Goal: Task Accomplishment & Management: Complete application form

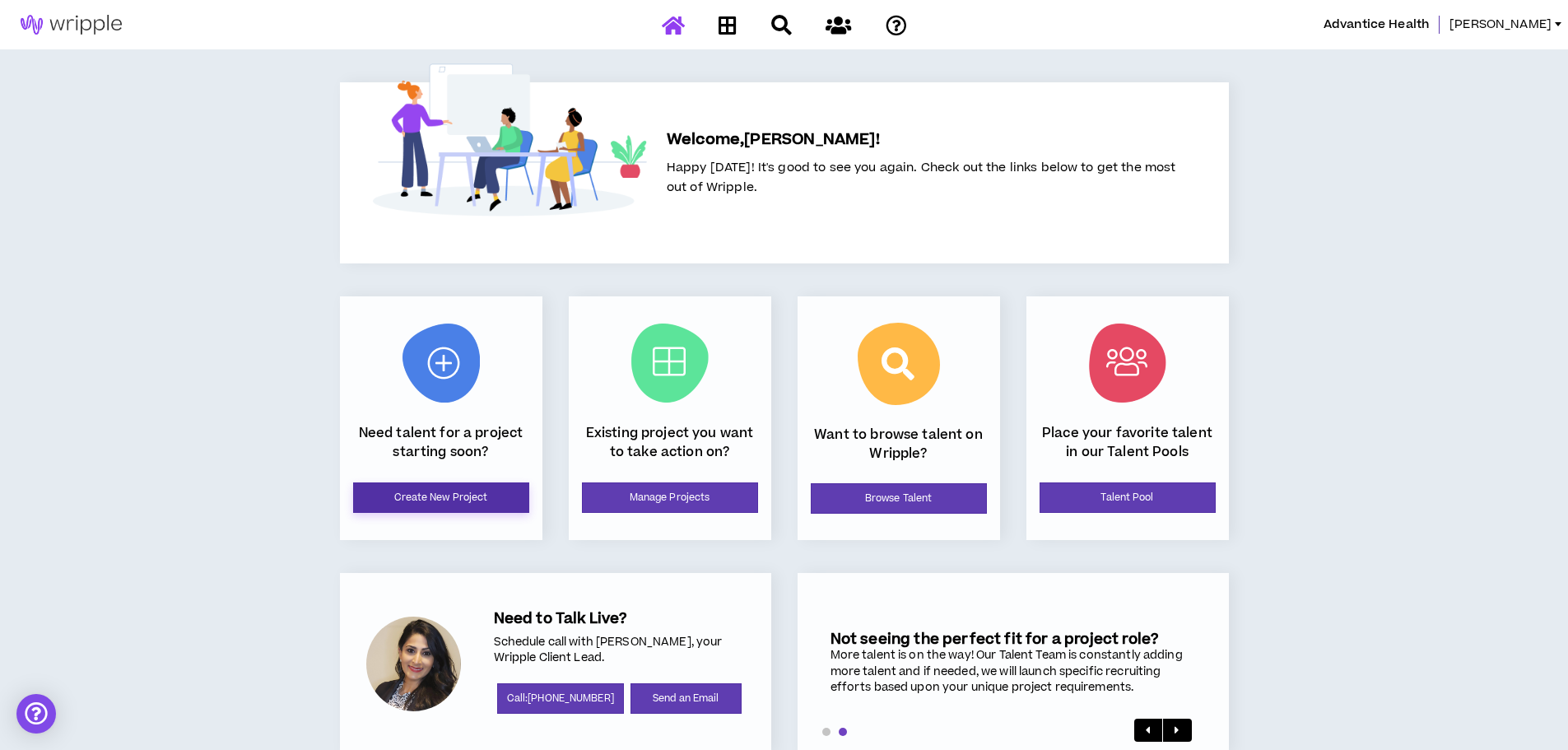
click at [461, 495] on link "Create New Project" at bounding box center [441, 497] width 176 height 31
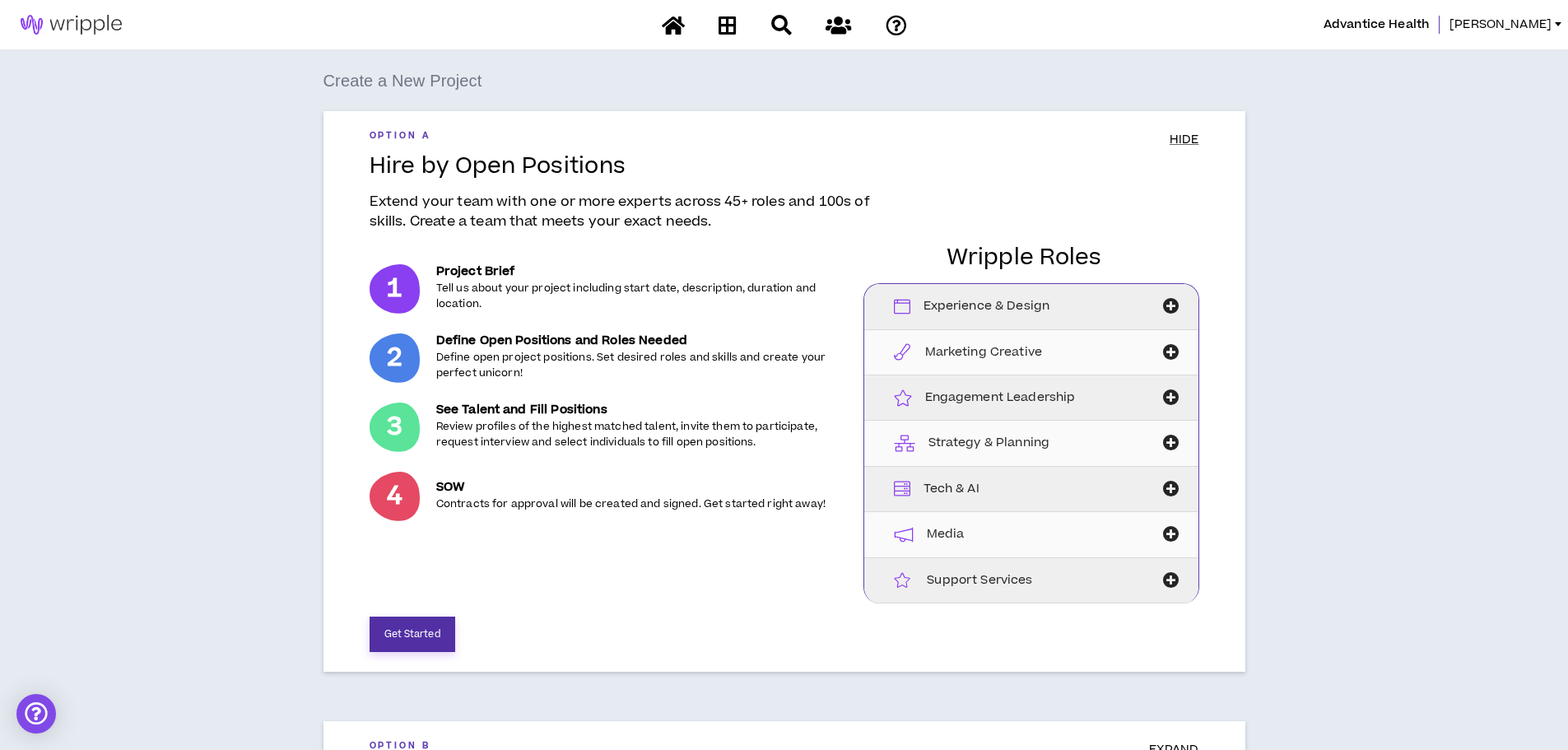
click at [418, 641] on button "Get Started" at bounding box center [412, 634] width 85 height 36
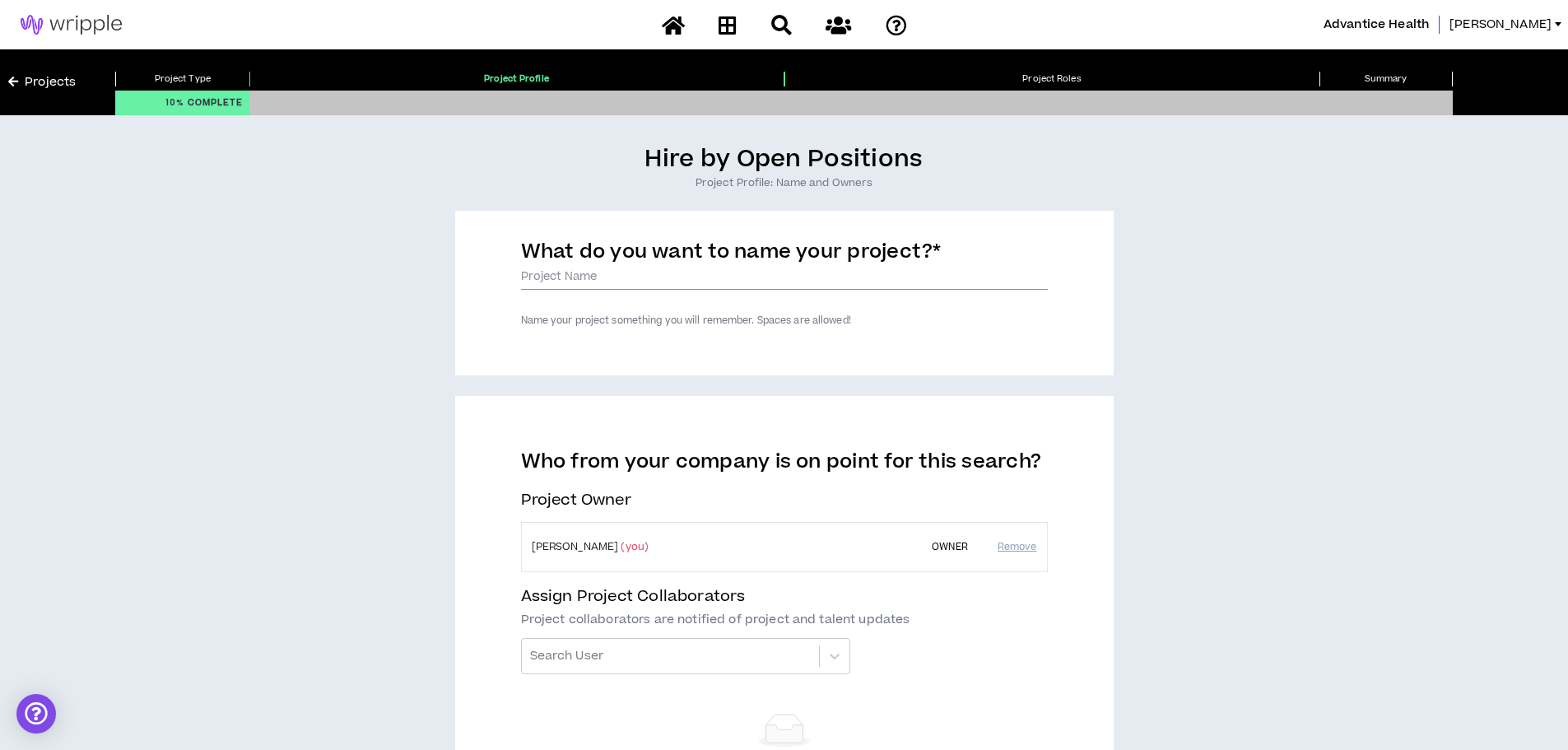
click at [560, 278] on input "What do you want to name your project? *" at bounding box center [784, 277] width 527 height 25
click at [703, 278] on input "Advantice Health" at bounding box center [784, 277] width 527 height 25
paste input "SOCIAL MEDIA CONTENT PRODUCER"
drag, startPoint x: 849, startPoint y: 278, endPoint x: 621, endPoint y: 266, distance: 228.3
click at [621, 266] on div "What do you want to name your project? * Advantice Health SOCIAL MEDIA CONTENT …" at bounding box center [784, 264] width 527 height 50
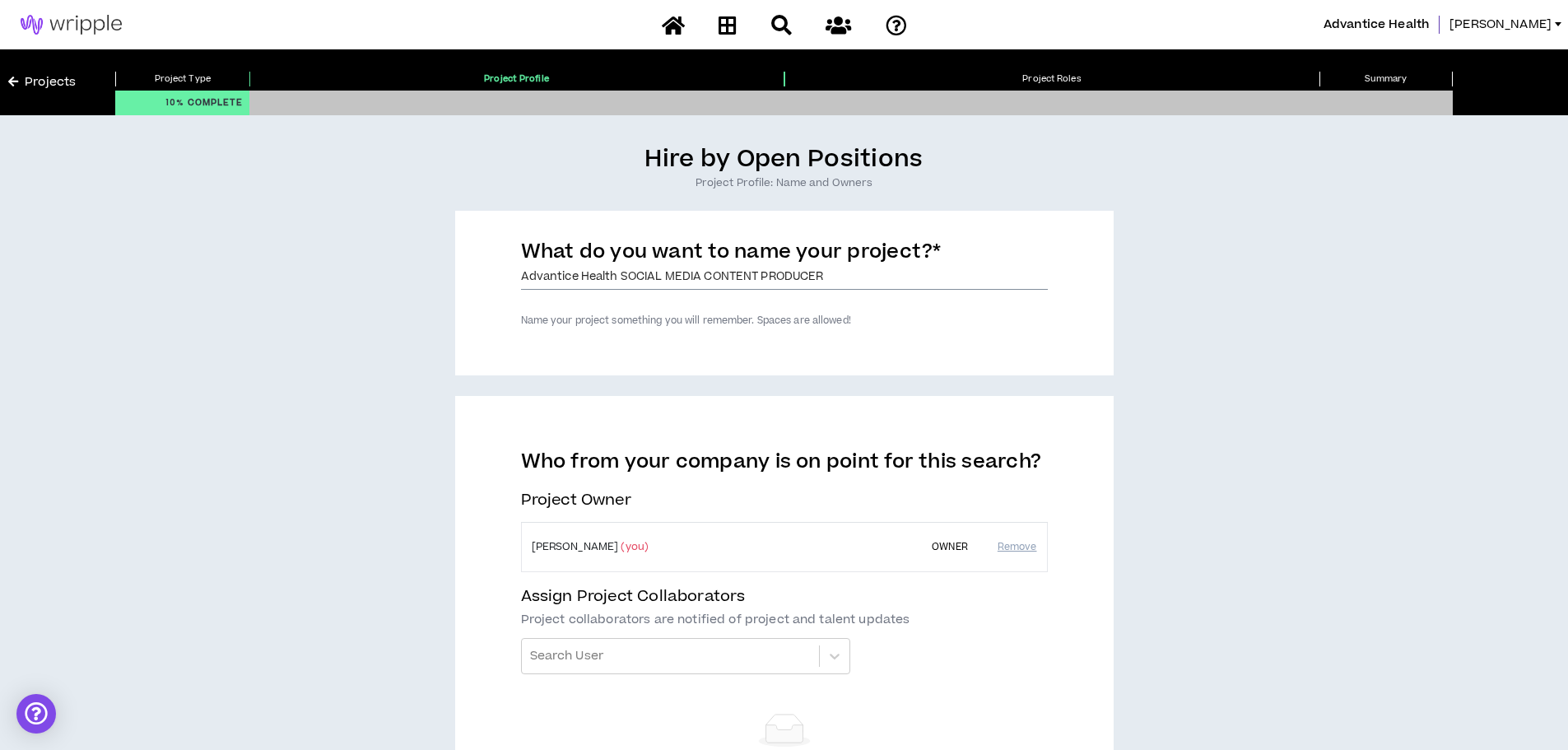
click at [653, 285] on input "Advantice Health SOCIAL MEDIA CONTENT PRODUCER" at bounding box center [784, 277] width 527 height 25
drag, startPoint x: 619, startPoint y: 274, endPoint x: 515, endPoint y: 276, distance: 104.0
click at [515, 276] on div "What do you want to name your project? * Advantice Health SOCIAL MEDIA CONTENT …" at bounding box center [784, 293] width 658 height 164
type input "Advantice Health SOCIAL MEDIA CONTENT PRODUCER"
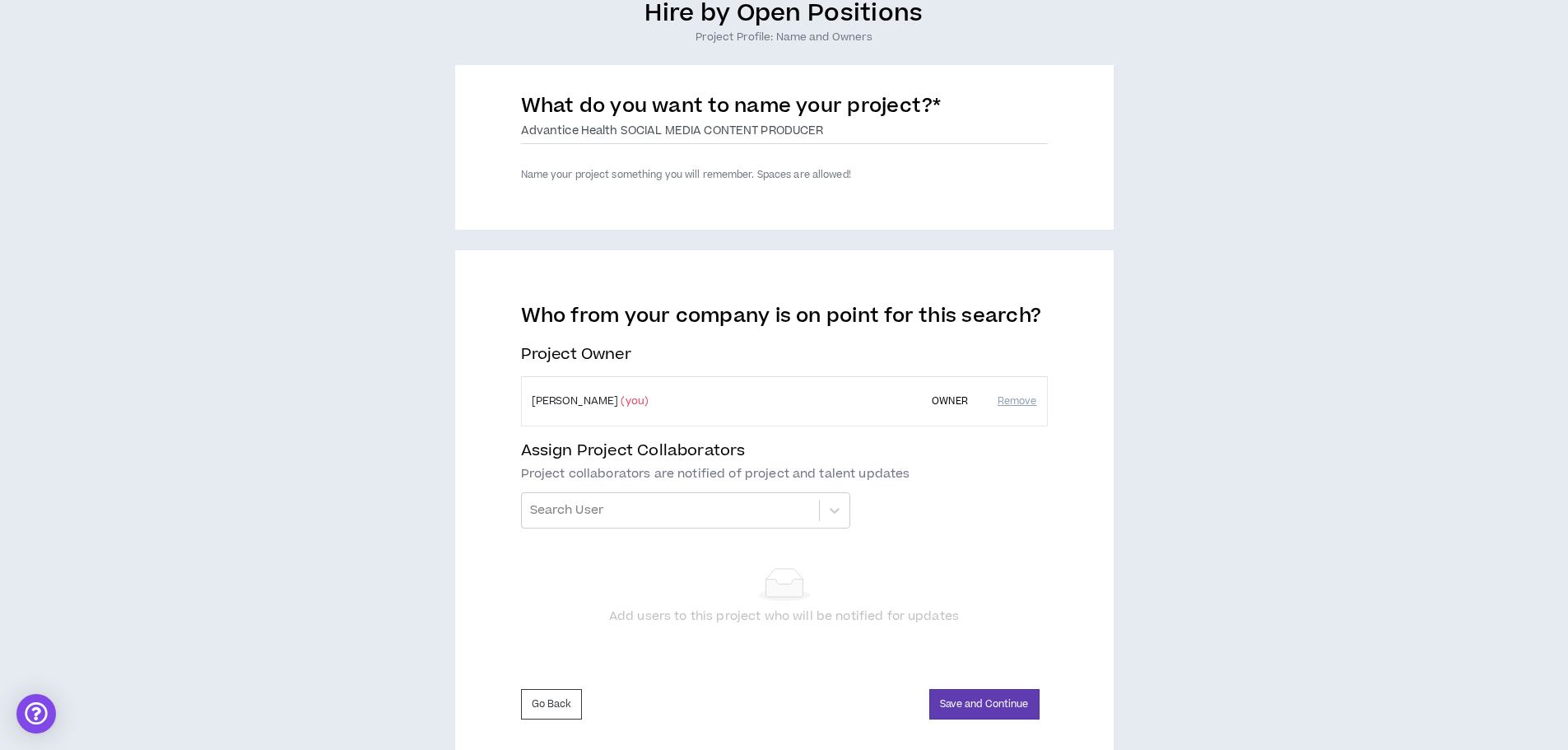
scroll to position [164, 0]
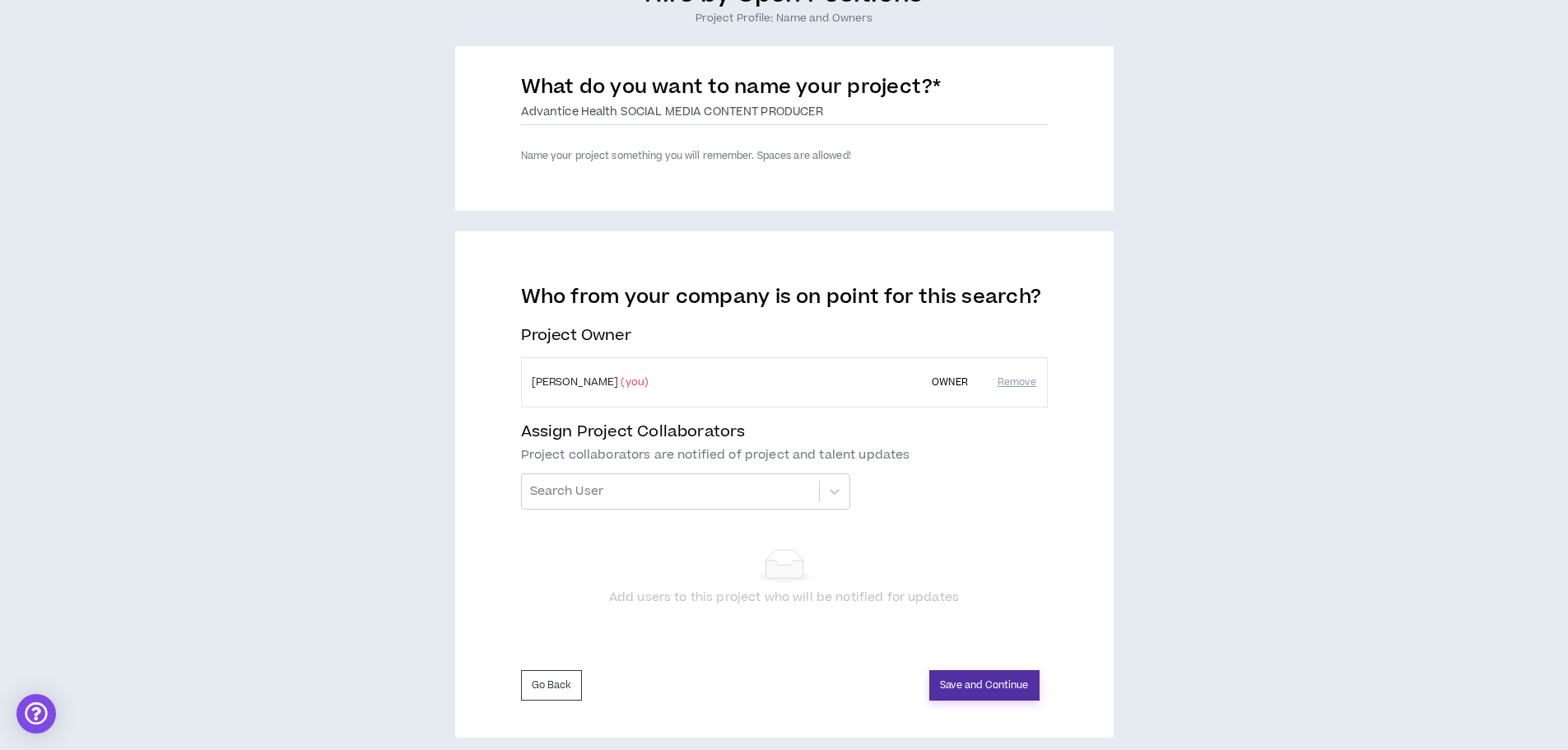
click at [970, 691] on button "Save and Continue" at bounding box center [984, 685] width 110 height 31
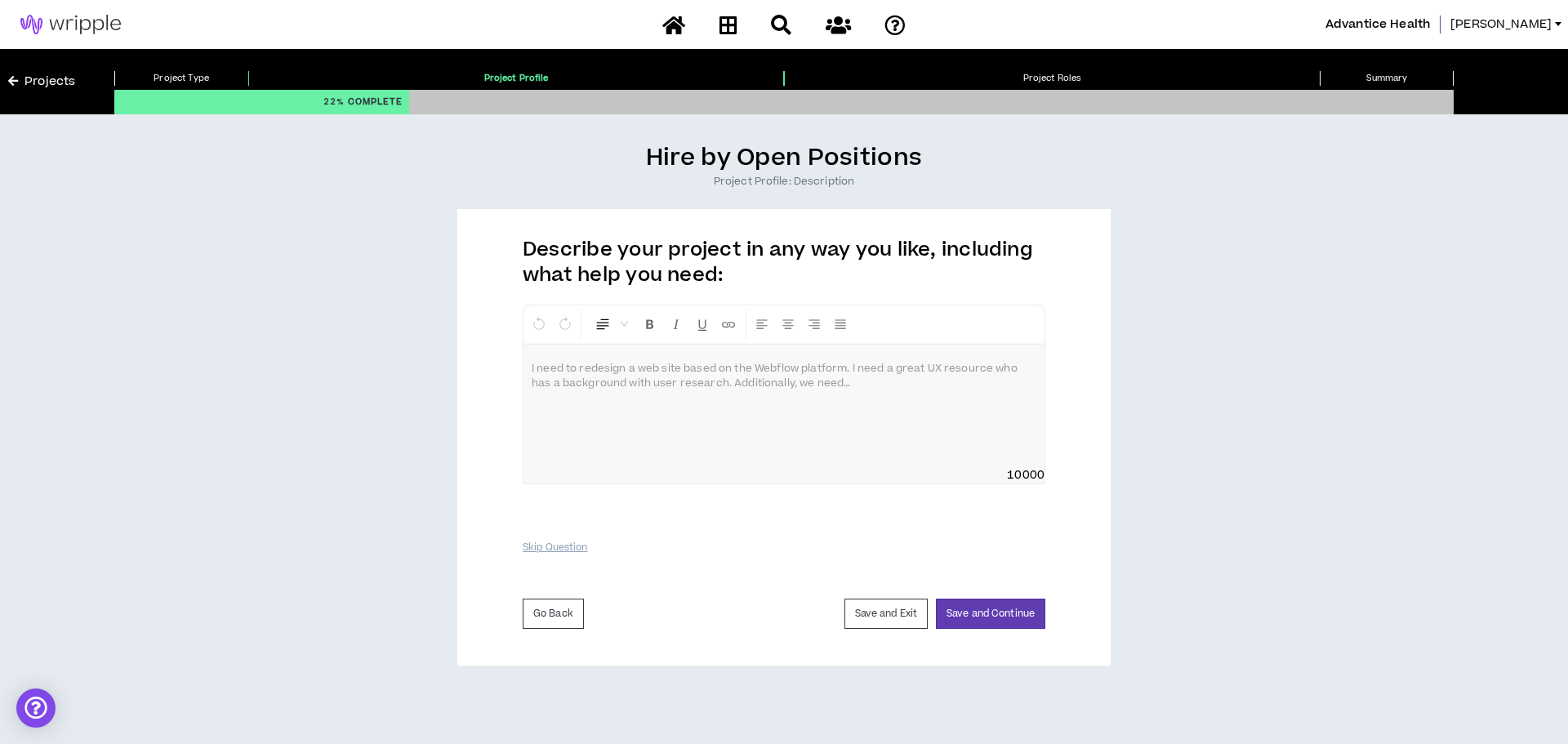
click at [770, 434] on div at bounding box center [784, 405] width 521 height 123
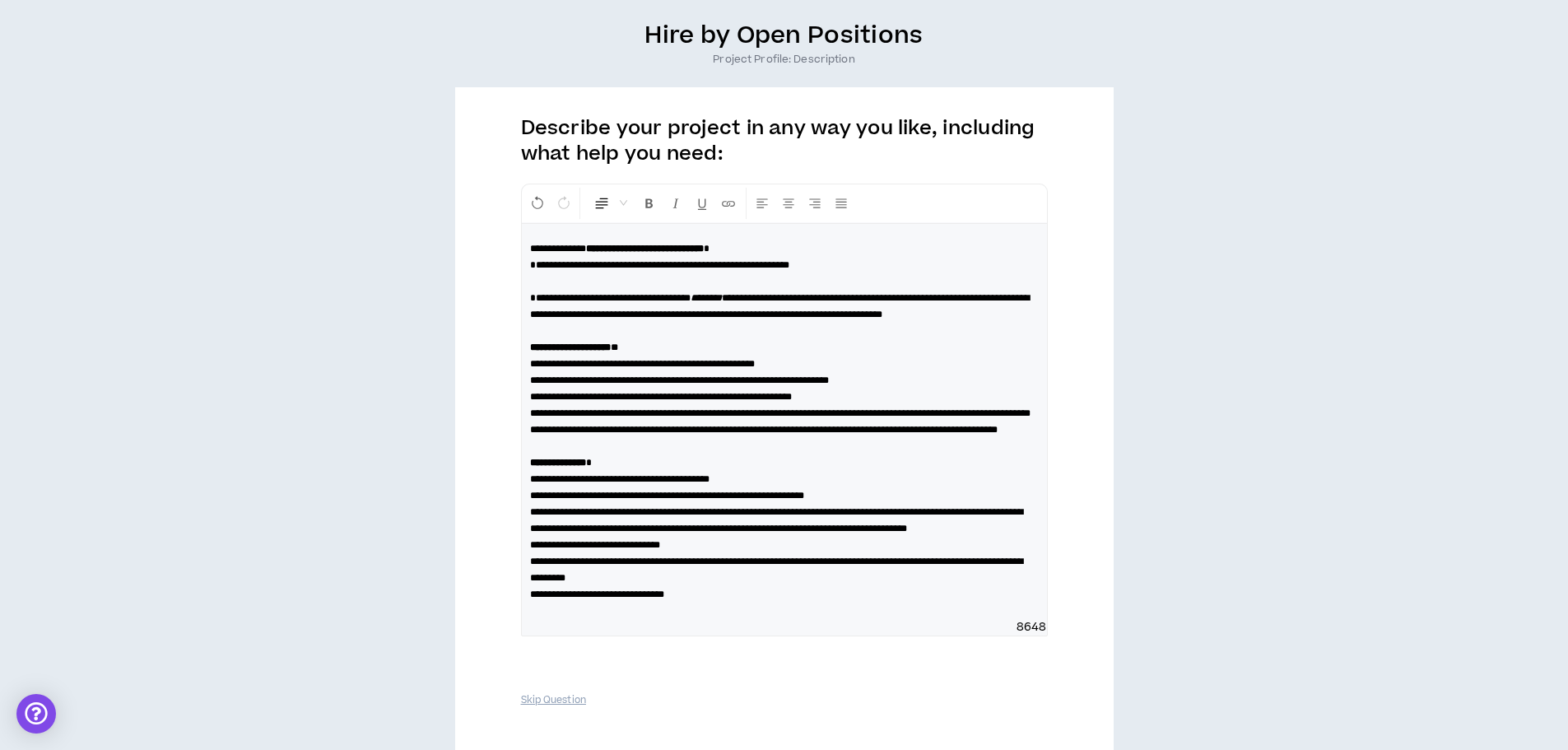
scroll to position [206, 0]
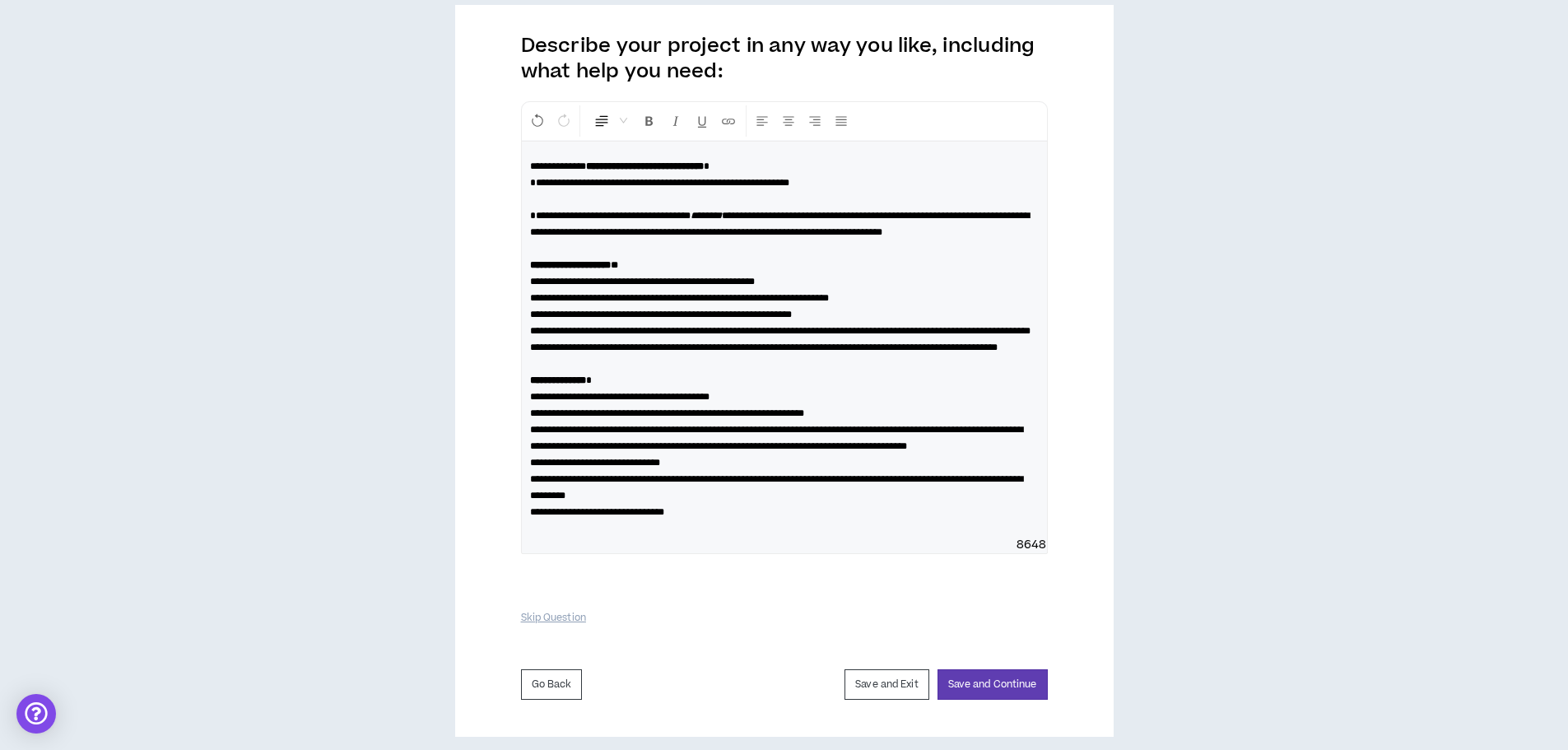
click at [682, 183] on span "**********" at bounding box center [660, 183] width 259 height 10
click at [682, 182] on span "**********" at bounding box center [660, 183] width 259 height 10
click at [526, 218] on div "**********" at bounding box center [784, 338] width 526 height 395
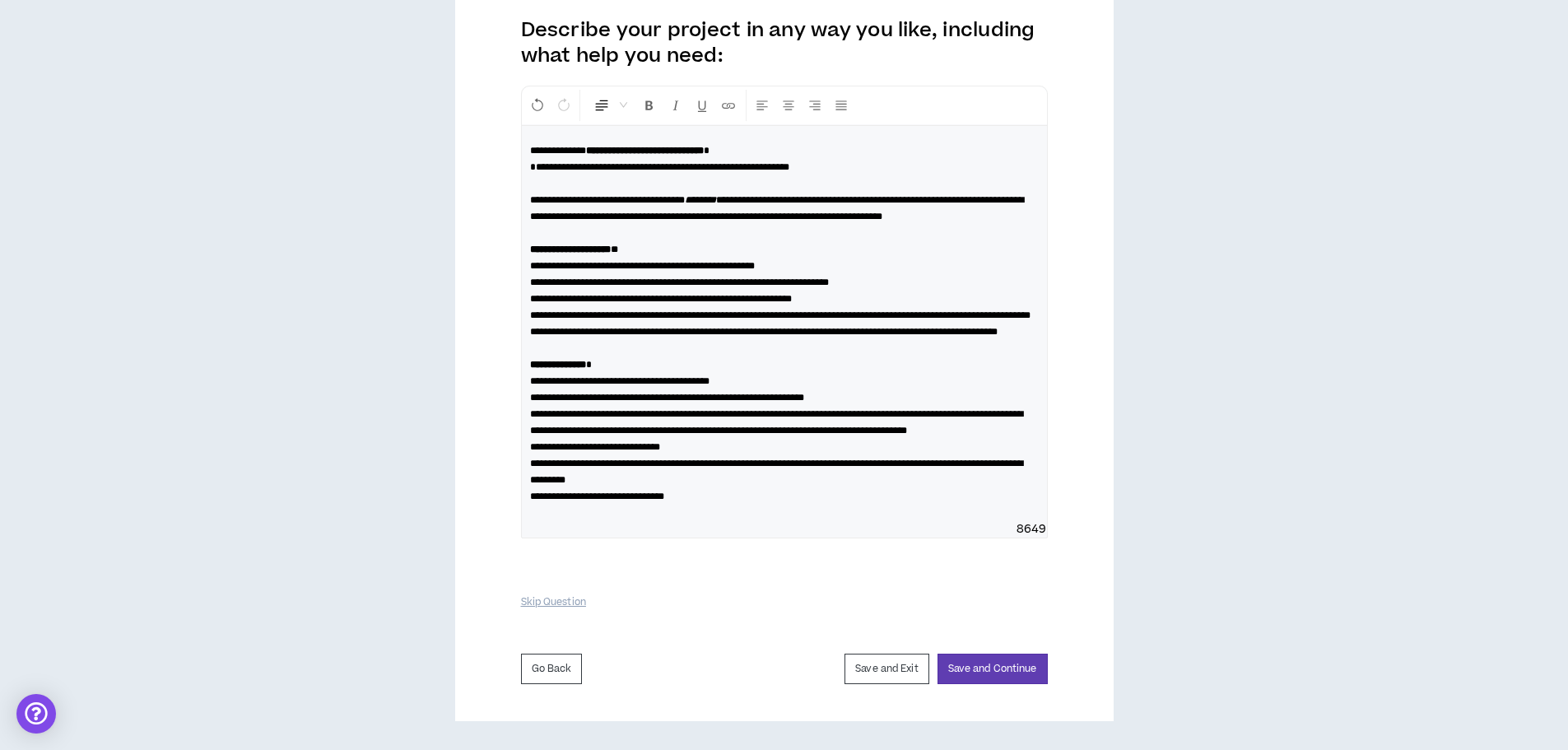
scroll to position [287, 0]
click at [1019, 672] on button "Save and Continue" at bounding box center [992, 668] width 110 height 31
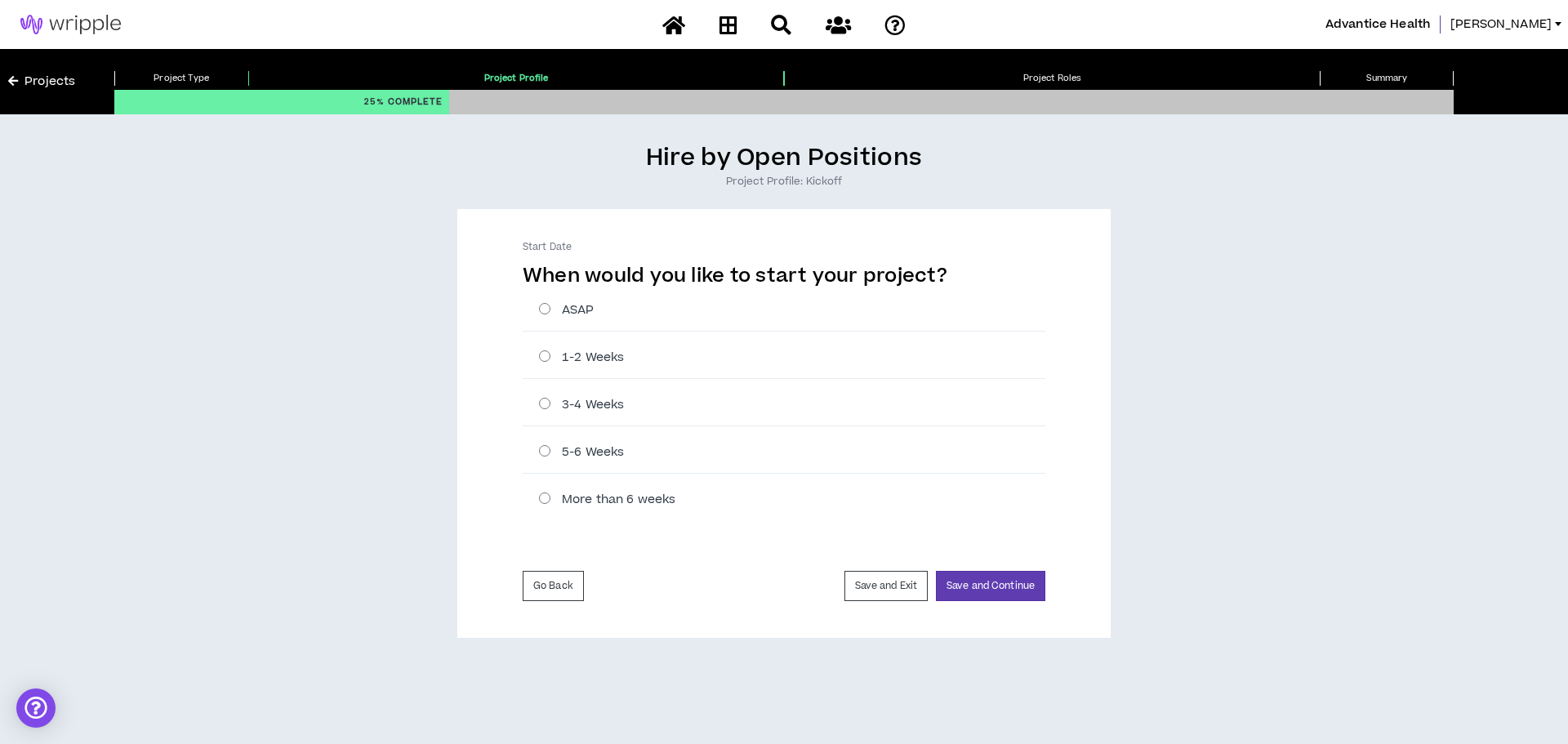
click at [846, 305] on label "ASAP" at bounding box center [792, 309] width 507 height 17
radio input "****"
click at [993, 584] on button "Save and Continue" at bounding box center [990, 585] width 109 height 30
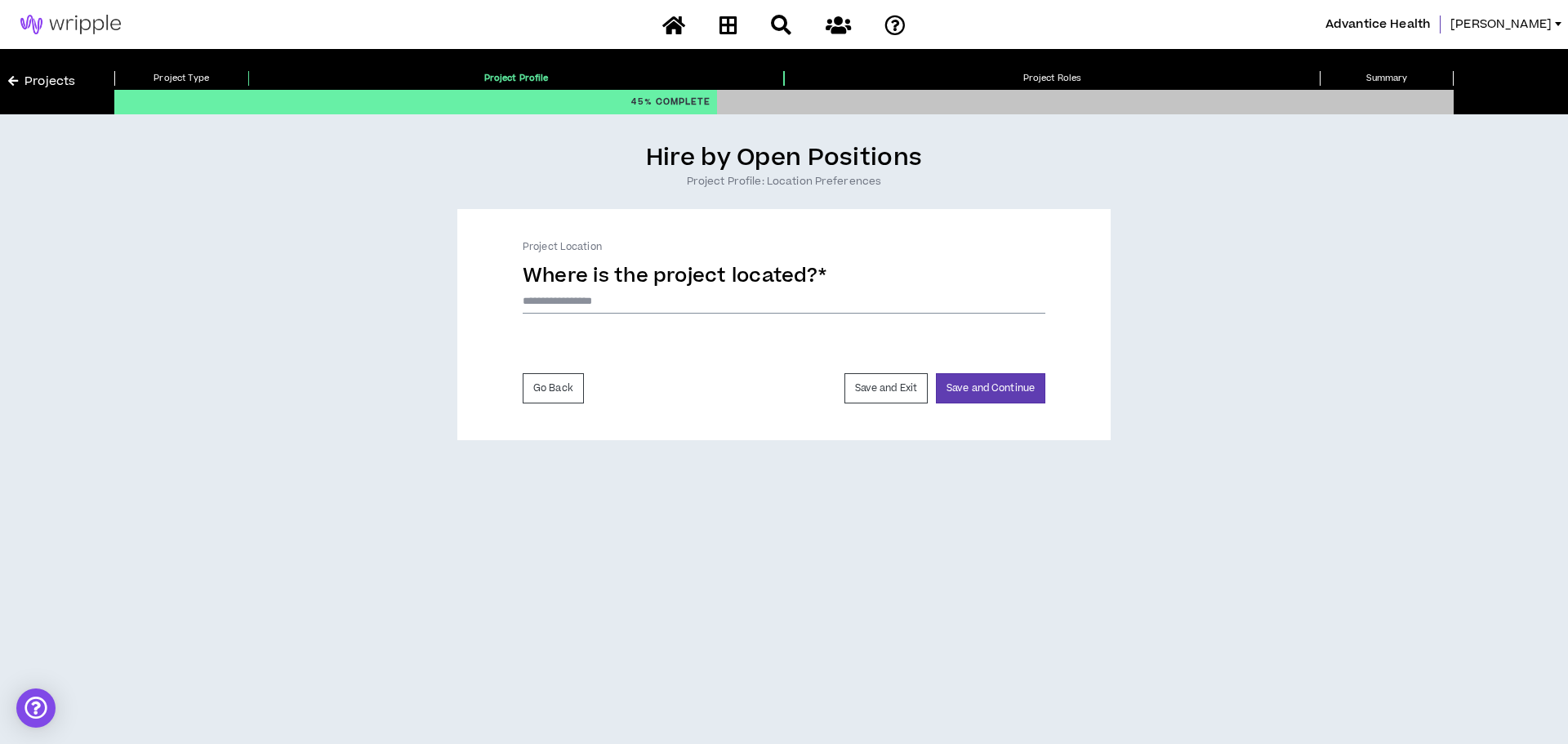
click at [714, 313] on input at bounding box center [784, 300] width 522 height 25
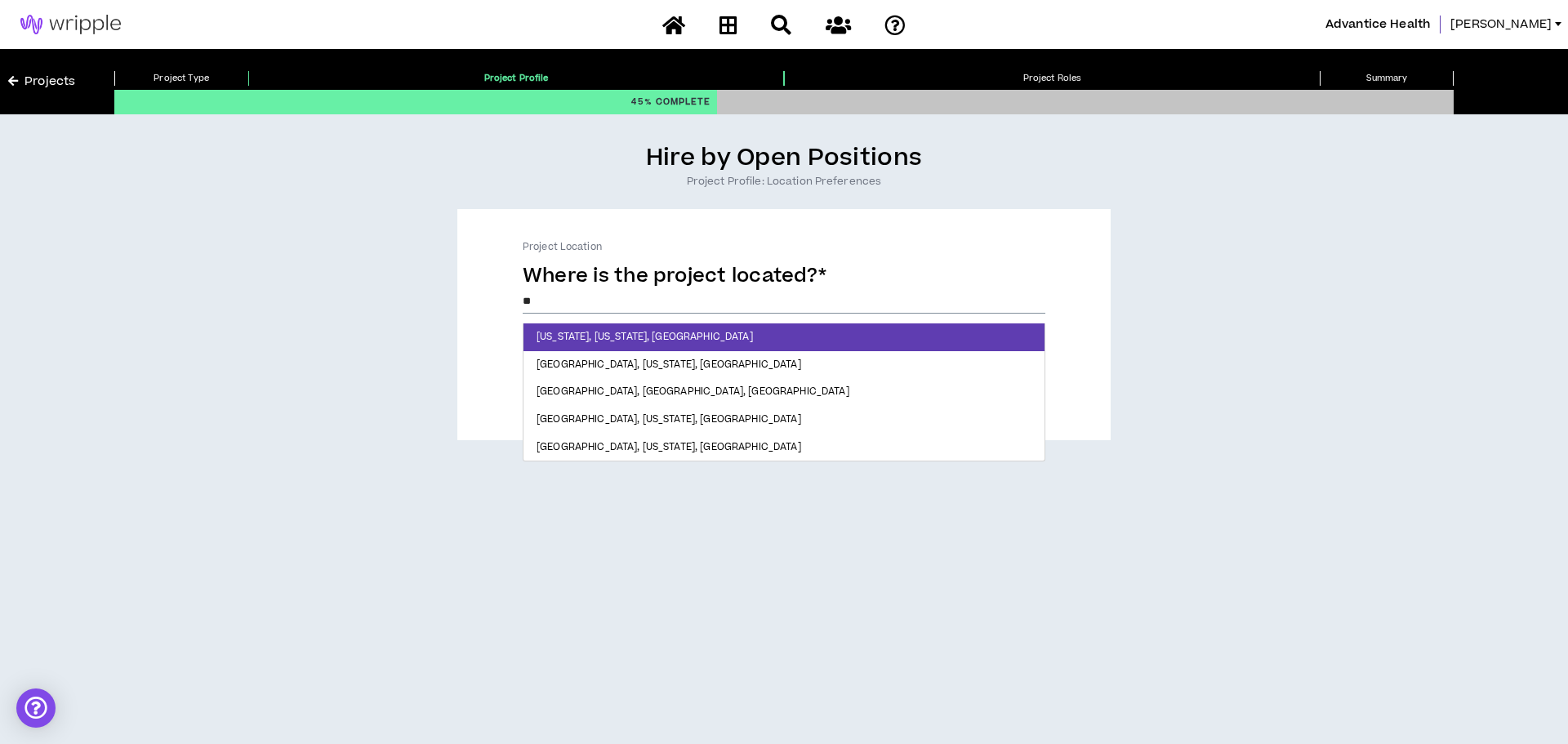
type input "*"
type input "**********"
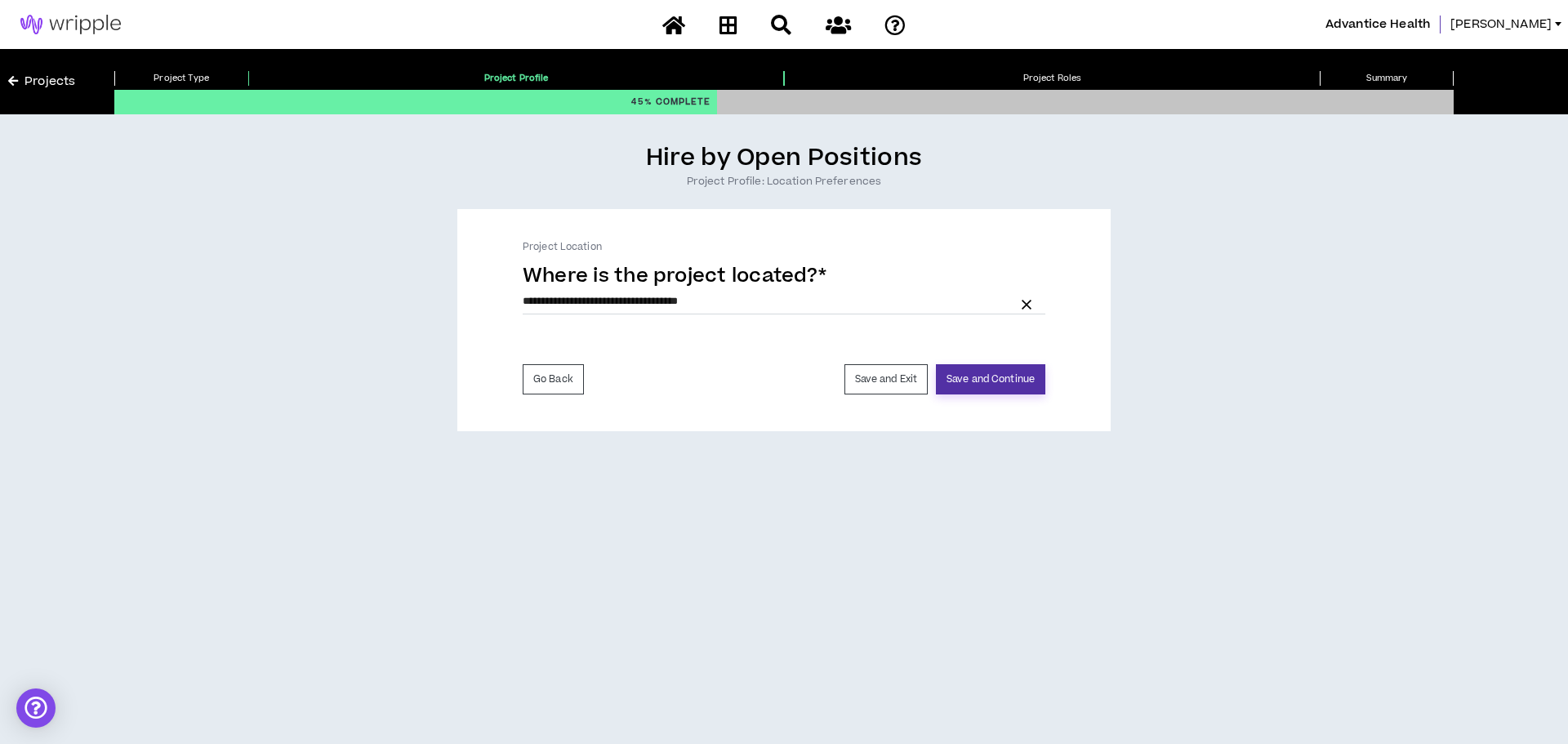
click at [1016, 381] on button "Save and Continue" at bounding box center [990, 379] width 109 height 30
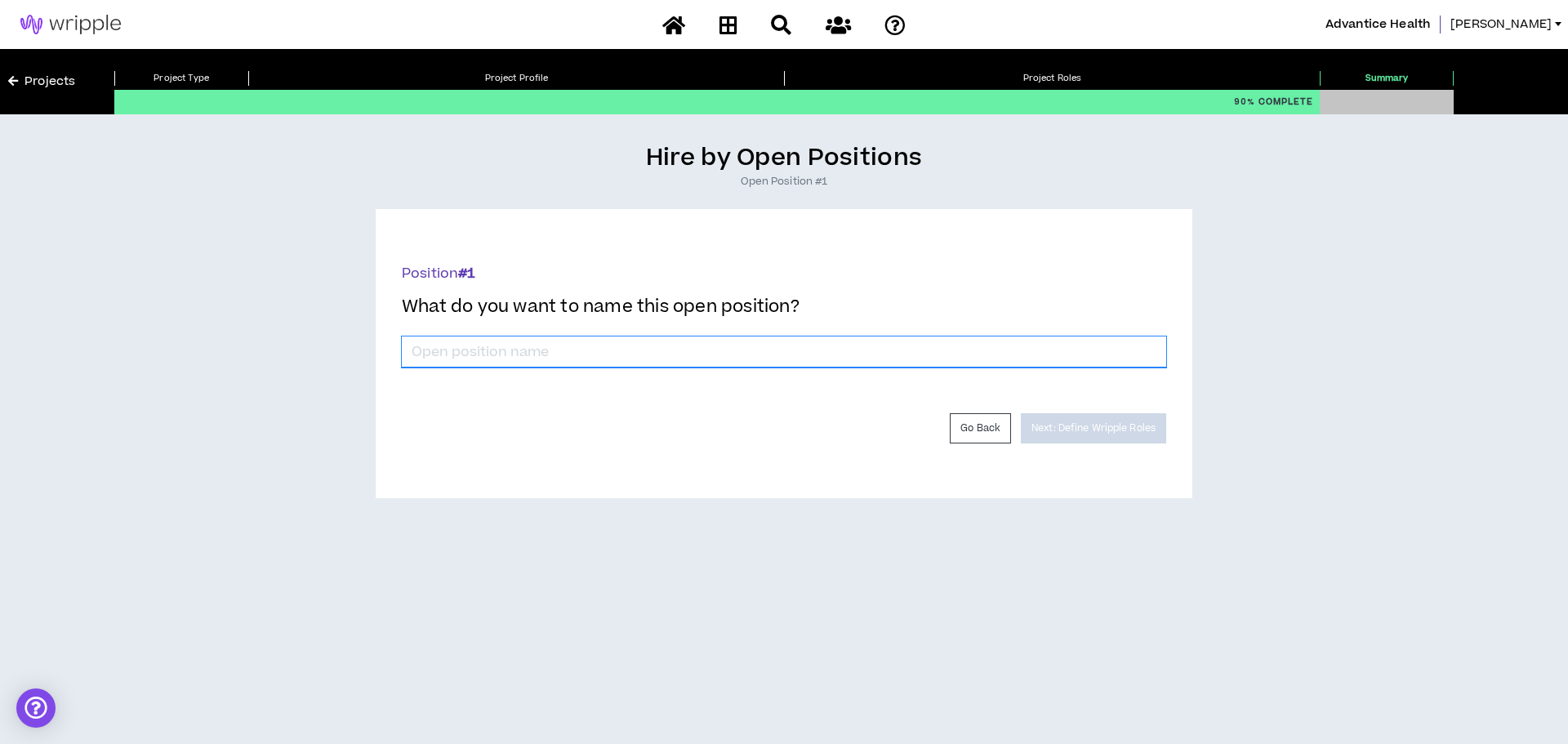
click at [771, 341] on input "*" at bounding box center [784, 352] width 764 height 31
paste input "Social Media Content Producer"
type input "Social Media Content Producer"
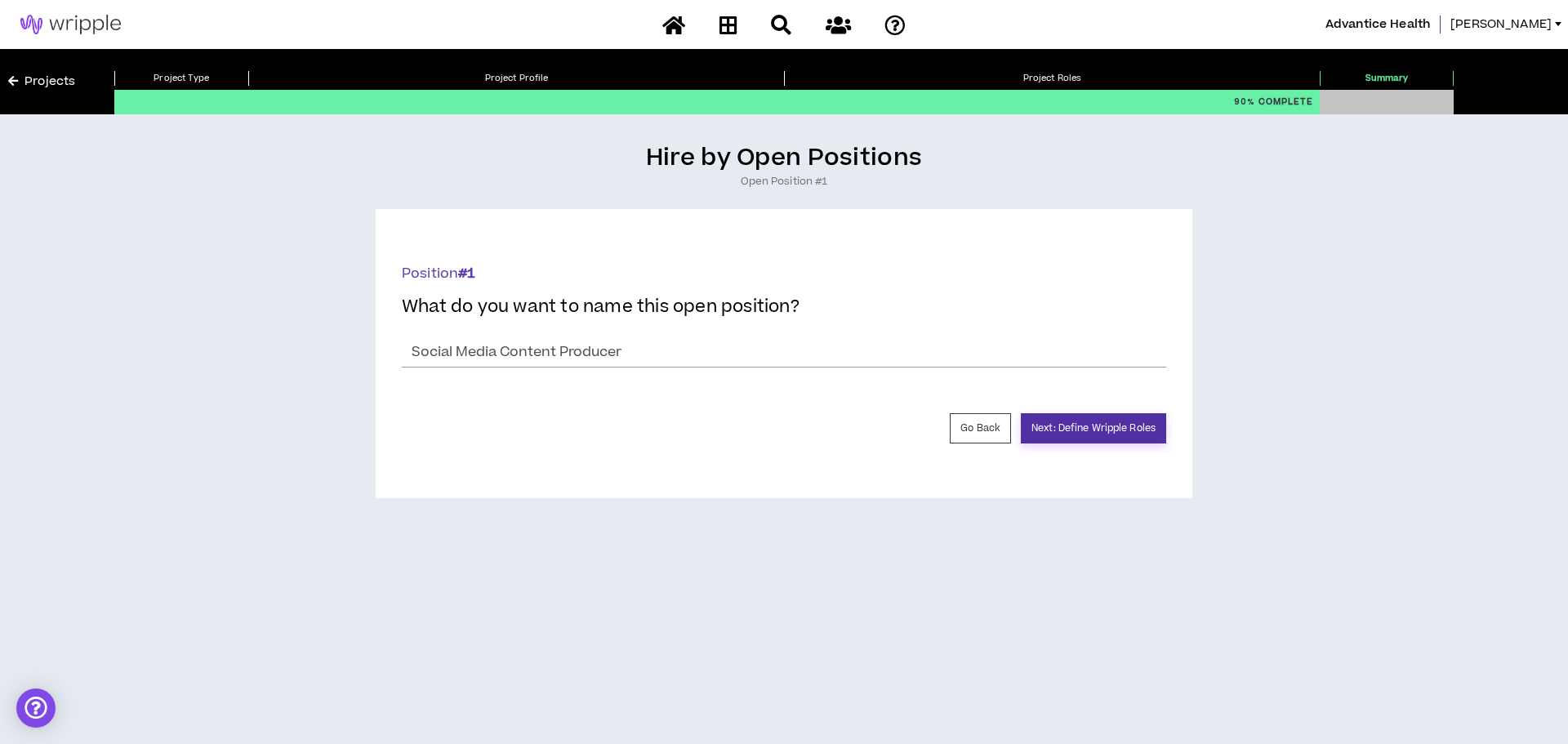
click at [1096, 429] on button "Next: Define Wripple Roles" at bounding box center [1094, 428] width 145 height 30
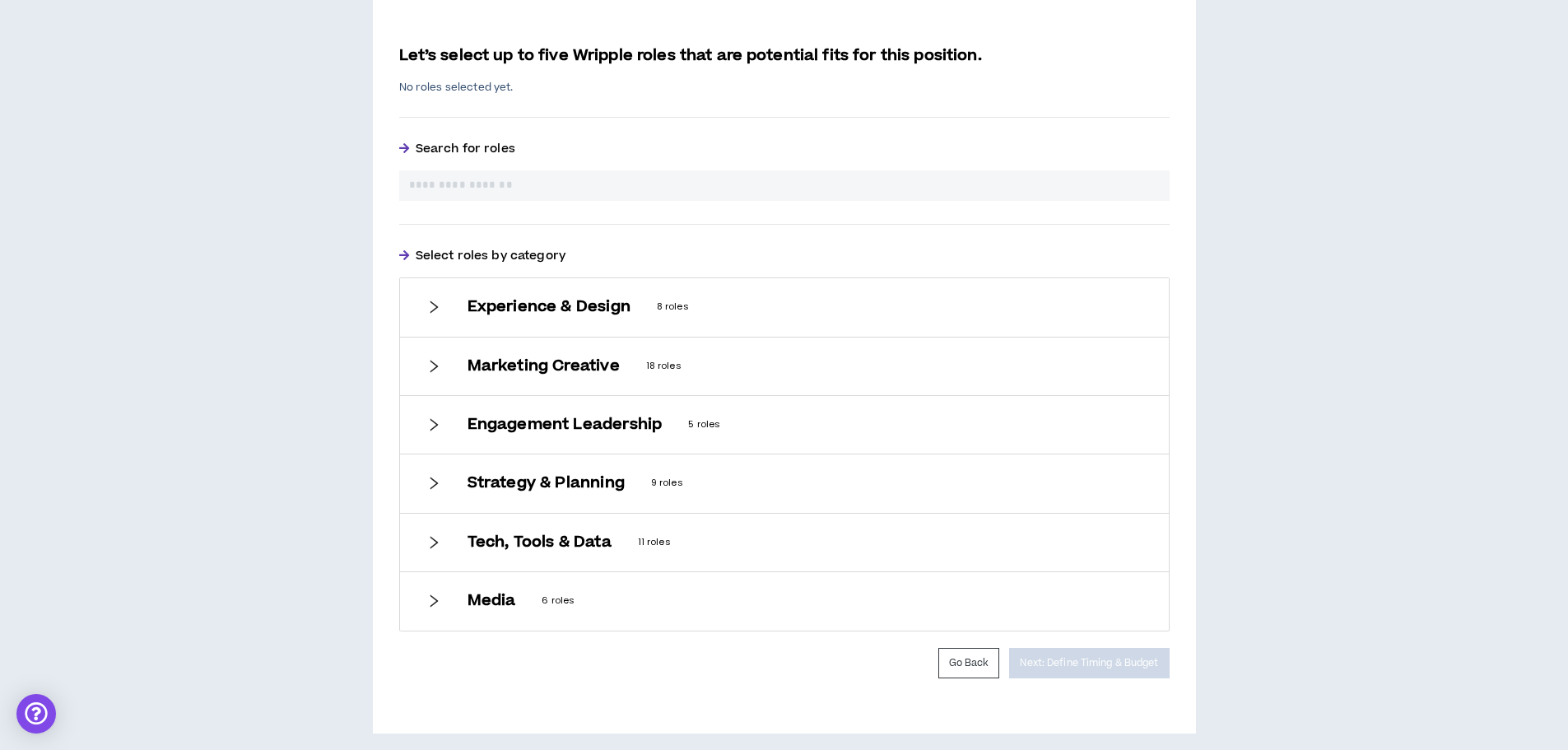
scroll to position [369, 0]
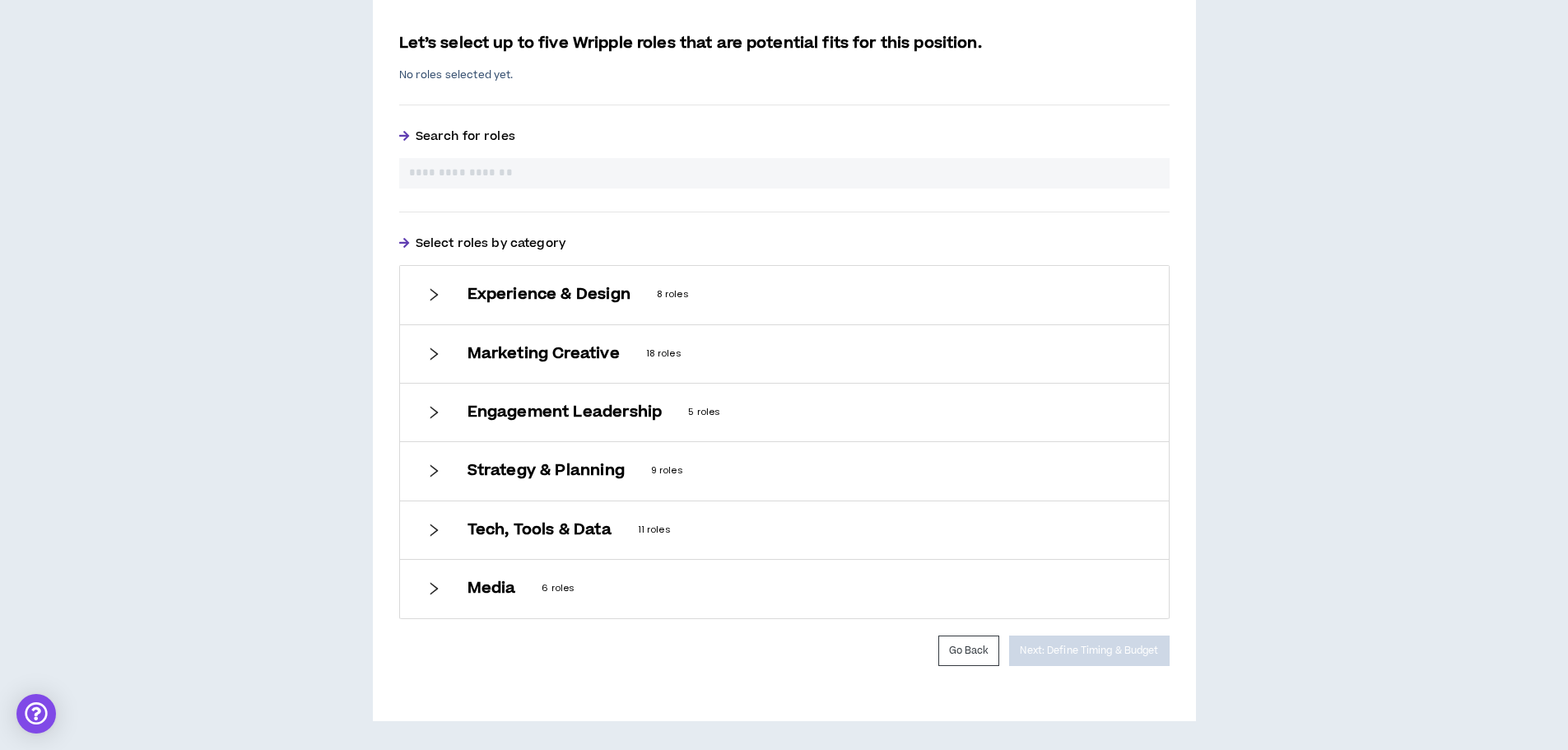
click at [438, 287] on icon "right" at bounding box center [434, 294] width 15 height 15
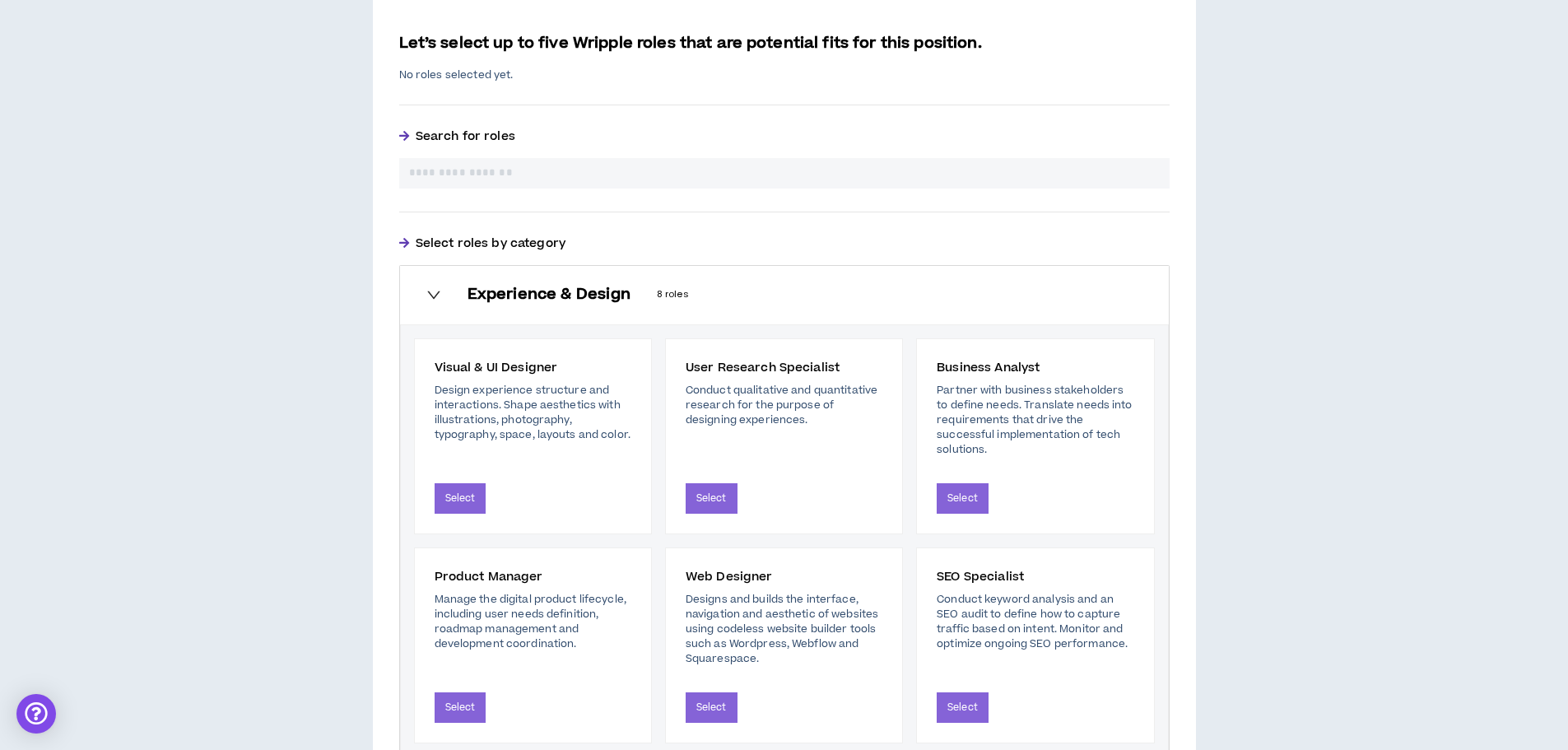
click at [440, 287] on icon "right" at bounding box center [434, 294] width 15 height 15
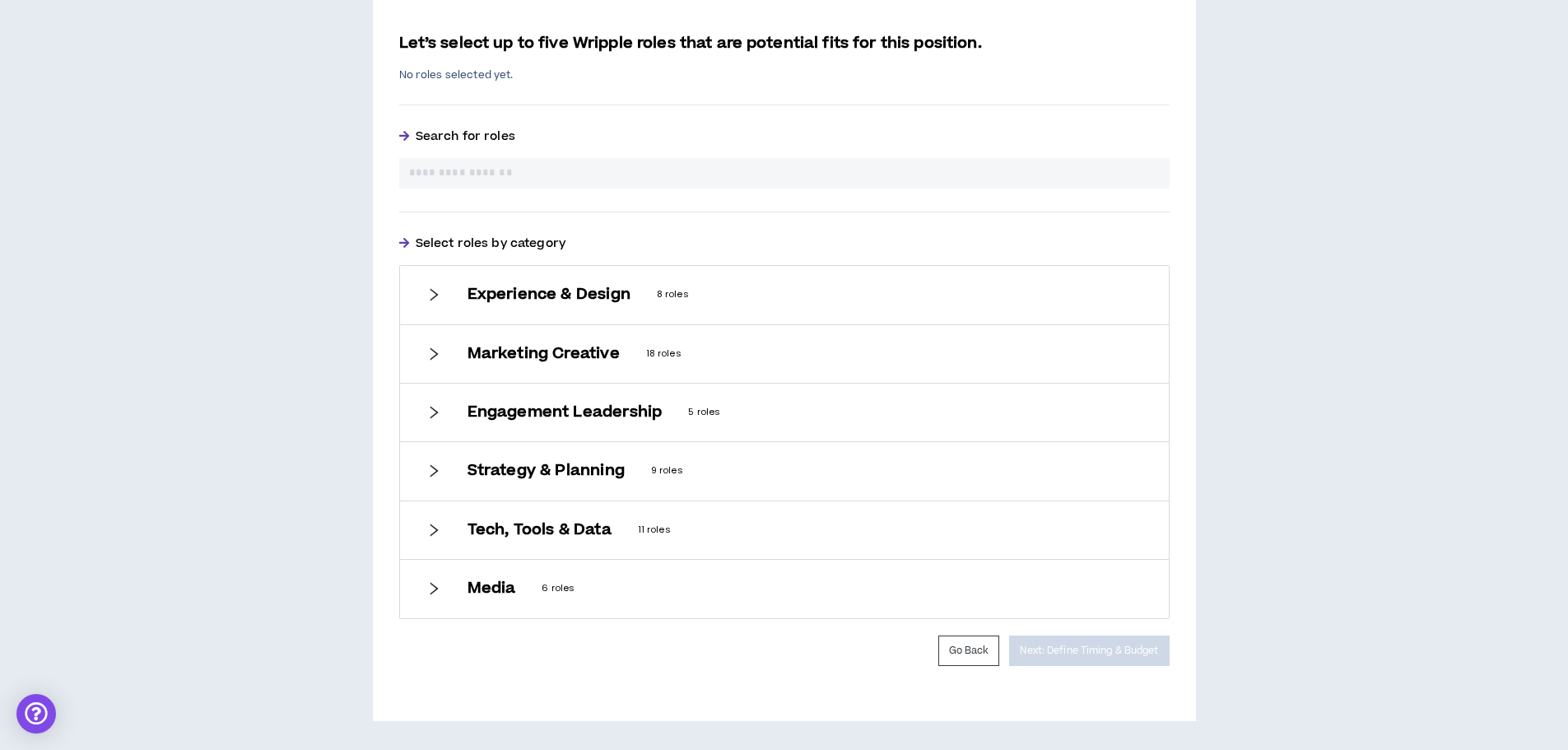
drag, startPoint x: 435, startPoint y: 588, endPoint x: 472, endPoint y: 587, distance: 37.0
click at [436, 588] on icon "right" at bounding box center [434, 588] width 15 height 15
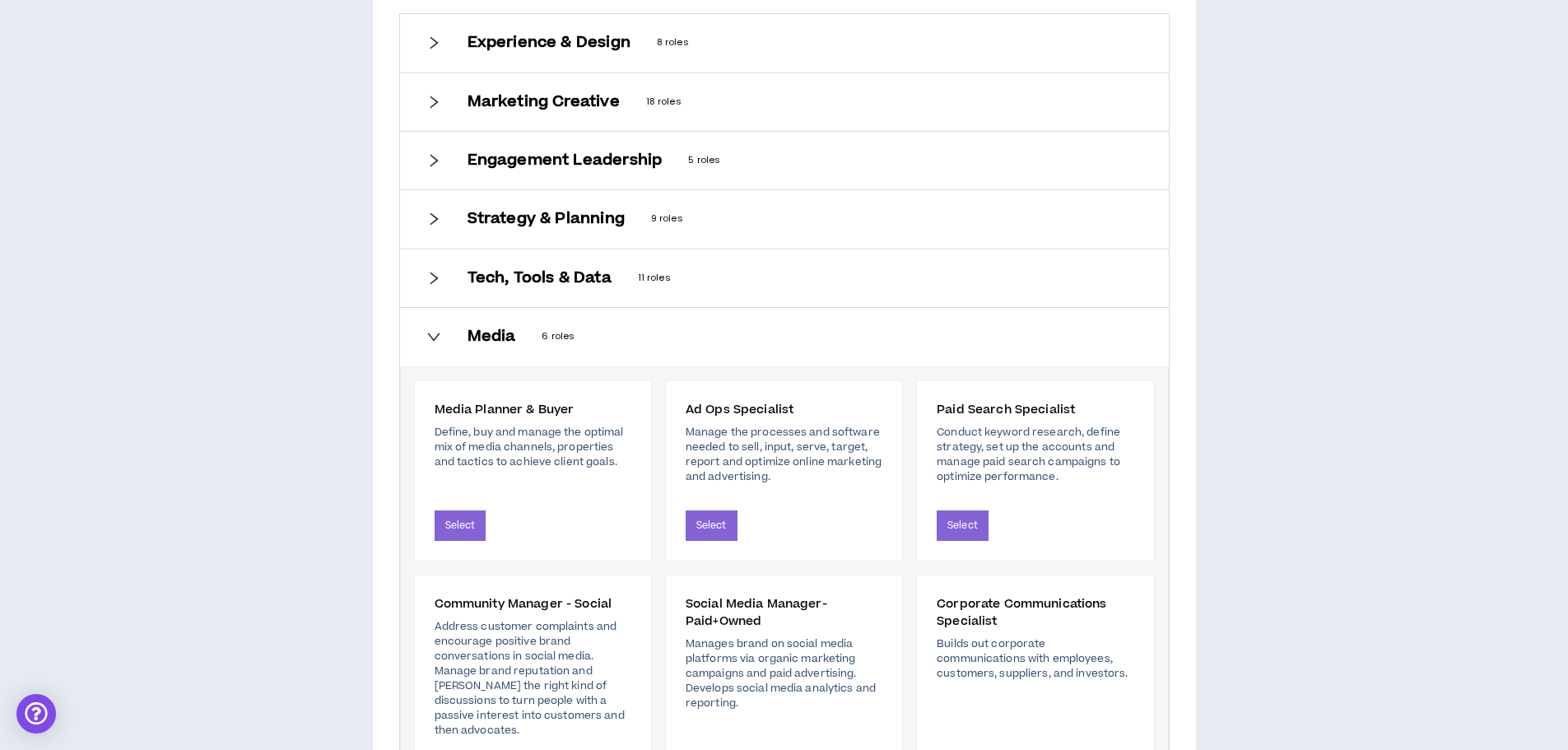
scroll to position [550, 0]
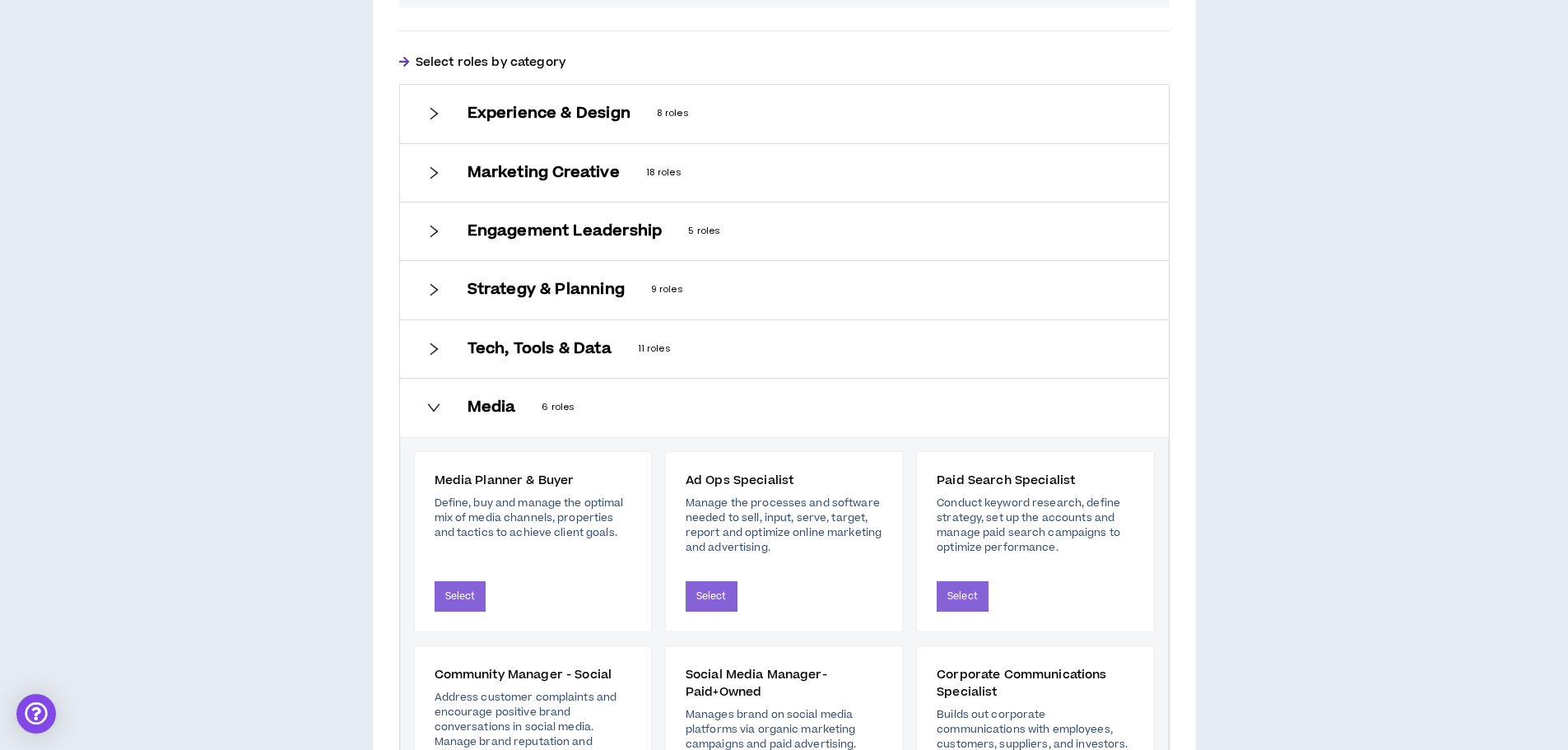
click at [432, 116] on icon "right" at bounding box center [434, 113] width 15 height 15
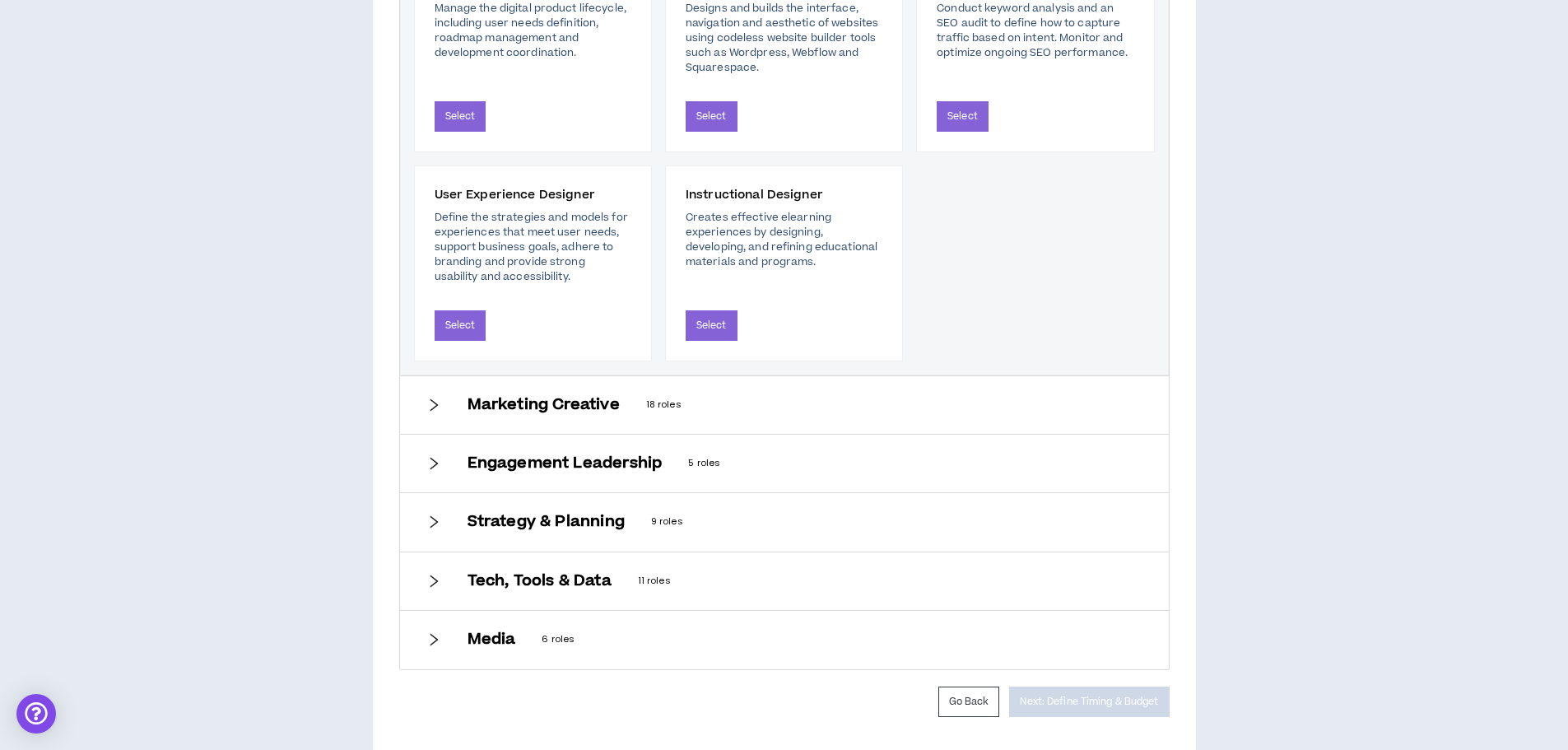
scroll to position [962, 0]
click at [425, 408] on div "Marketing Creative 18 roles" at bounding box center [784, 403] width 769 height 57
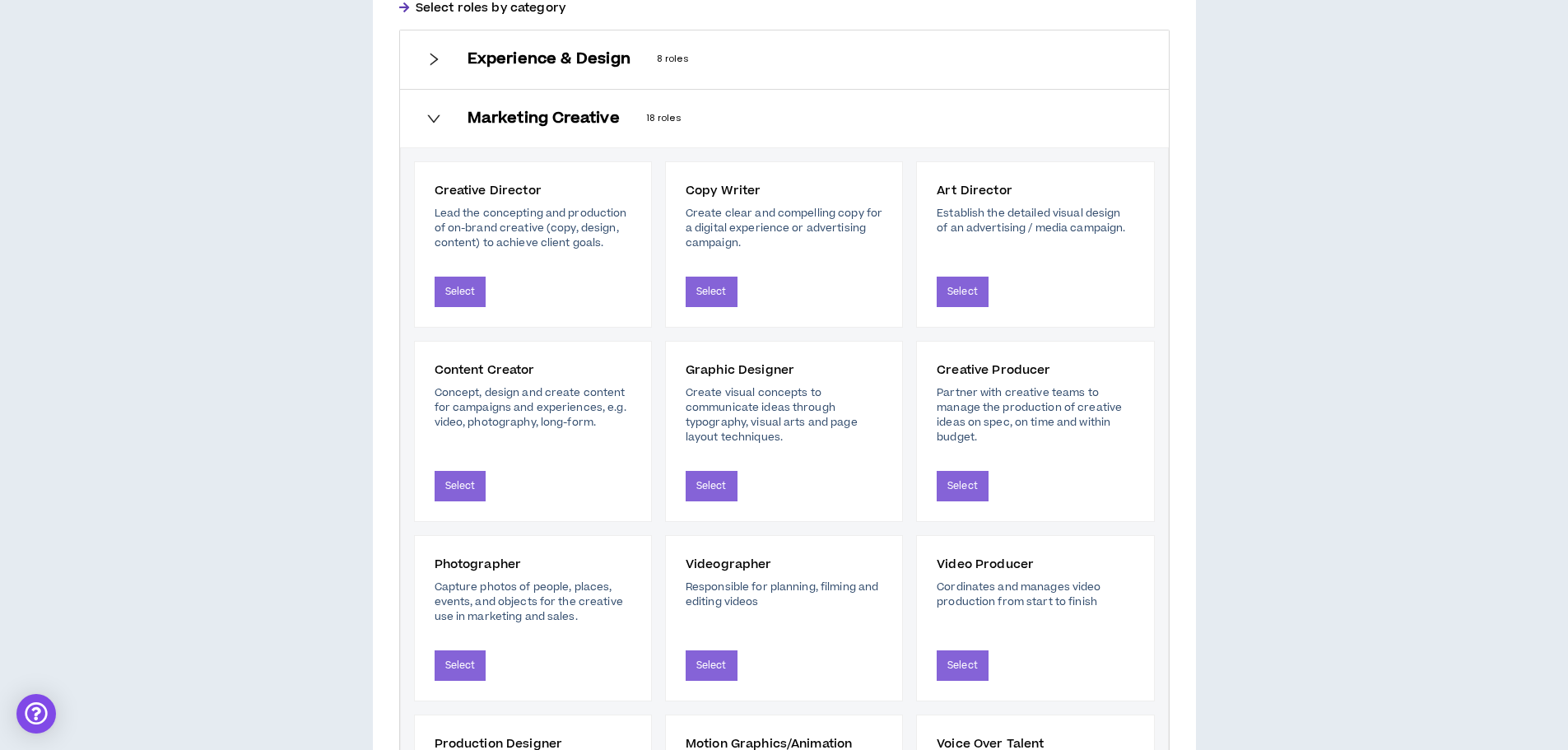
scroll to position [715, 0]
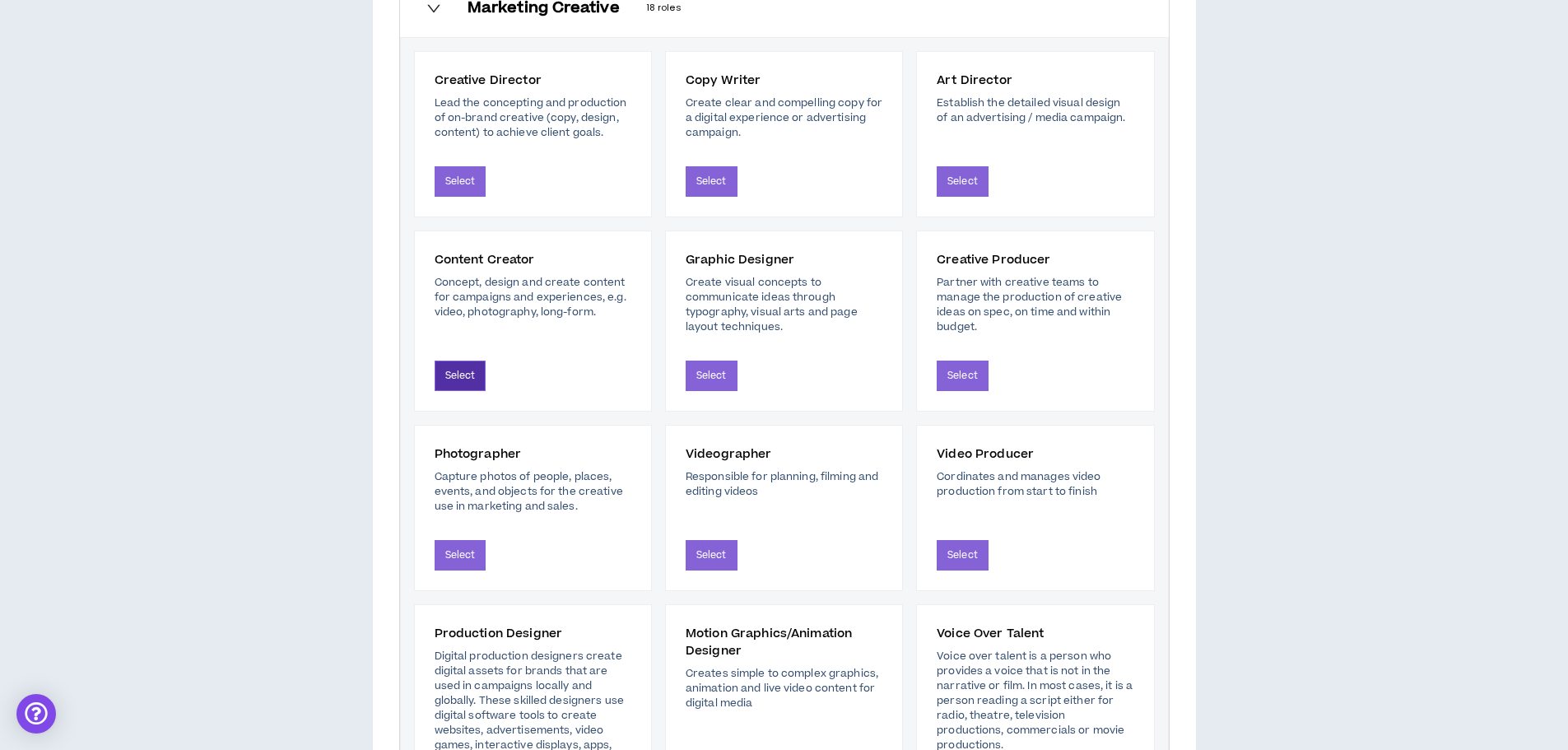
click at [466, 369] on button "Select" at bounding box center [460, 375] width 51 height 31
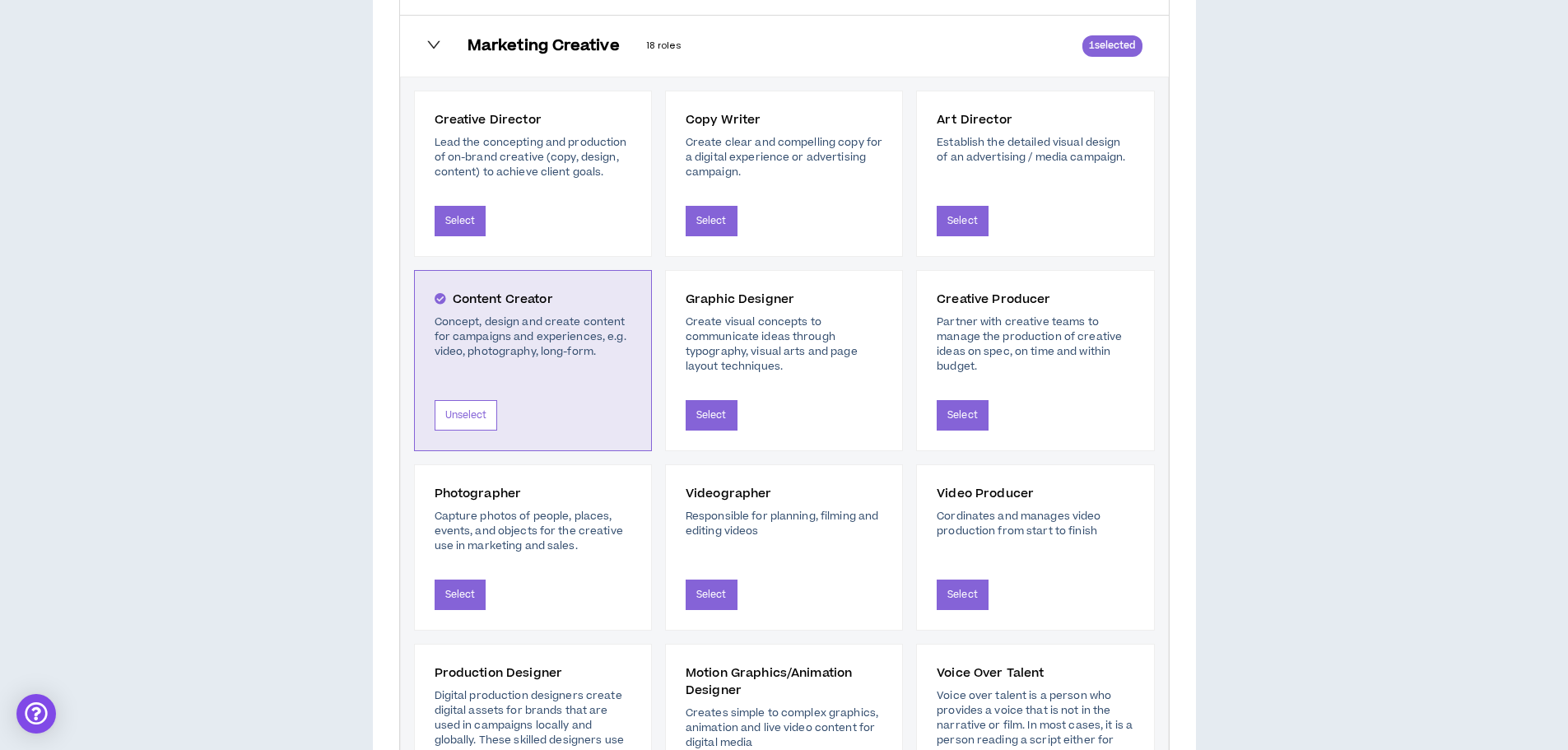
scroll to position [751, 0]
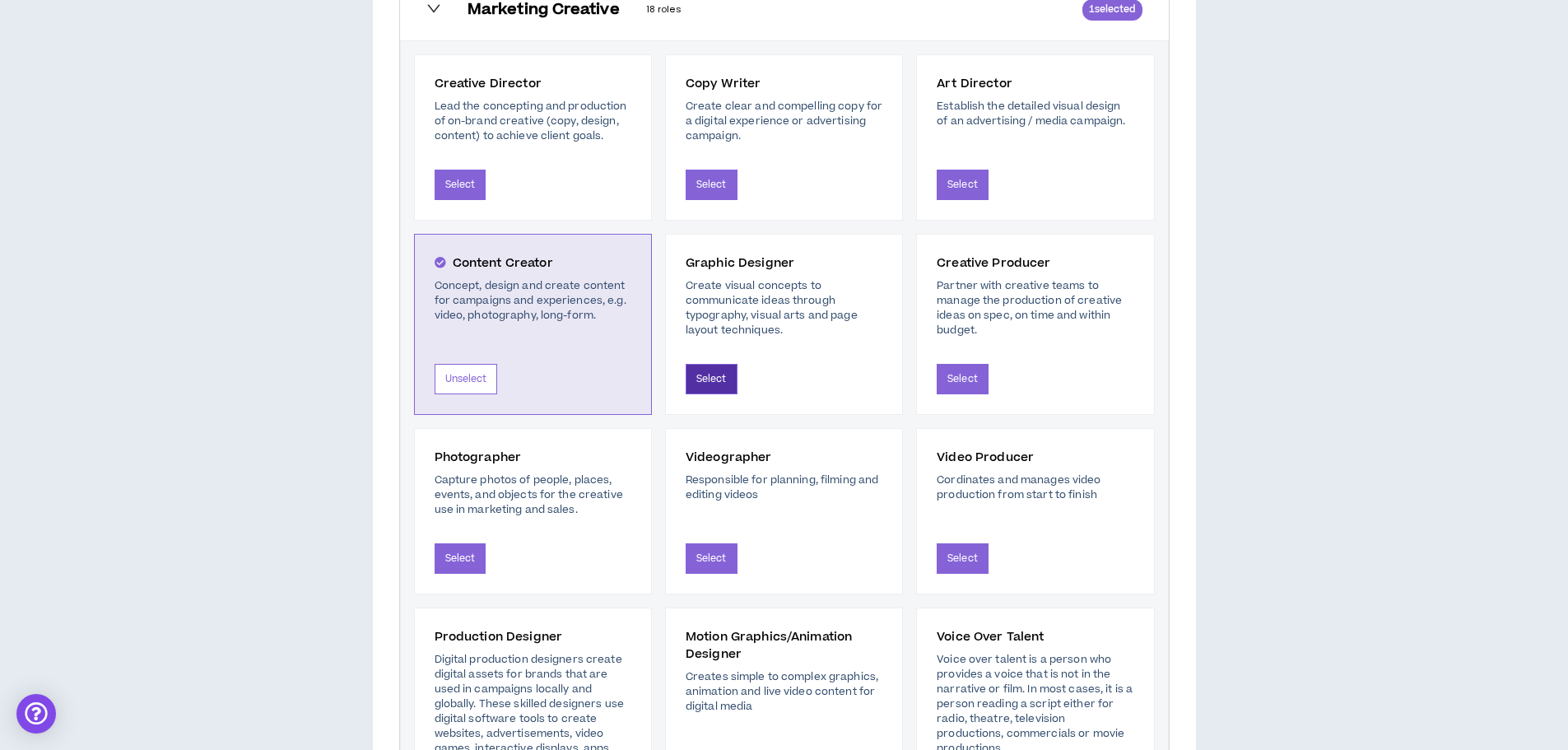
click at [708, 375] on button "Select" at bounding box center [712, 379] width 51 height 31
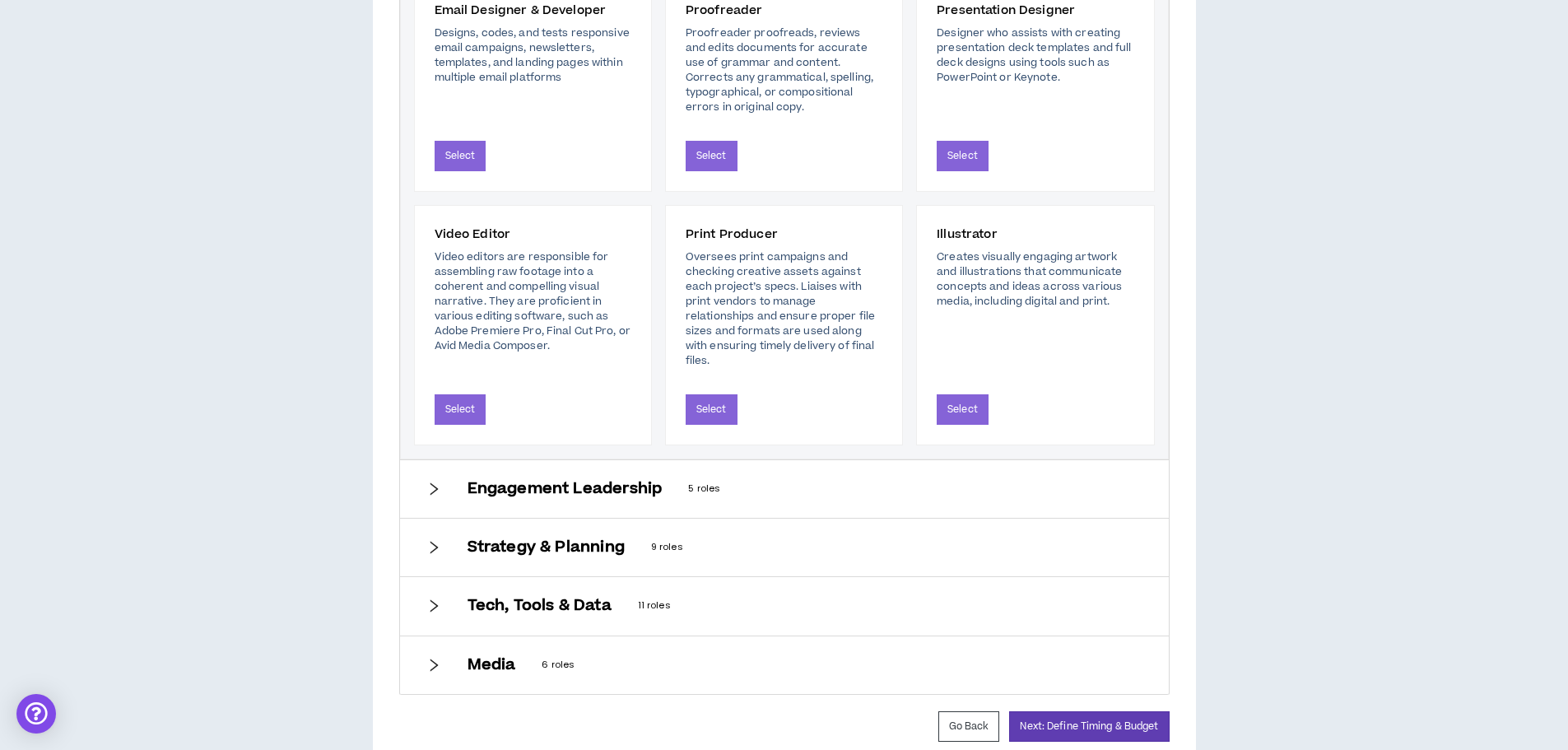
scroll to position [1707, 0]
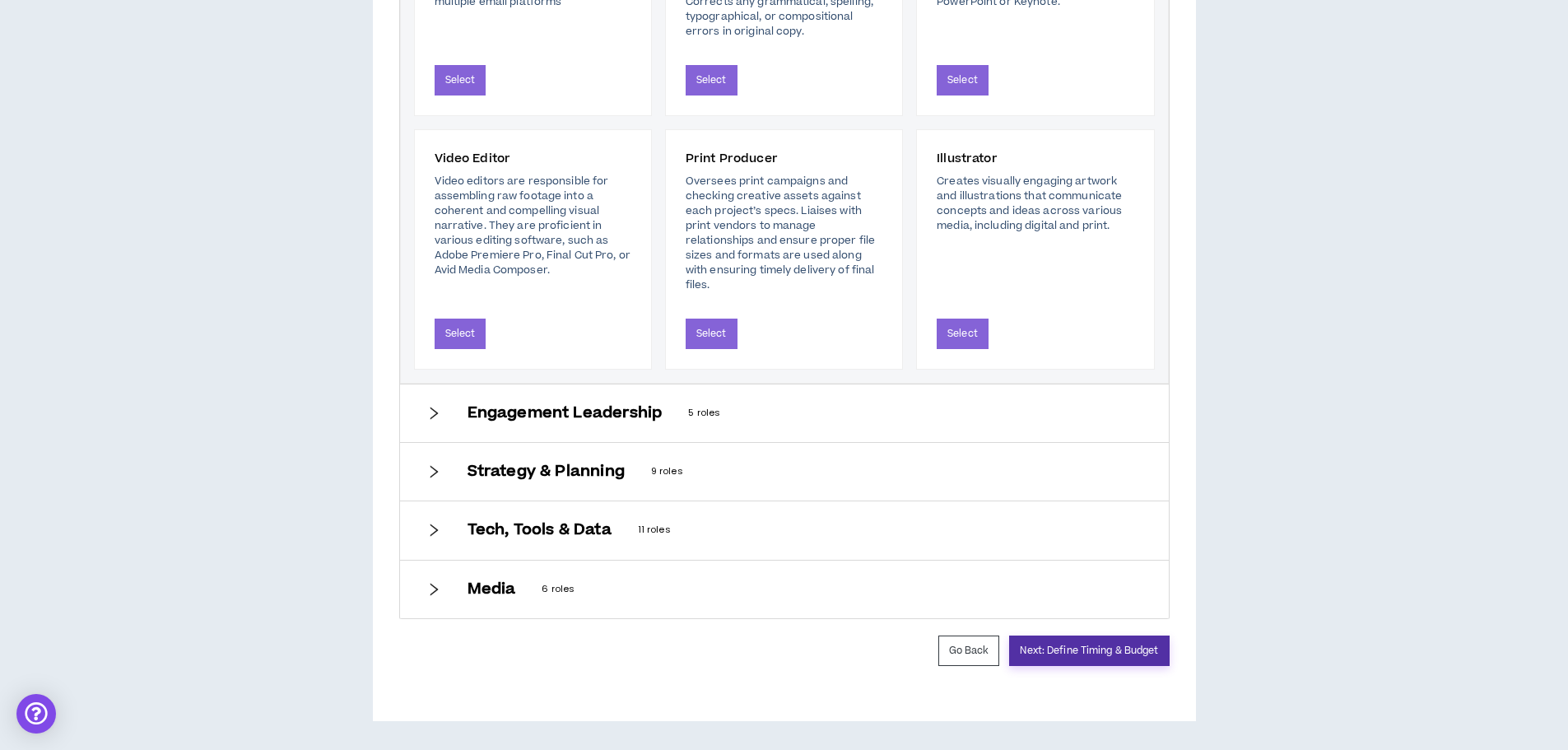
click at [1093, 652] on button "Next: Define Timing & Budget" at bounding box center [1089, 650] width 159 height 31
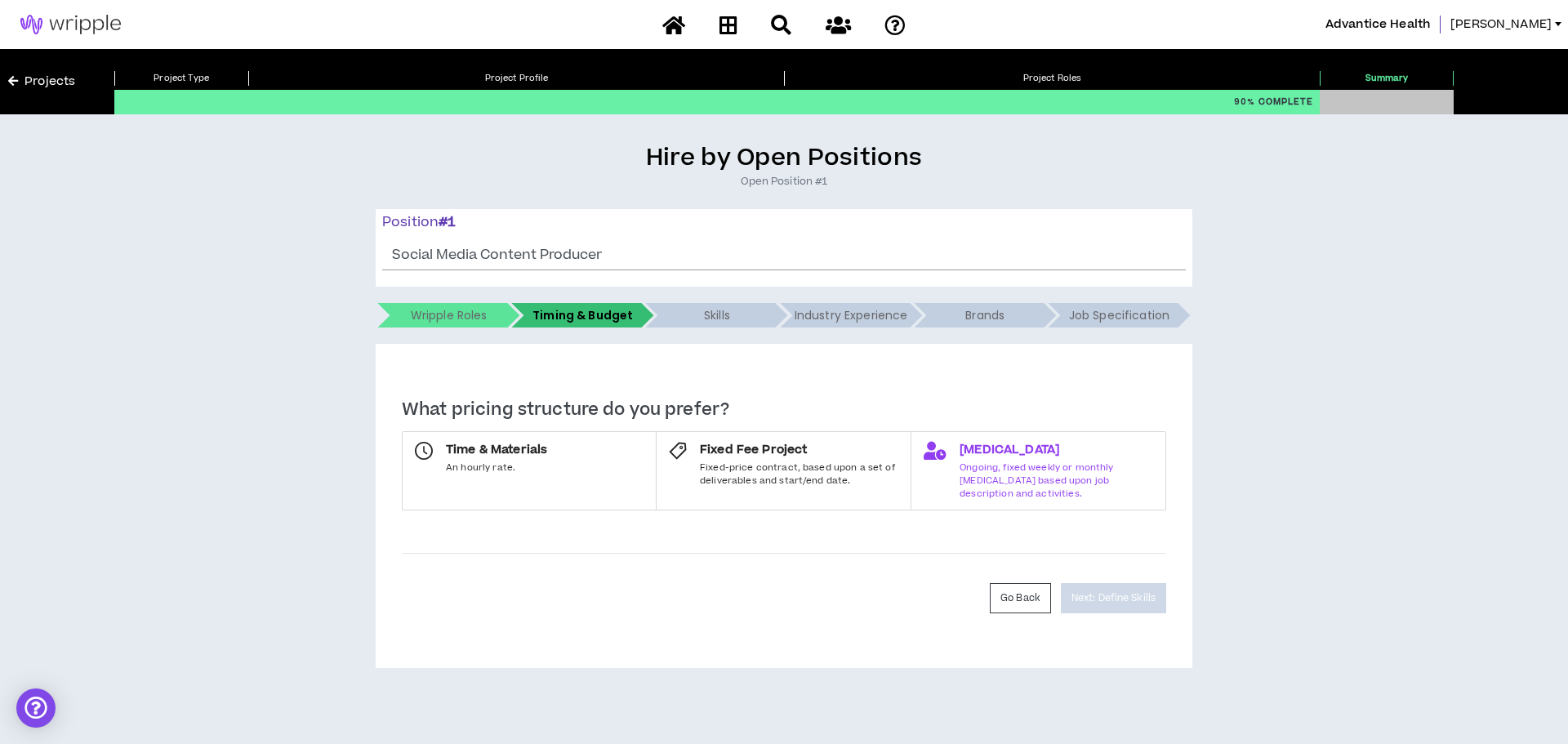
click at [997, 458] on span "Retainer" at bounding box center [1055, 450] width 193 height 17
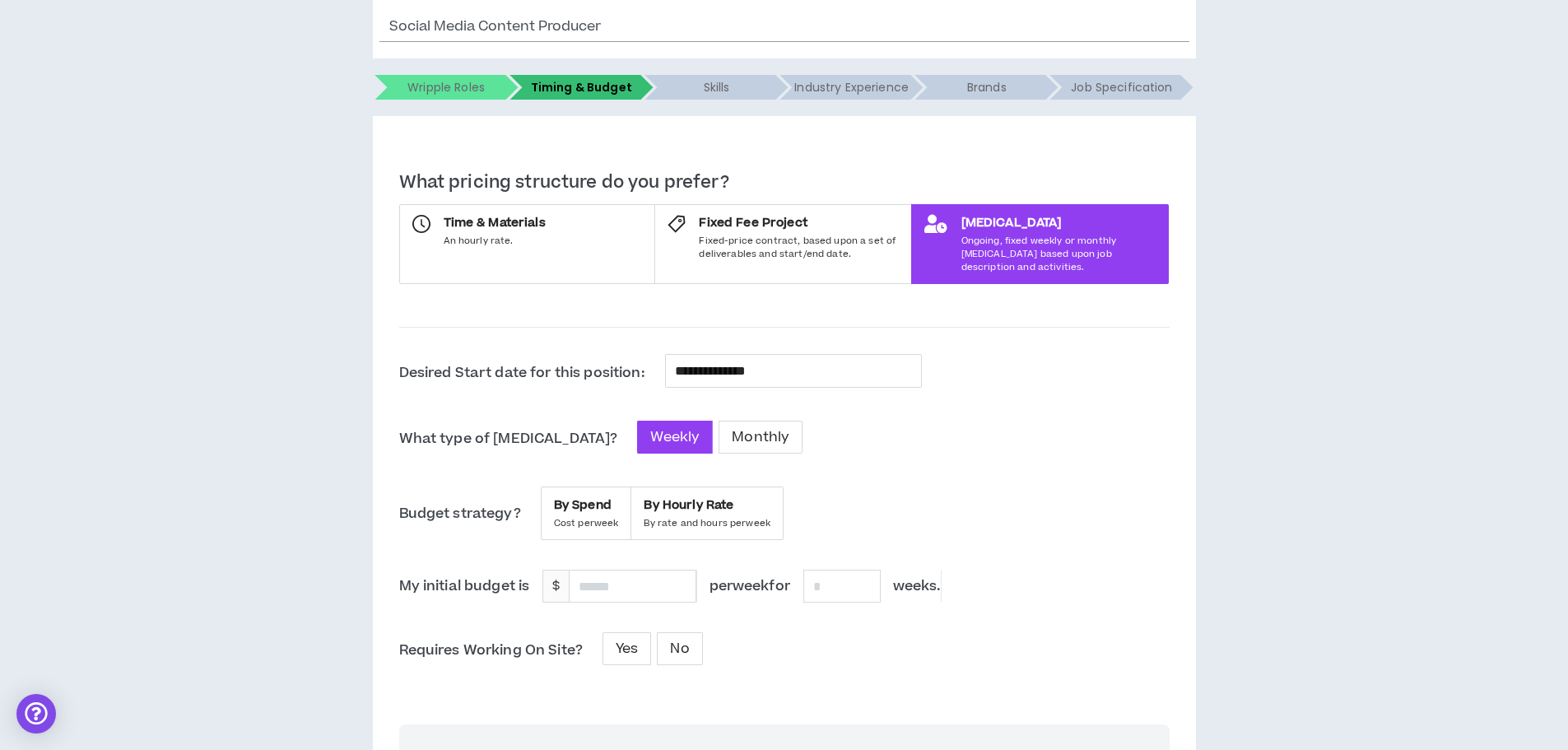
scroll to position [246, 0]
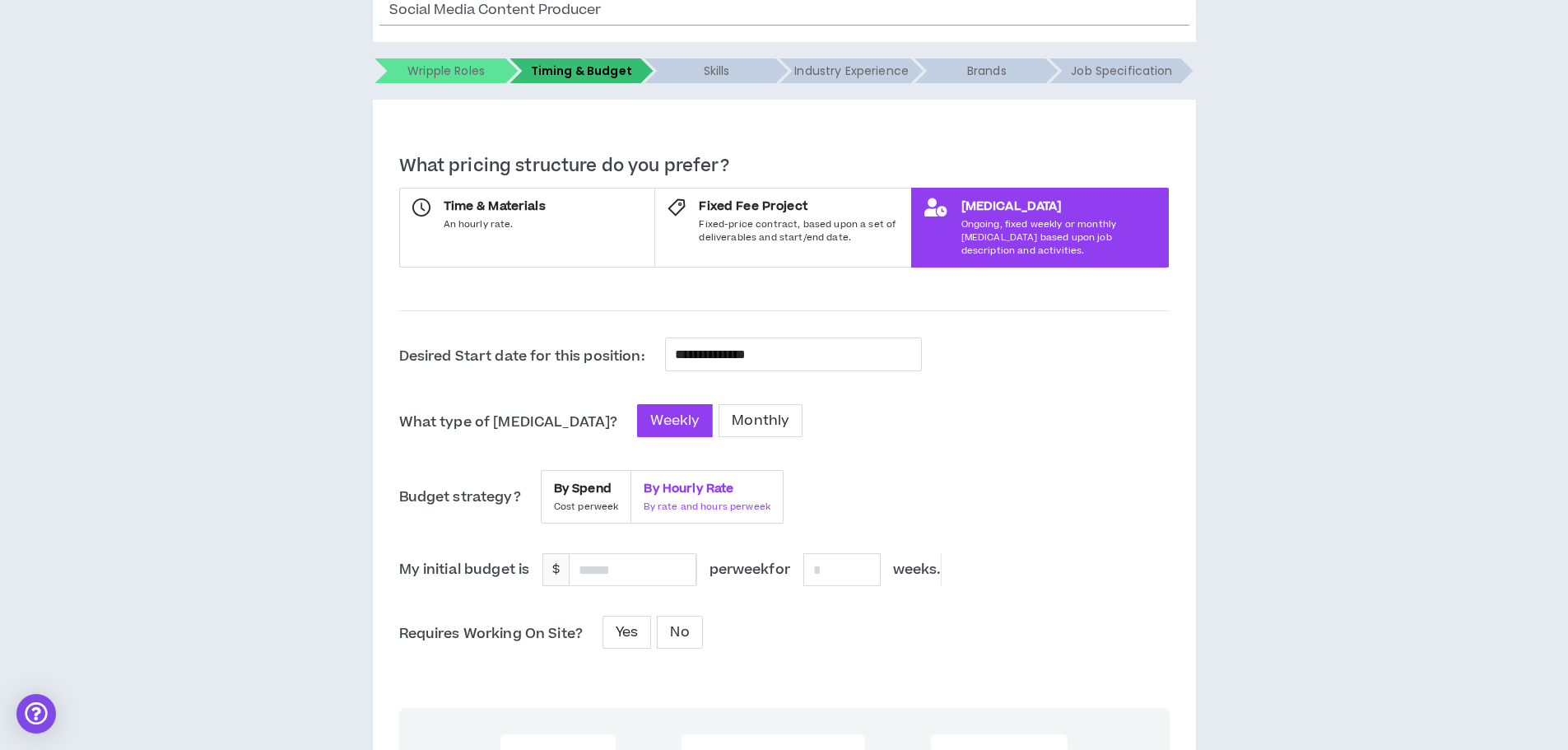
click at [756, 485] on div "By Hourly Rate By rate and hours per week" at bounding box center [707, 497] width 127 height 33
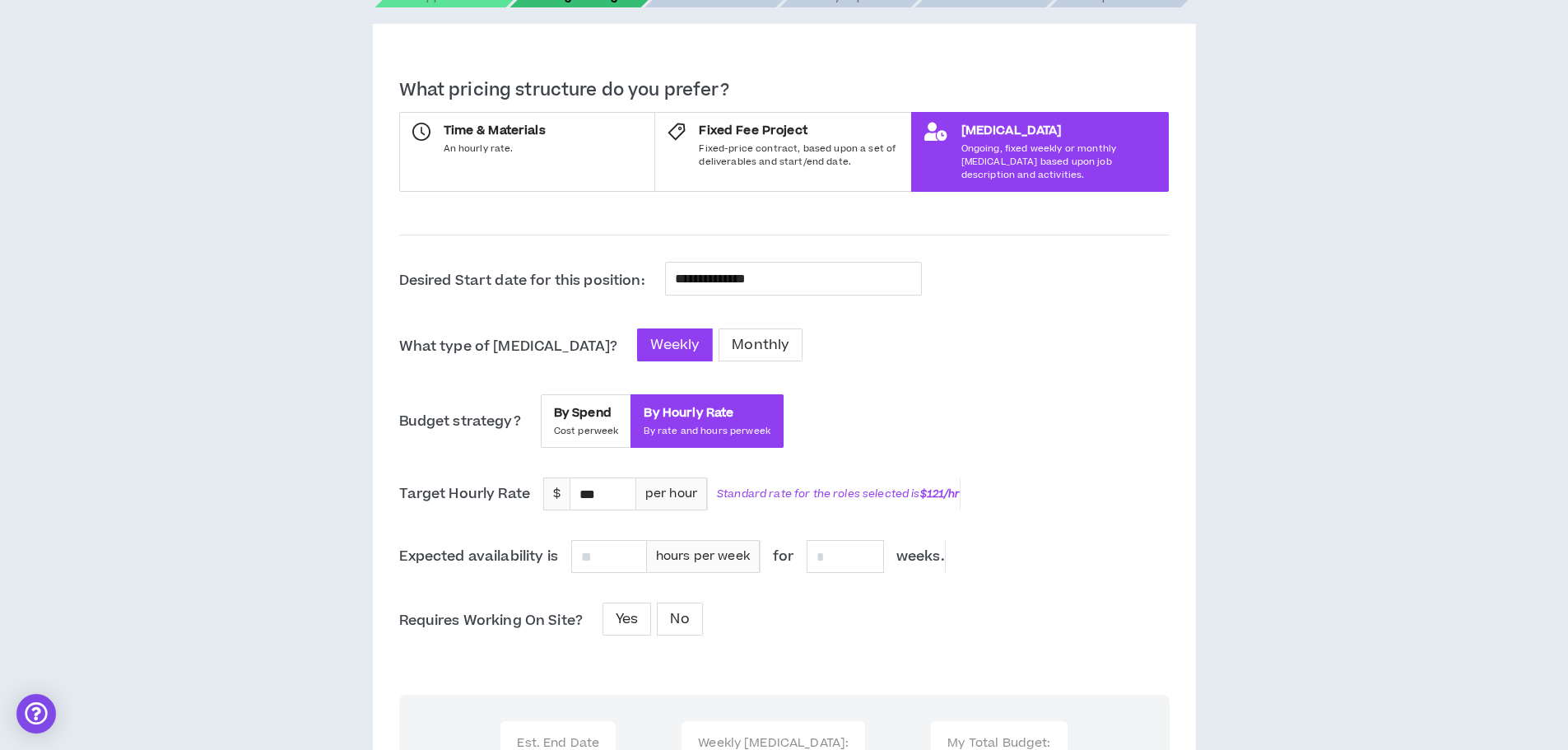
scroll to position [329, 0]
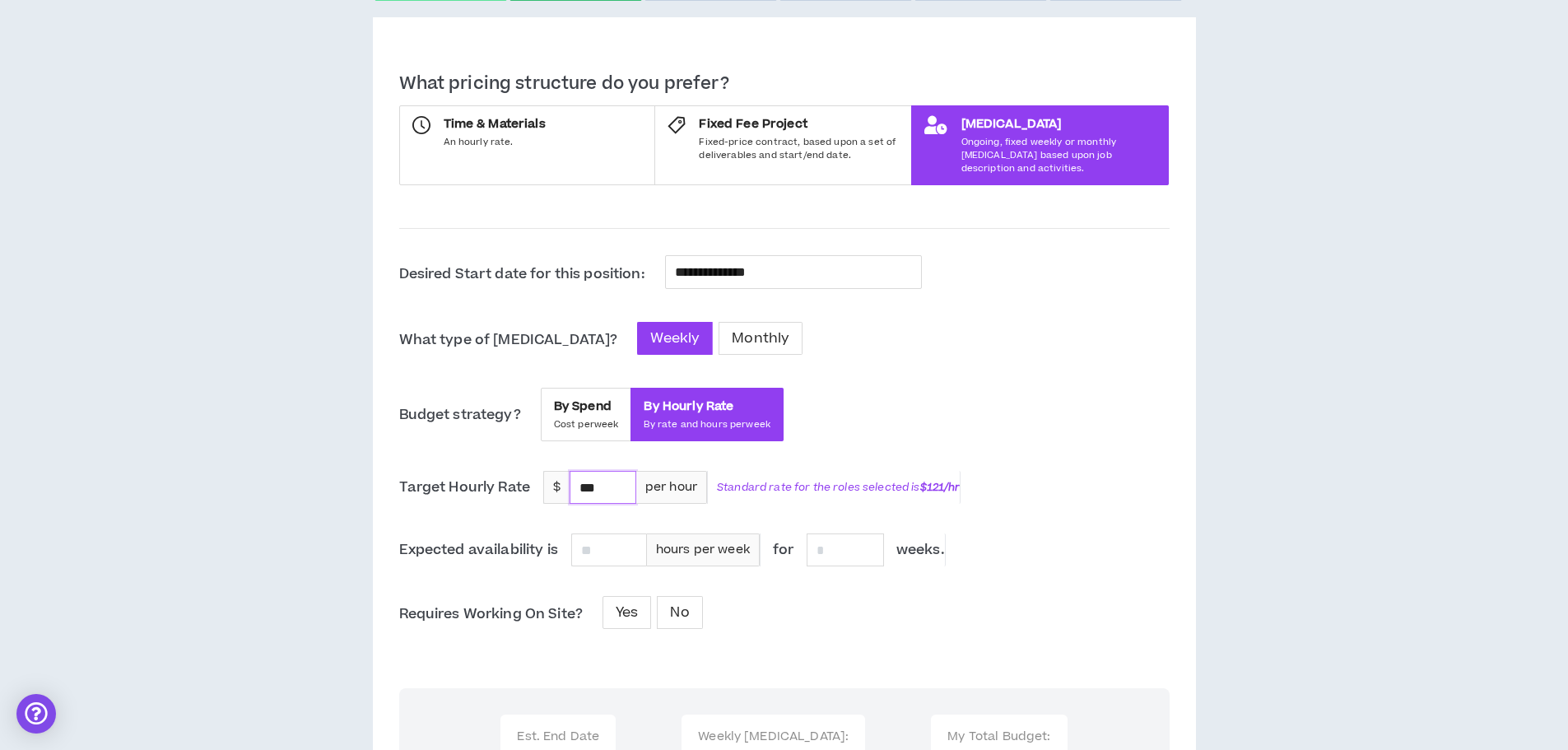
drag, startPoint x: 628, startPoint y: 477, endPoint x: 544, endPoint y: 476, distance: 84.0
click at [544, 476] on div "$ *** per hour" at bounding box center [625, 487] width 163 height 33
type input "**"
click at [1025, 519] on div "**********" at bounding box center [784, 711] width 770 height 912
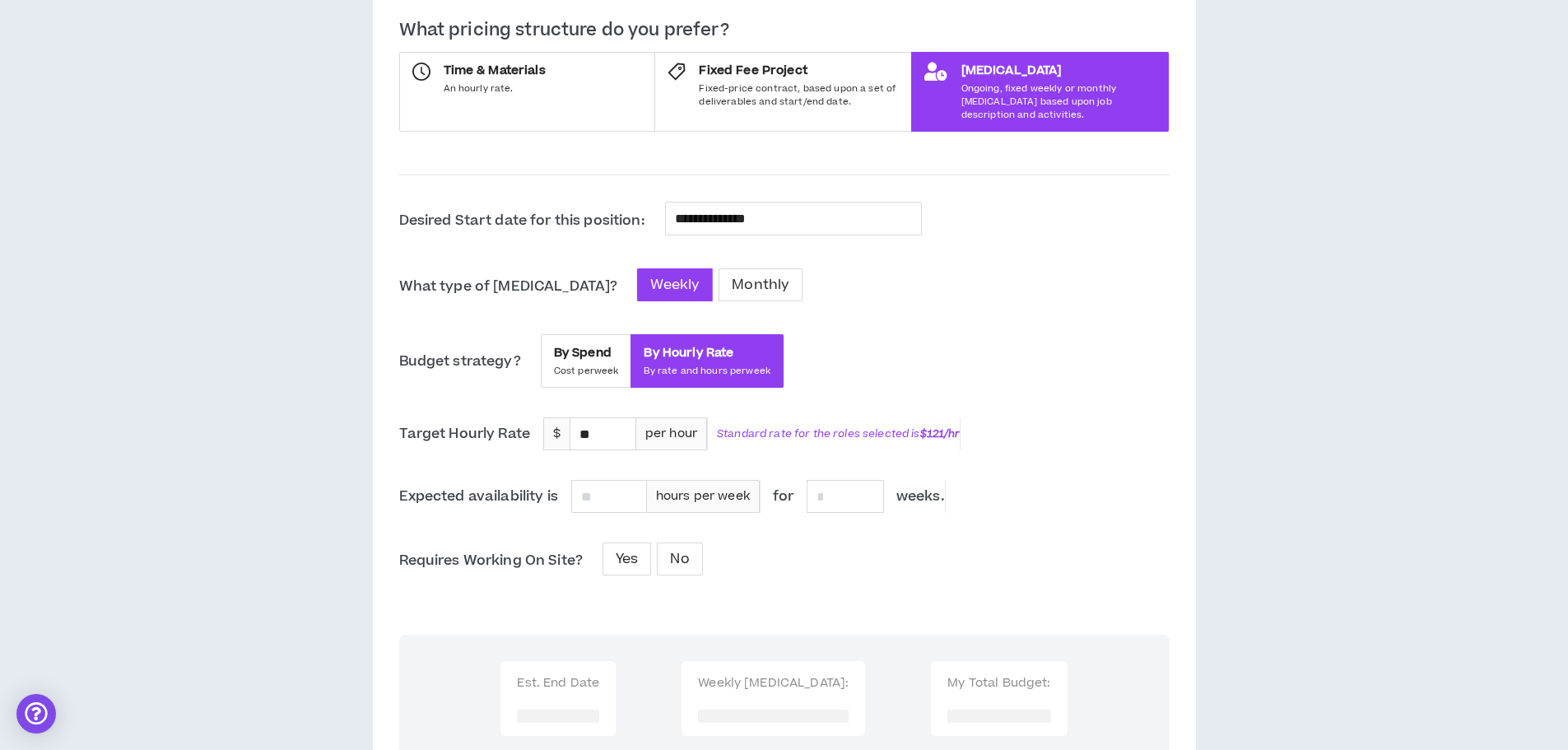
scroll to position [412, 0]
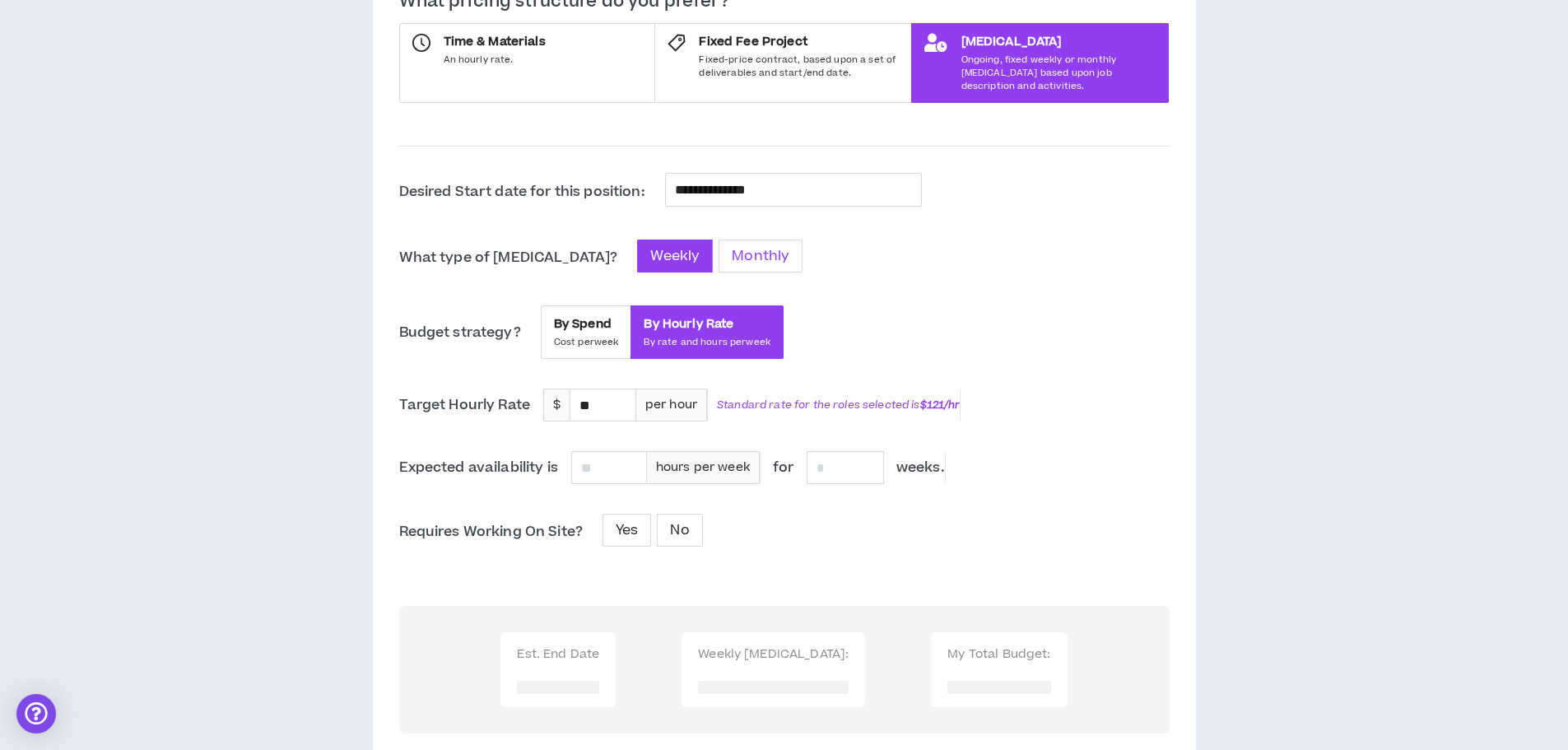
click at [732, 246] on span "Monthly" at bounding box center [760, 256] width 57 height 20
click at [650, 389] on div "per hour" at bounding box center [672, 405] width 71 height 33
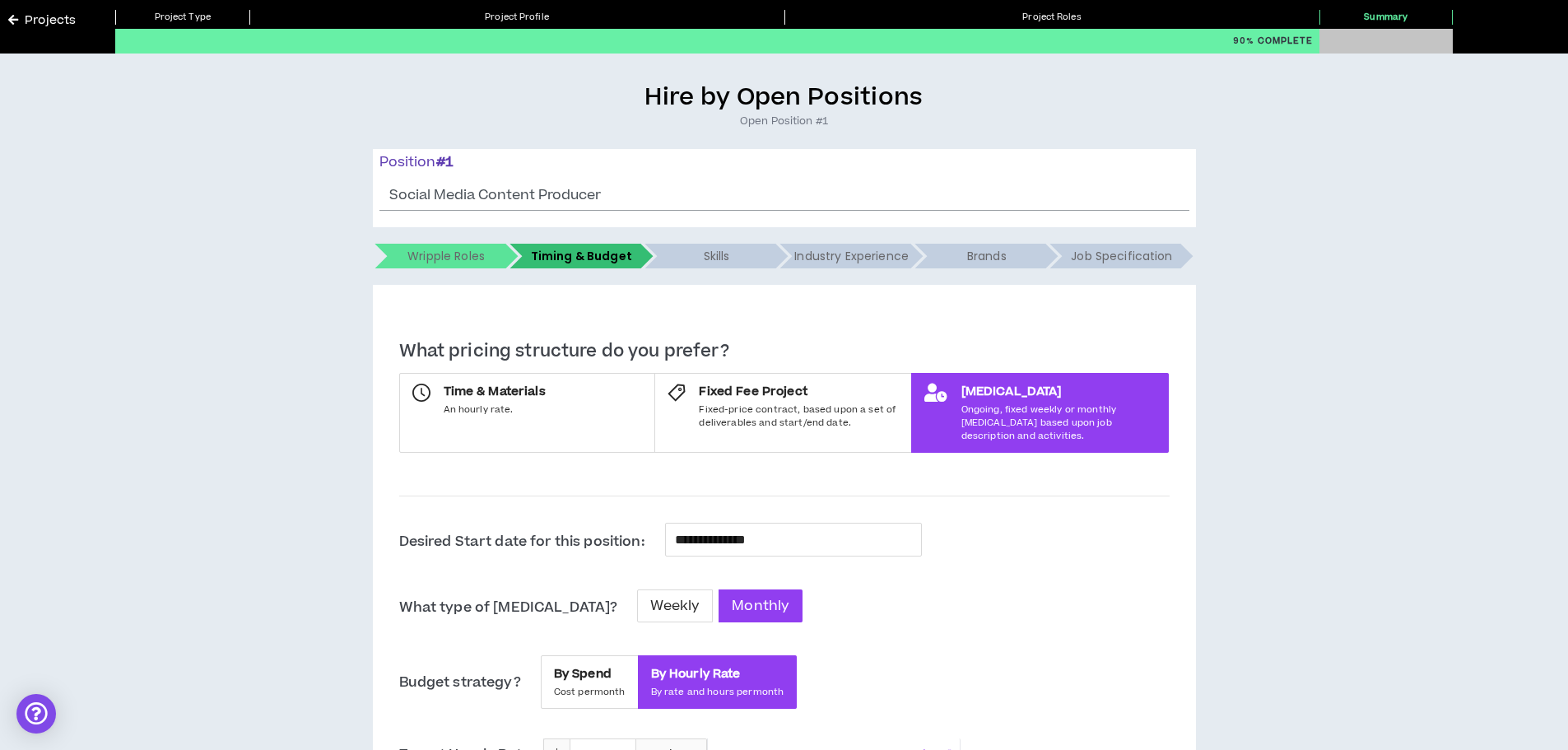
scroll to position [0, 0]
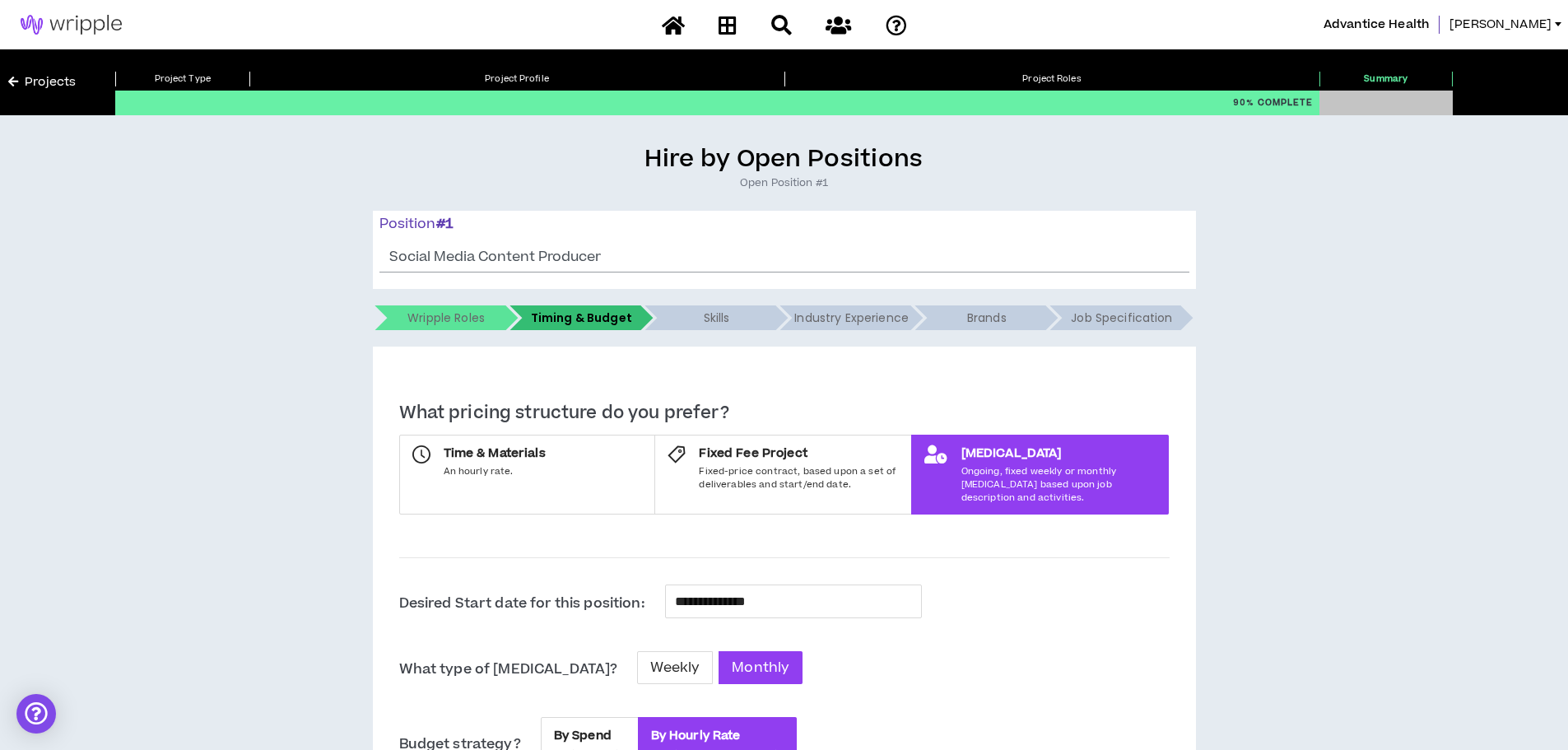
click at [441, 316] on h5 "Wripple Roles" at bounding box center [446, 318] width 77 height 25
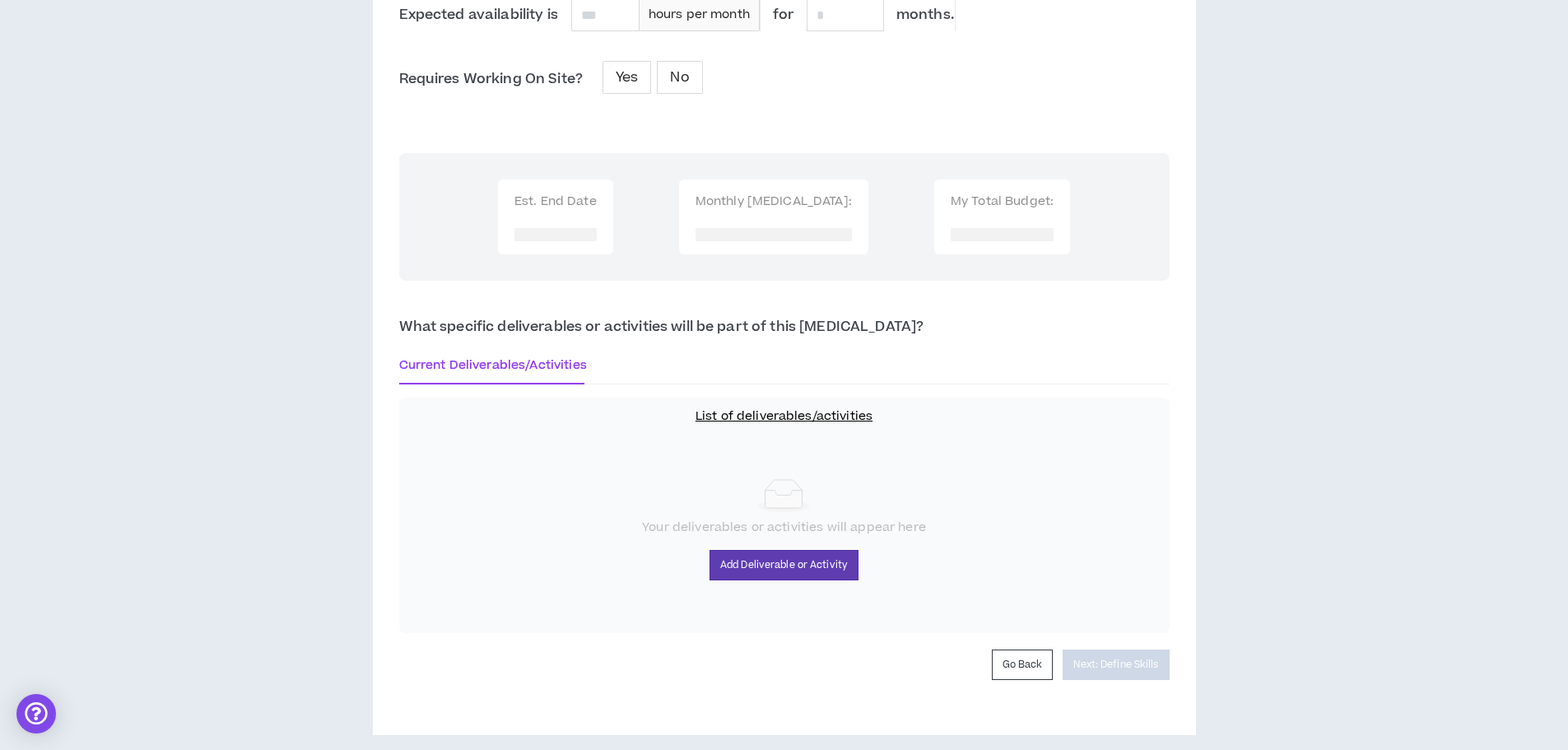
scroll to position [865, 0]
click at [1033, 648] on button "Go Back" at bounding box center [1023, 663] width 61 height 31
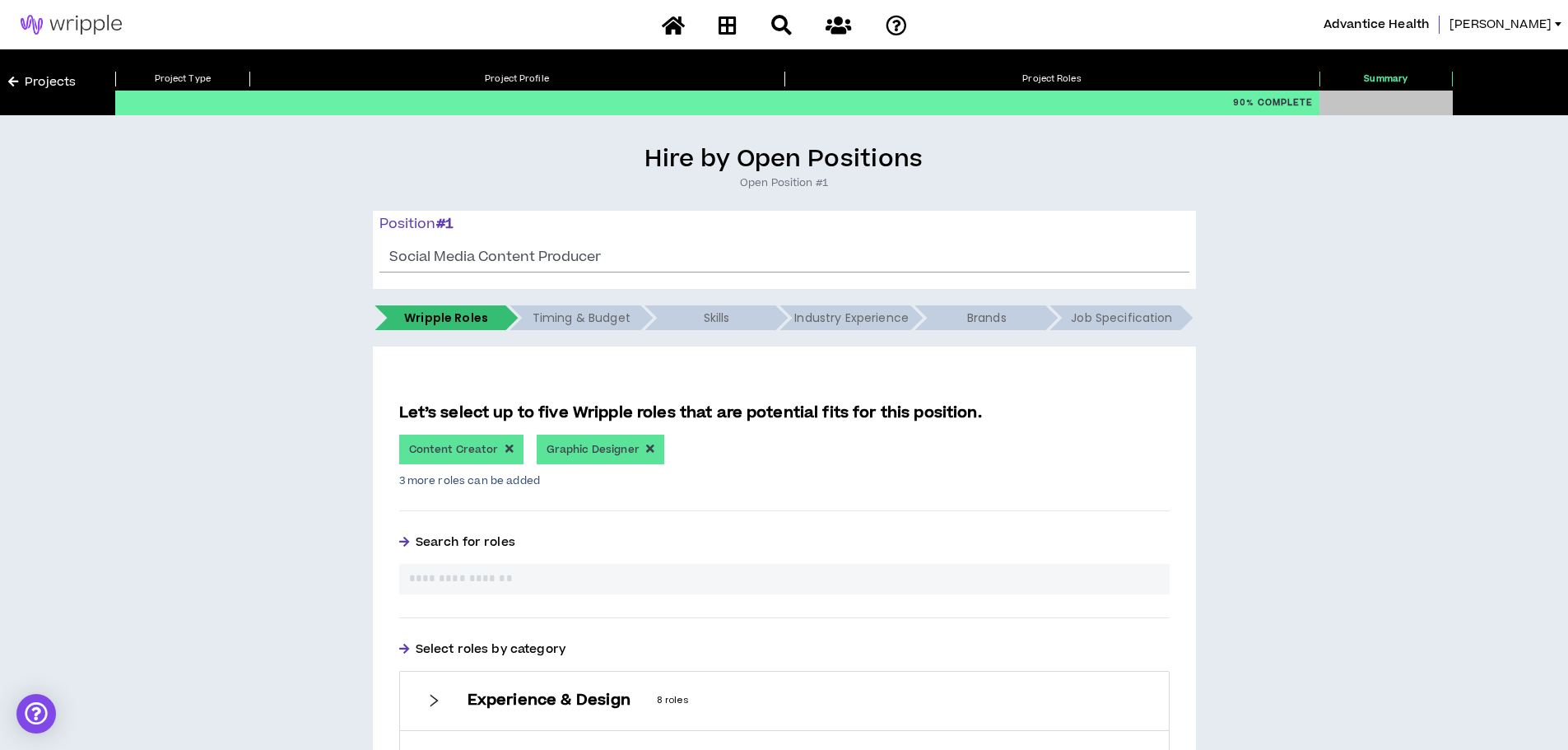
drag, startPoint x: 647, startPoint y: 446, endPoint x: 678, endPoint y: 449, distance: 31.1
click at [678, 449] on div "Content Creator Graphic Designer" at bounding box center [784, 449] width 770 height 30
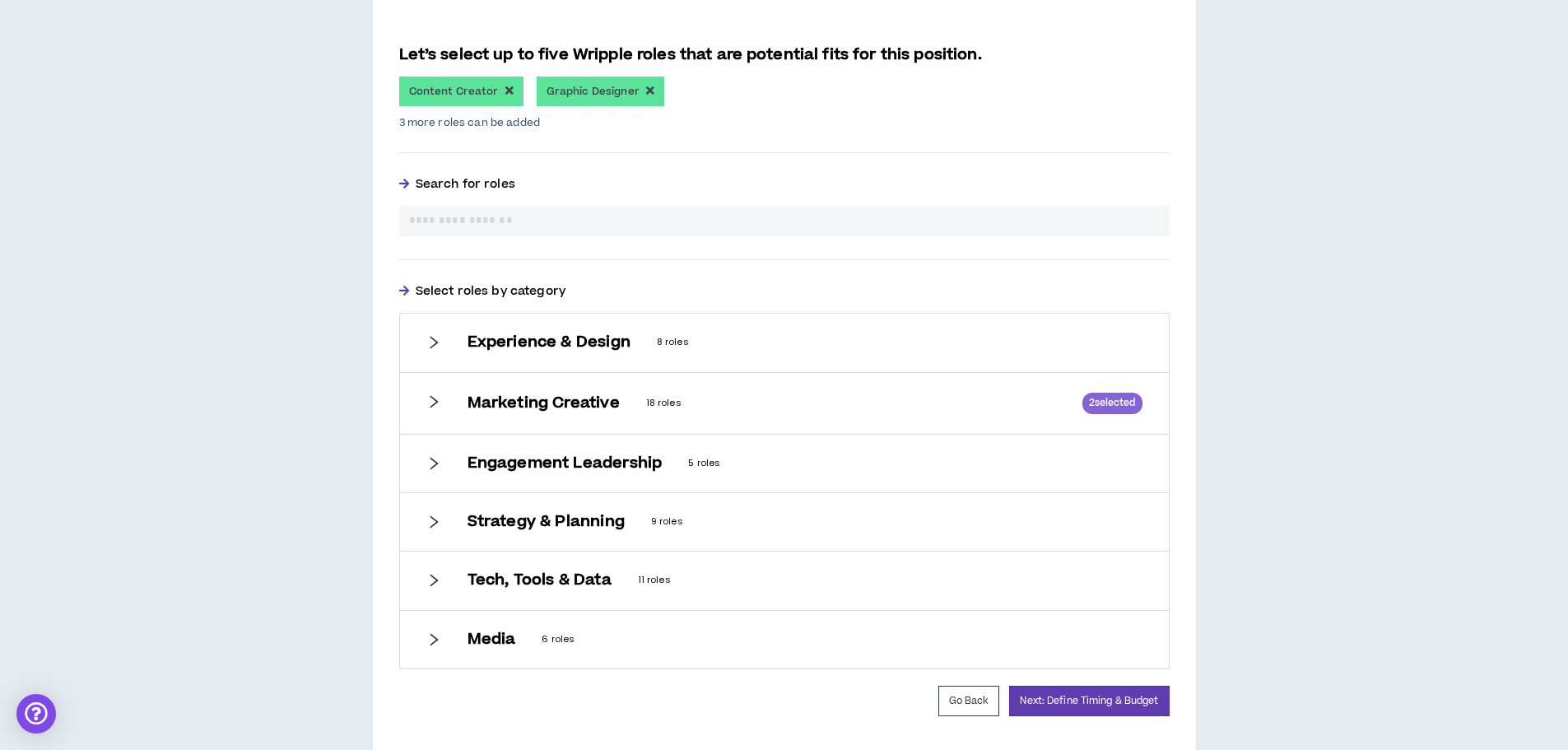
scroll to position [408, 0]
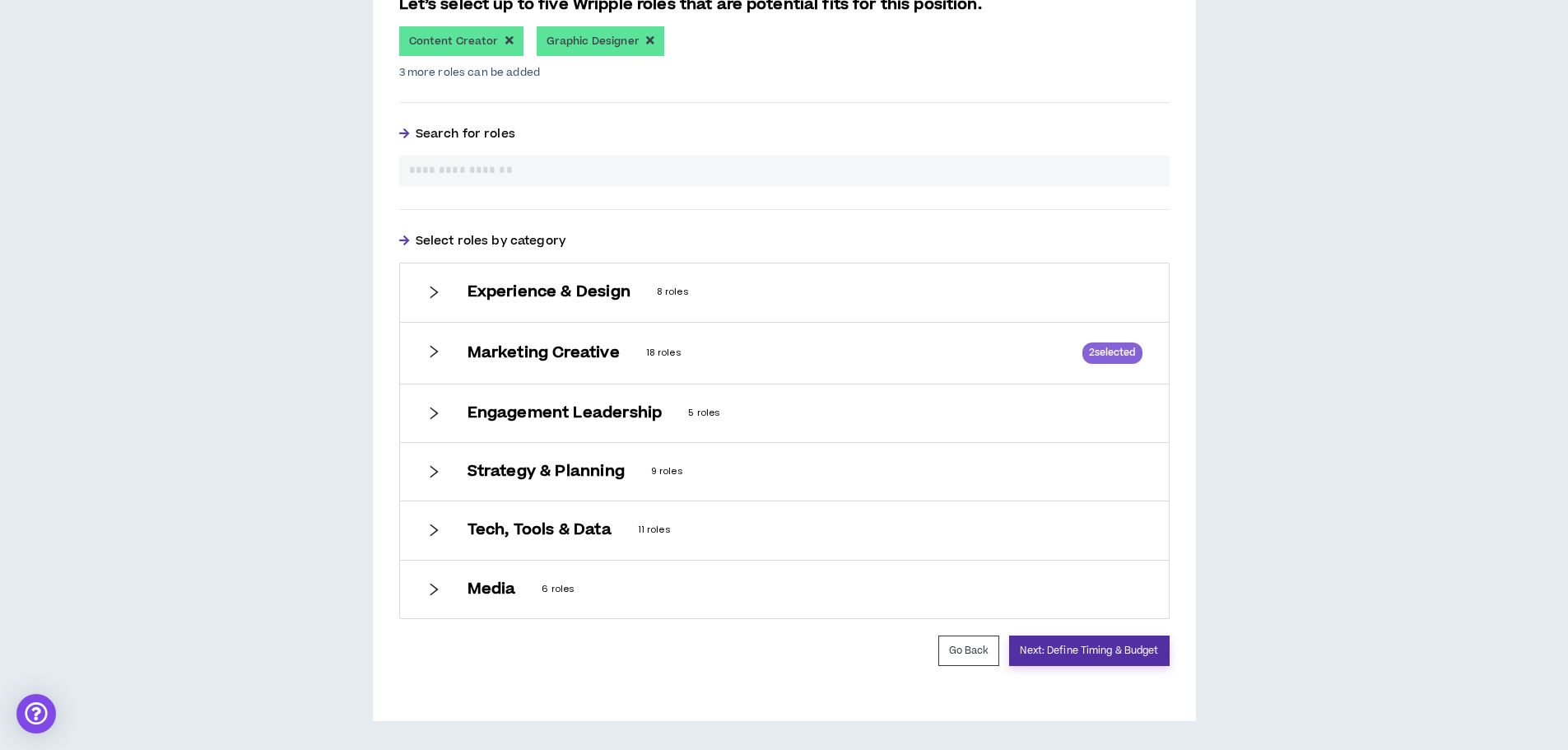
click at [1097, 655] on button "Next: Define Timing & Budget" at bounding box center [1089, 650] width 159 height 31
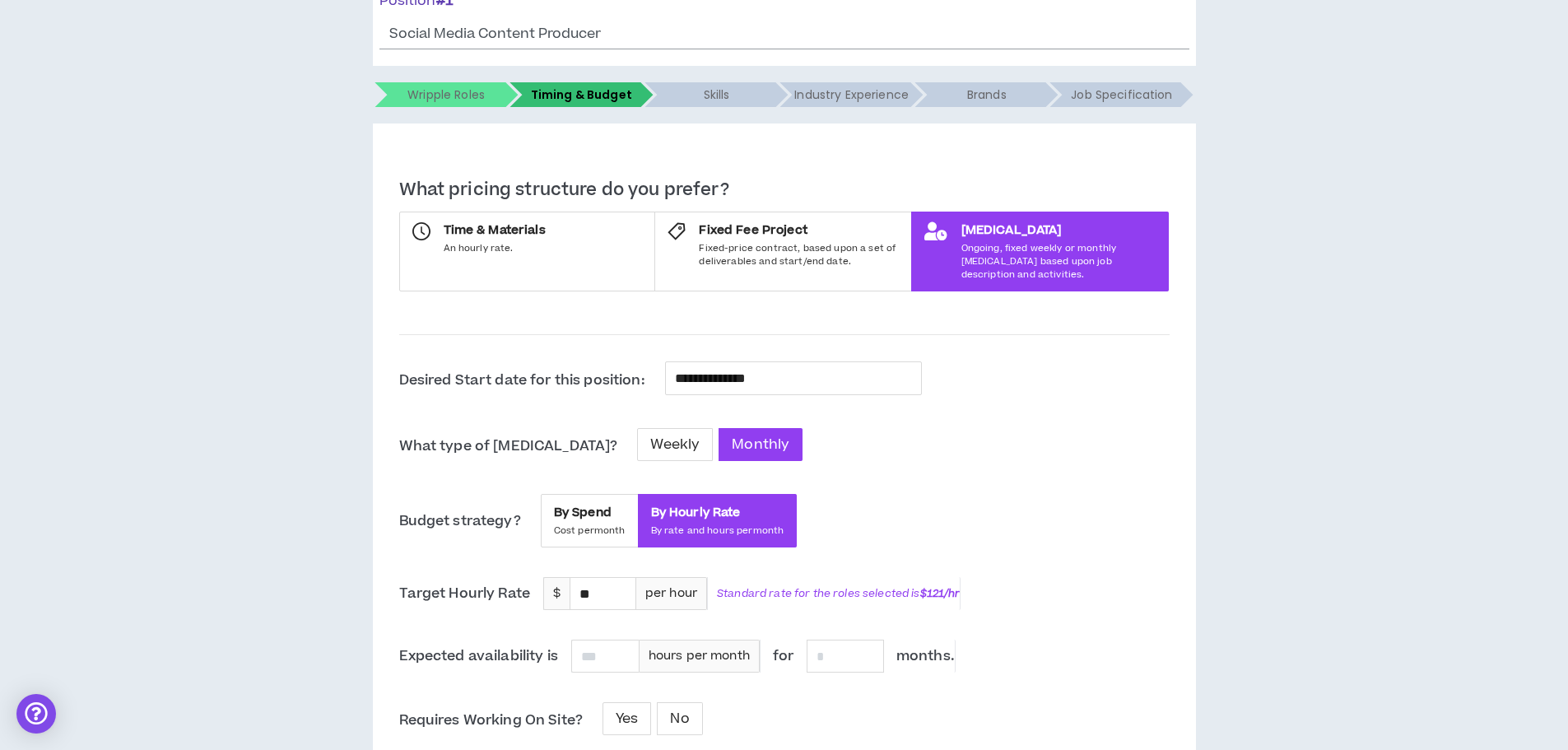
scroll to position [246, 0]
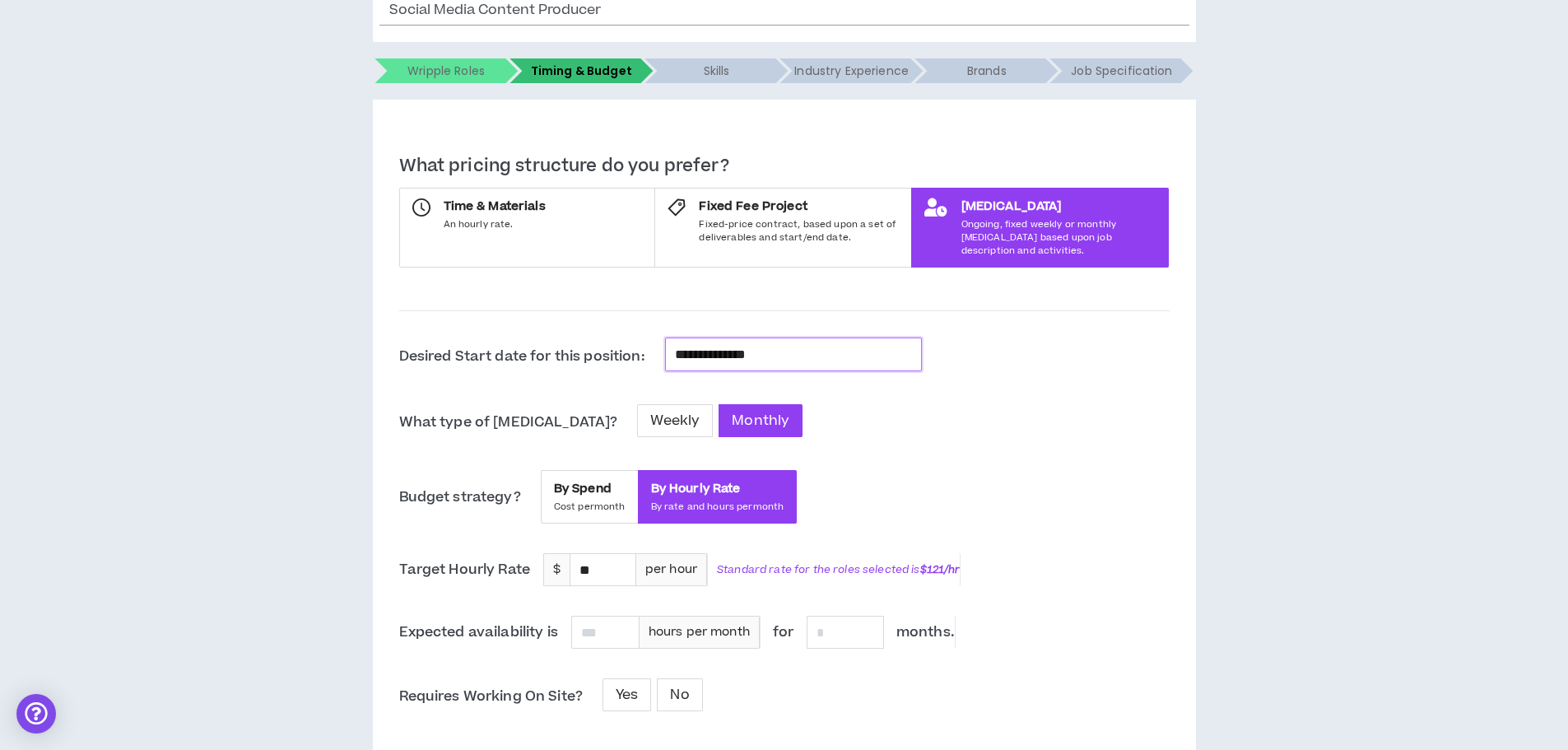
click at [826, 344] on input "**********" at bounding box center [794, 355] width 238 height 22
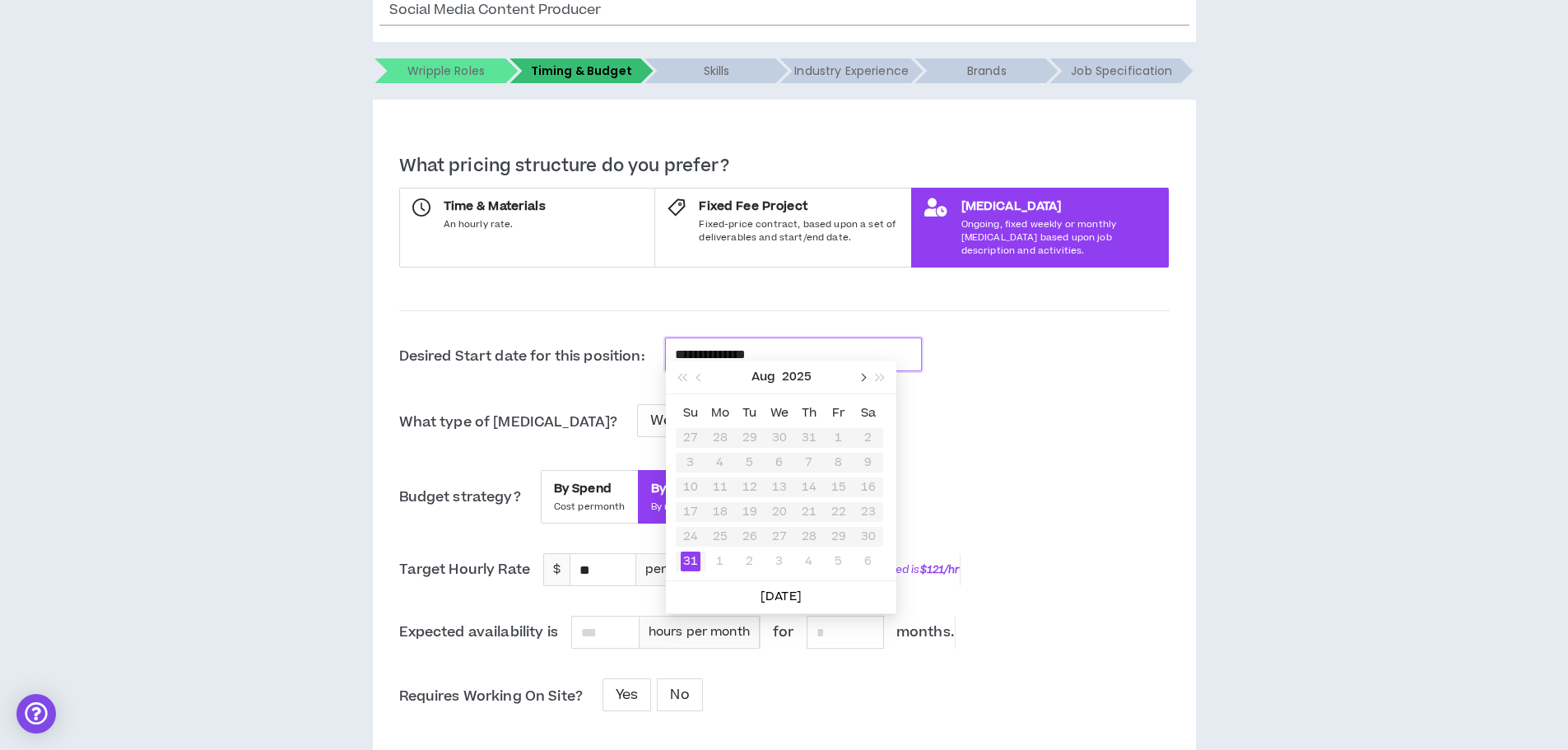
click at [856, 378] on button "button" at bounding box center [862, 376] width 18 height 33
type input "**********"
click at [725, 485] on div "15" at bounding box center [721, 487] width 20 height 20
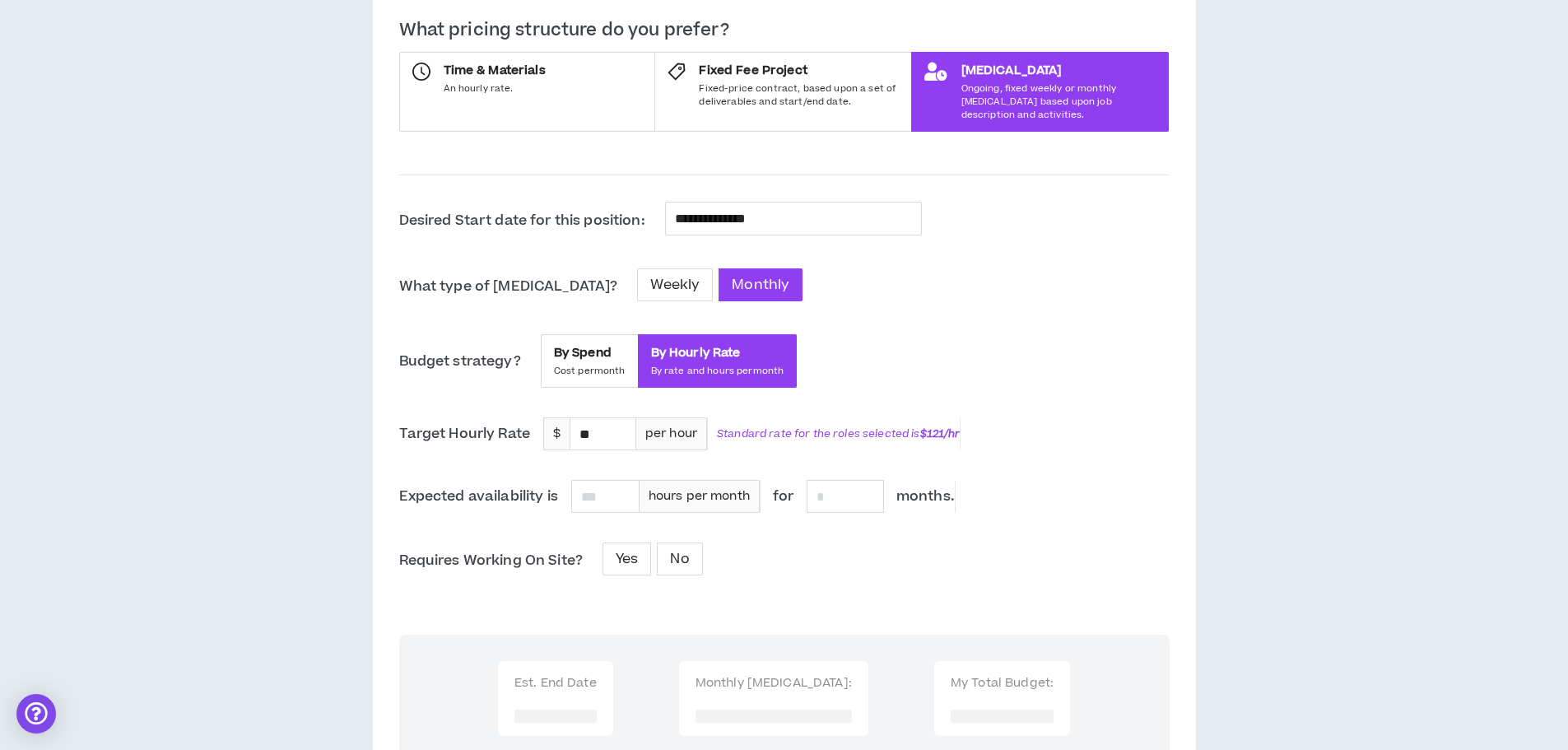
scroll to position [412, 0]
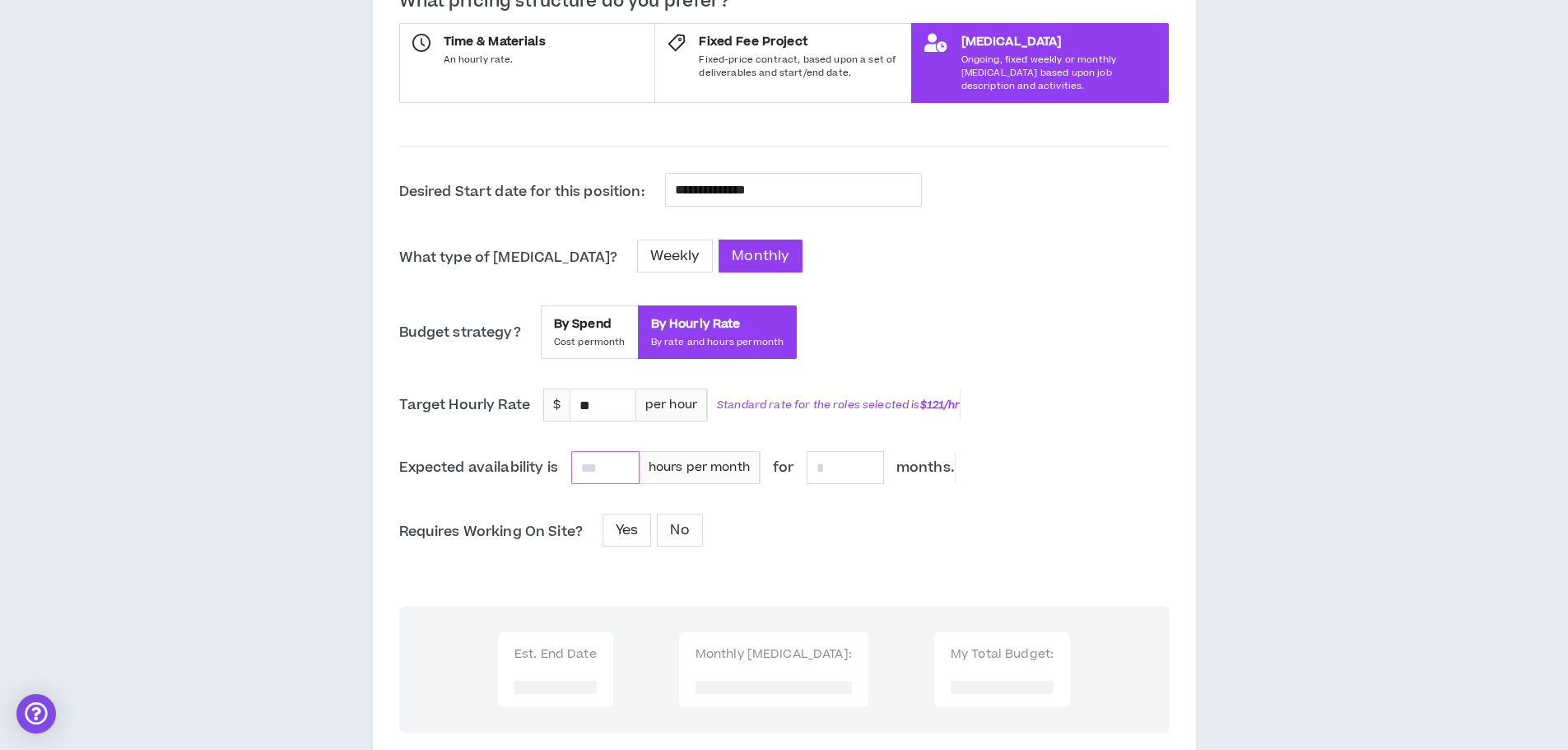
click at [614, 455] on input at bounding box center [605, 468] width 66 height 32
click at [700, 516] on label "No" at bounding box center [679, 529] width 45 height 33
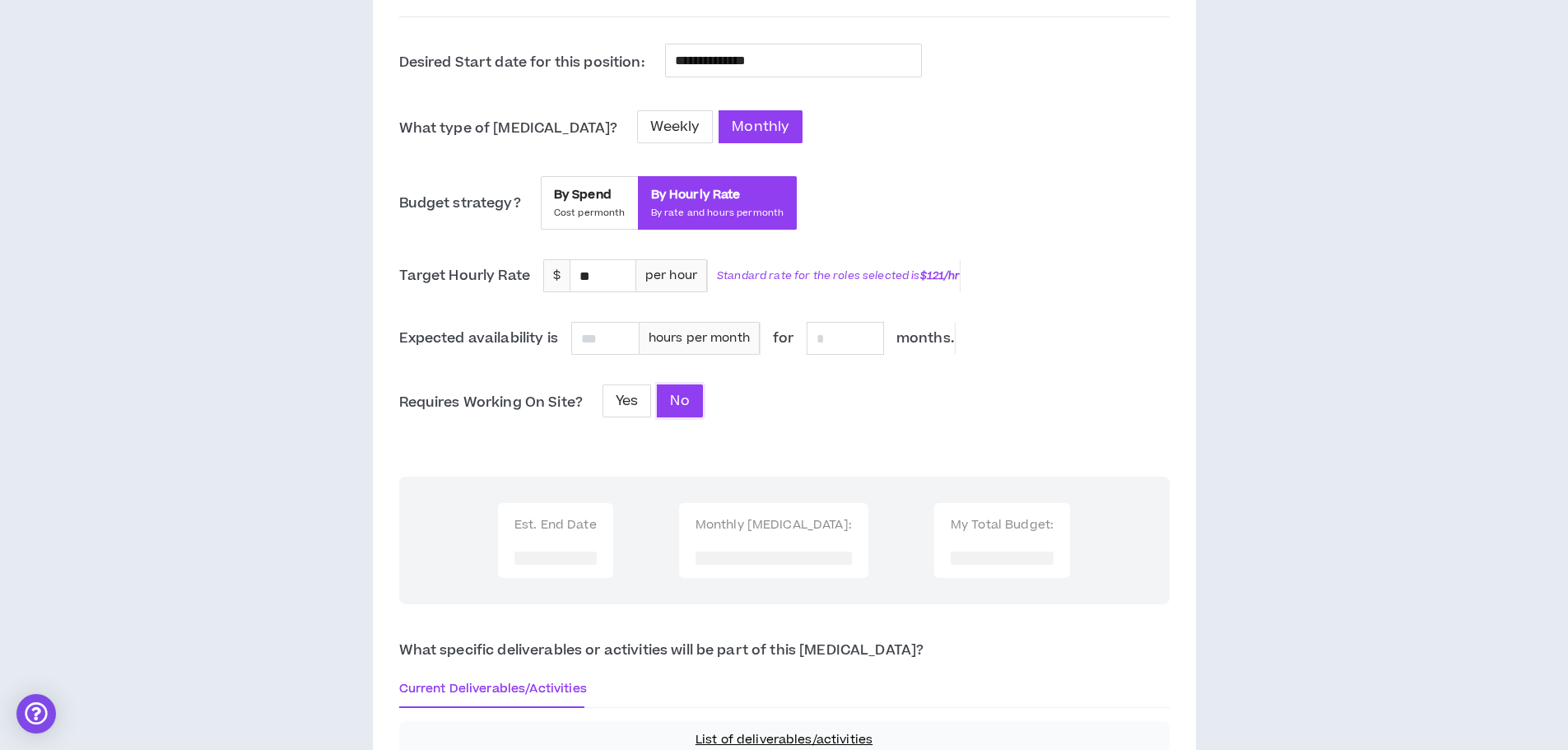
scroll to position [658, 0]
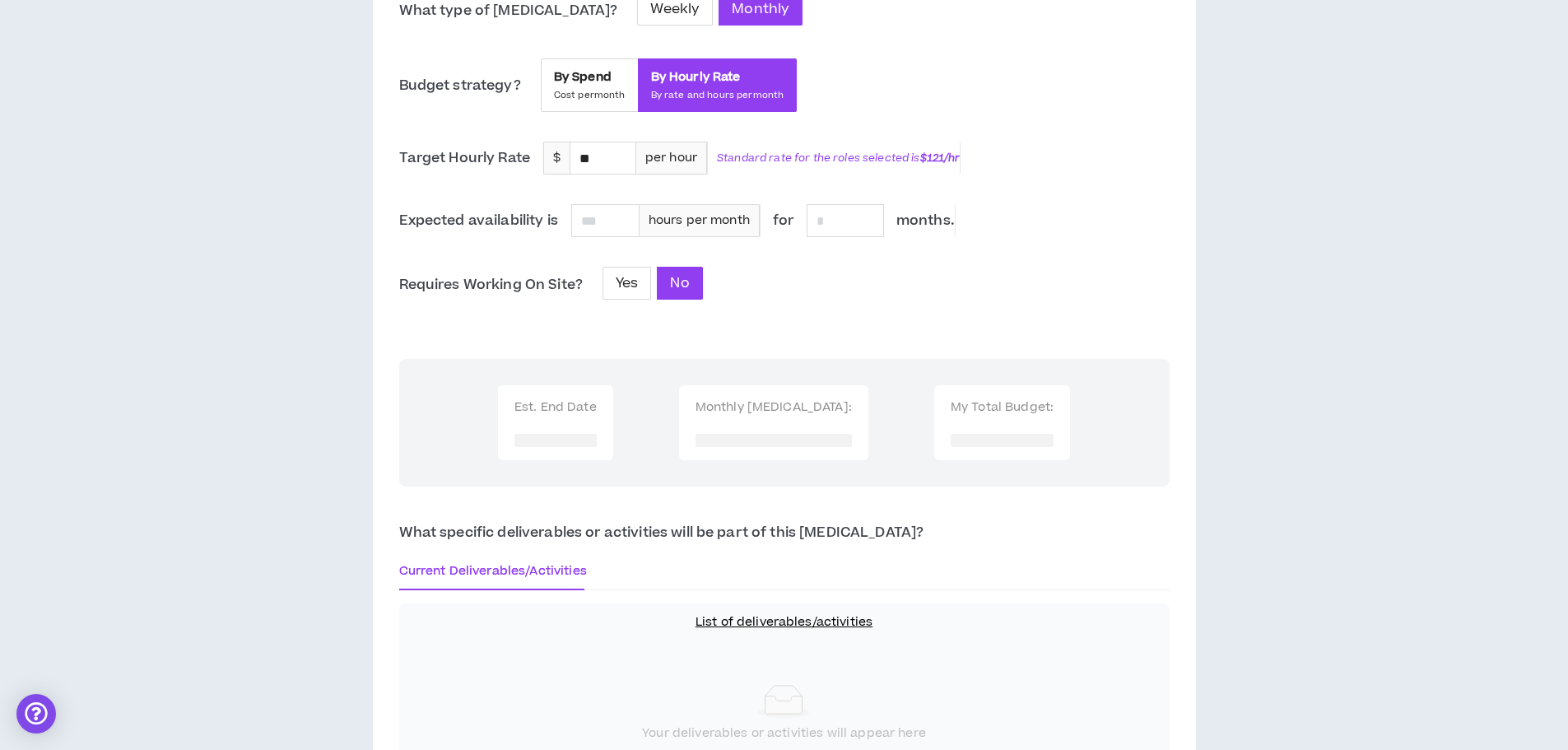
click at [795, 433] on h3 at bounding box center [774, 439] width 156 height 13
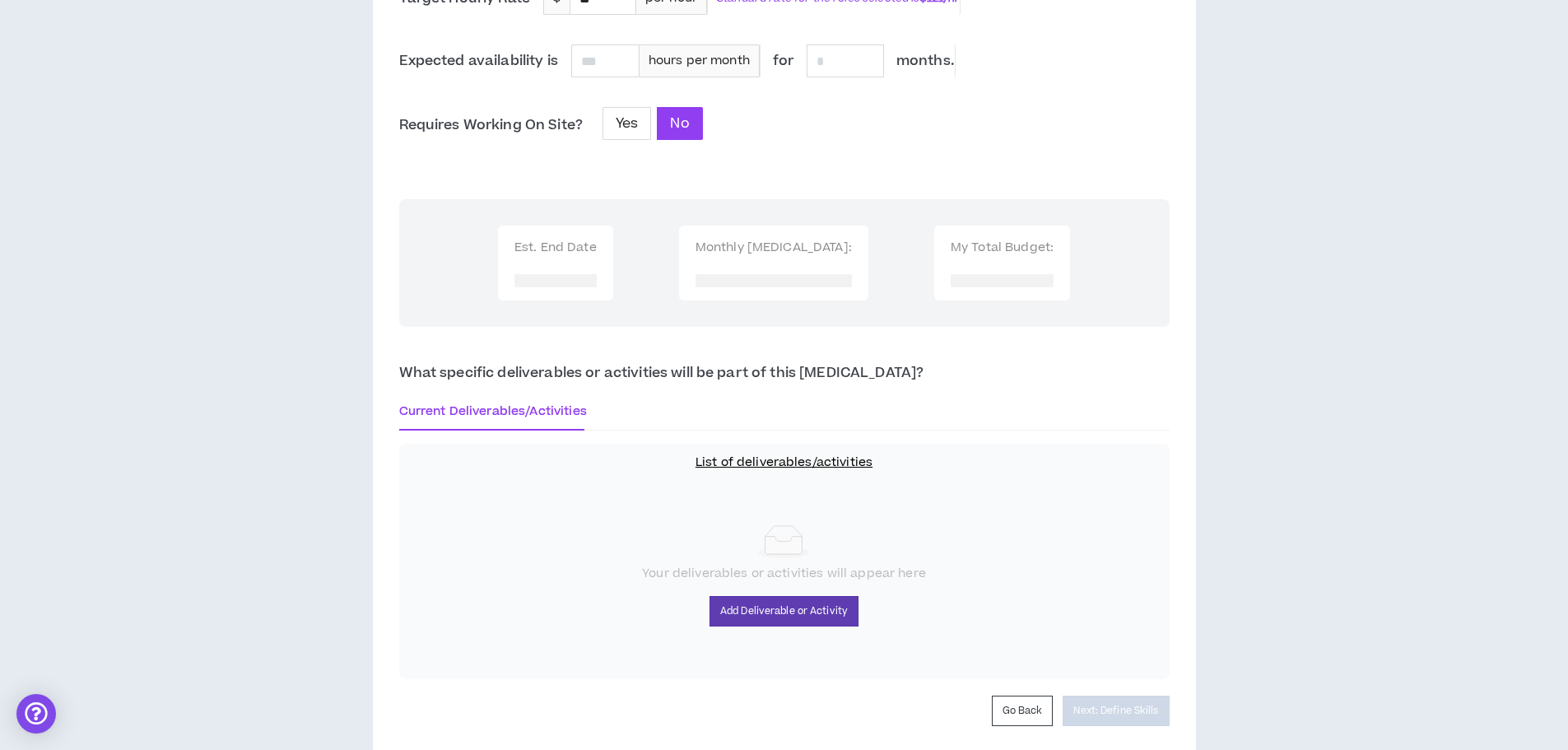
scroll to position [865, 0]
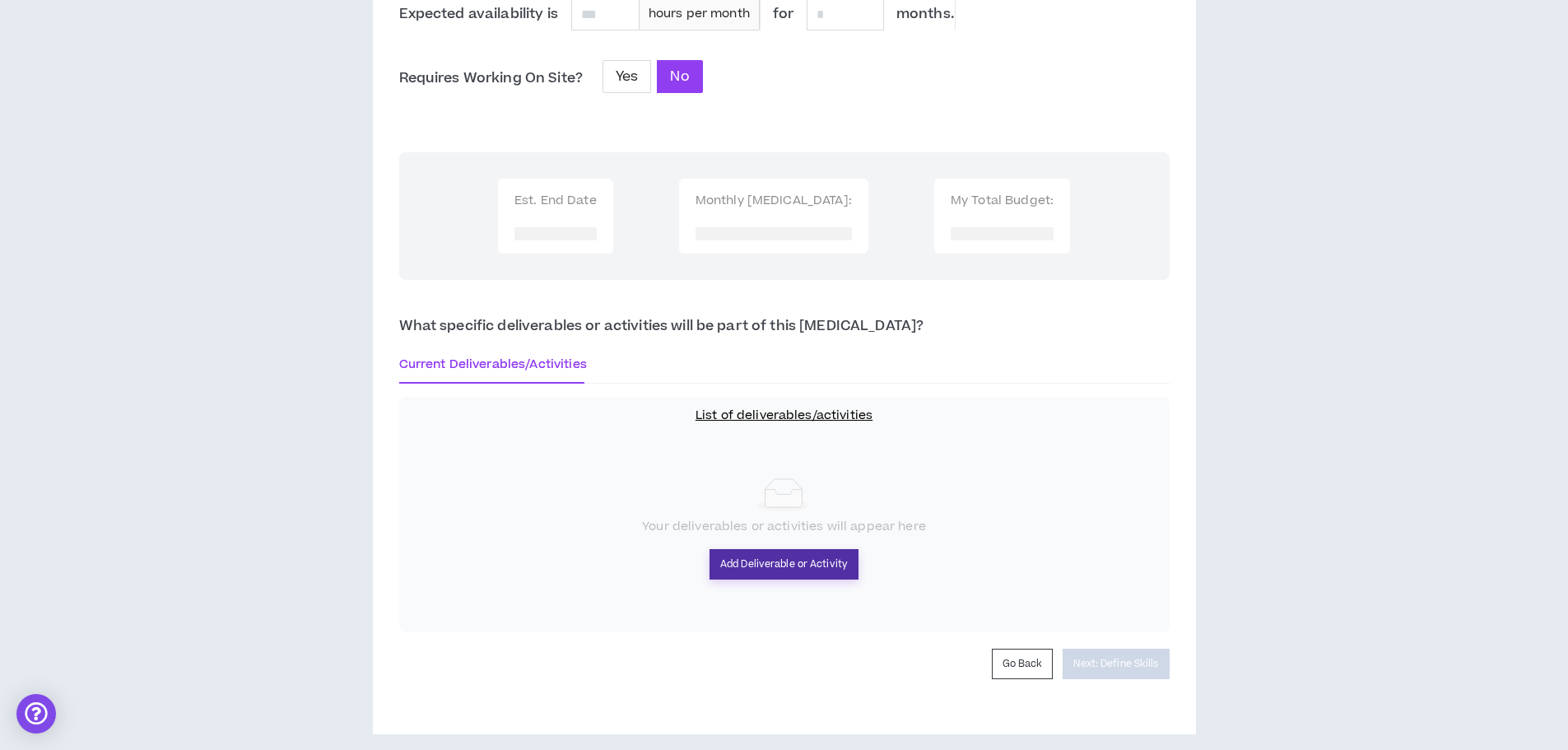
click at [838, 560] on button "Add Deliverable or Activity" at bounding box center [784, 564] width 149 height 31
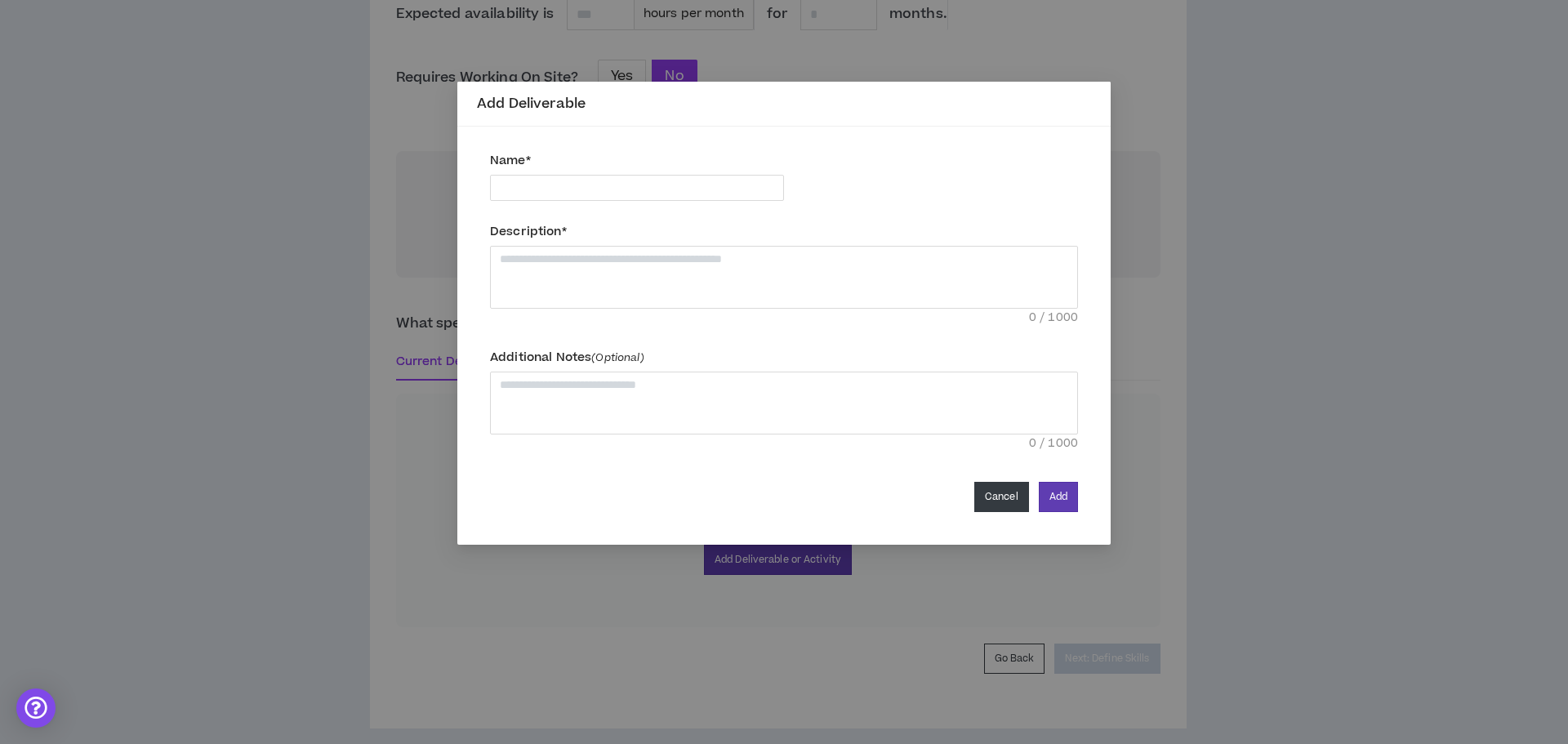
click at [999, 484] on button "Cancel" at bounding box center [1001, 497] width 55 height 30
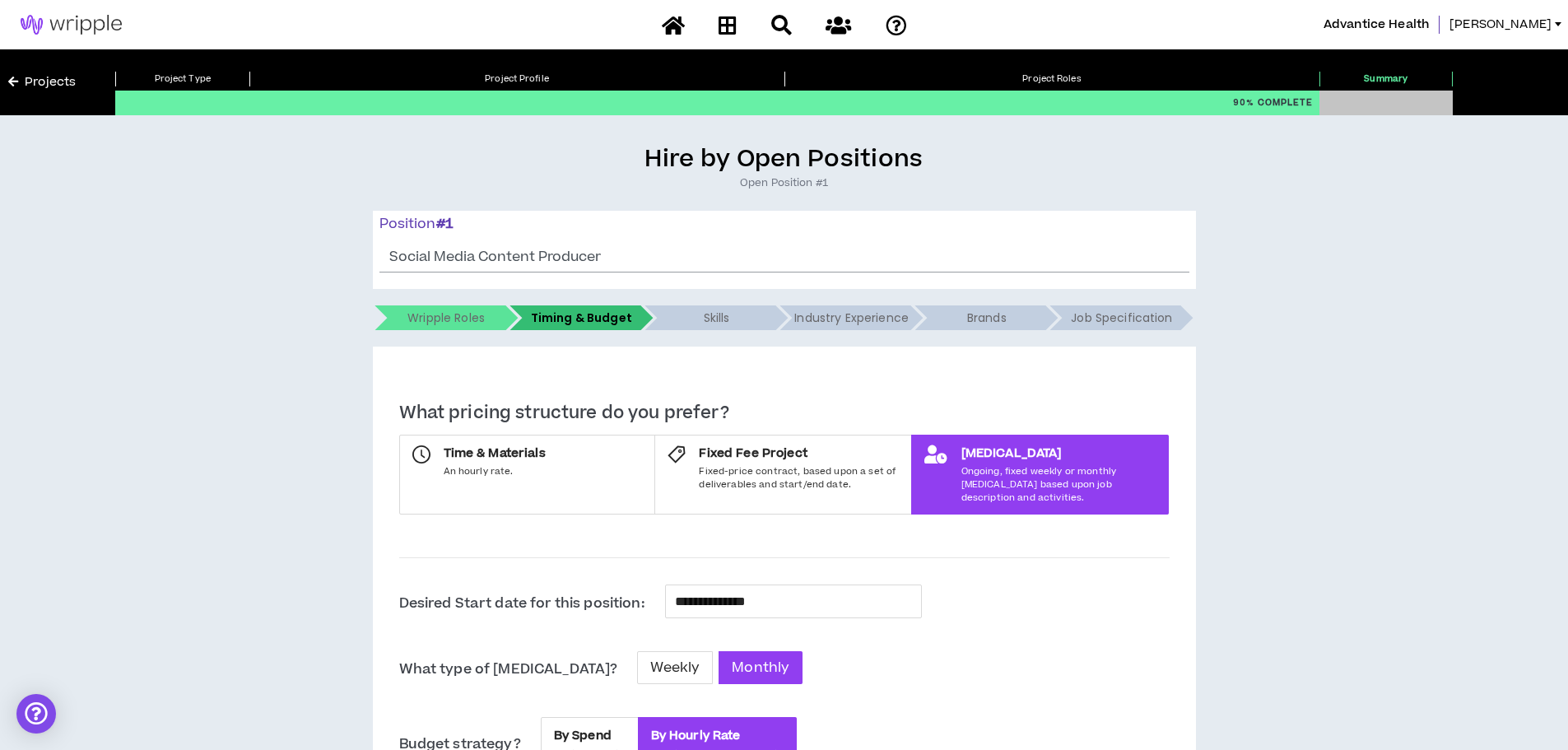
scroll to position [82, 0]
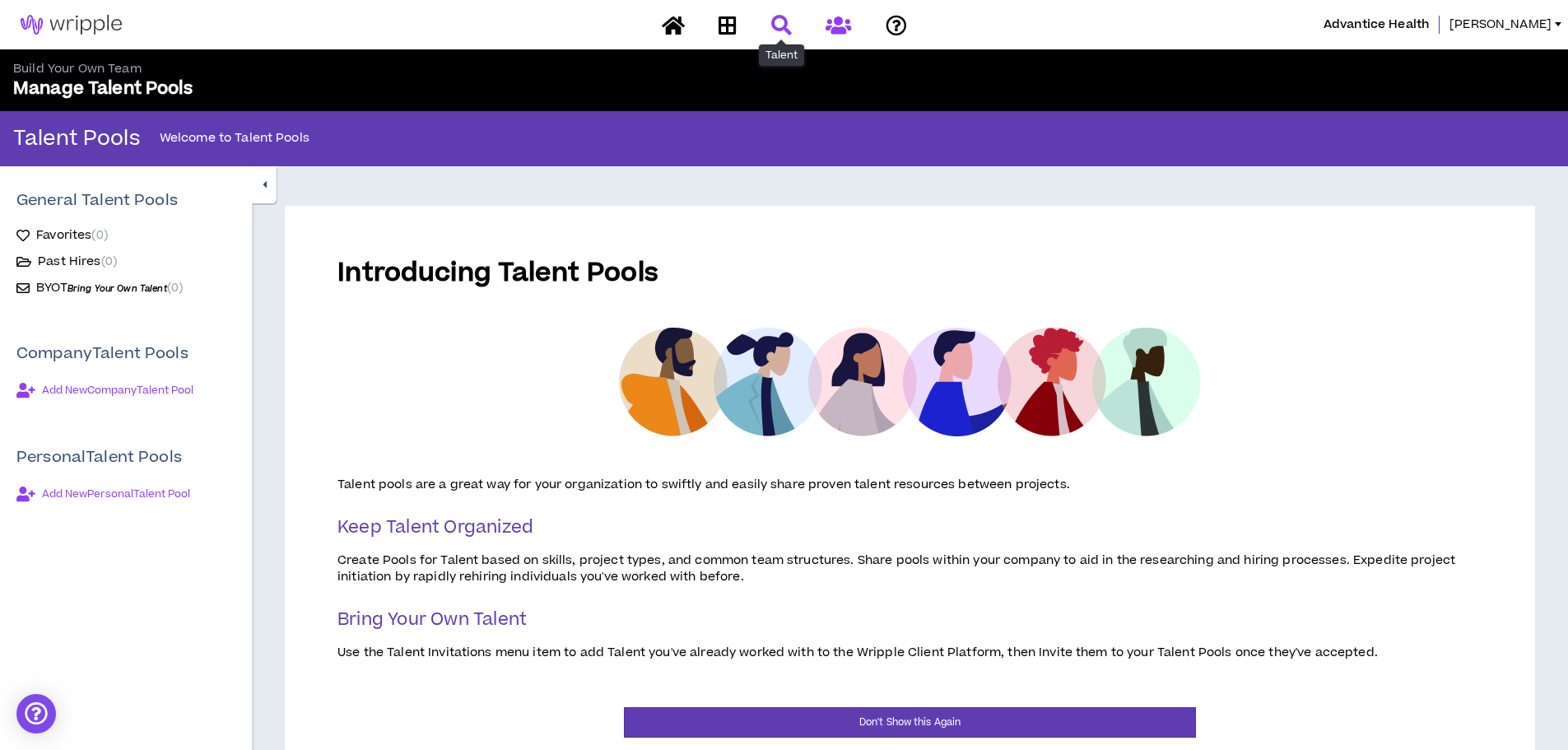
click at [790, 30] on icon at bounding box center [781, 25] width 21 height 21
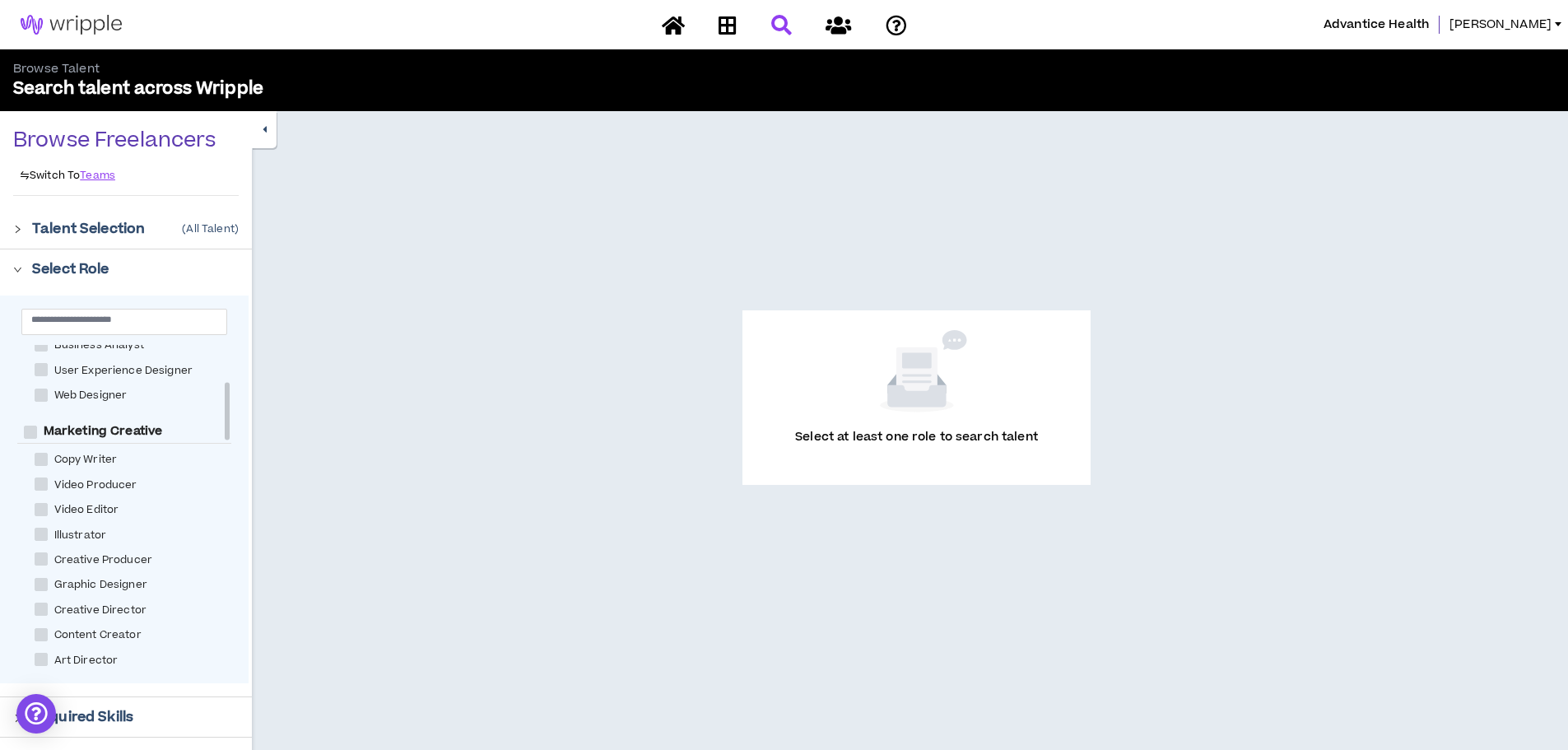
scroll to position [246, 0]
click at [44, 552] on span at bounding box center [41, 551] width 13 height 13
checkbox Creator "****"
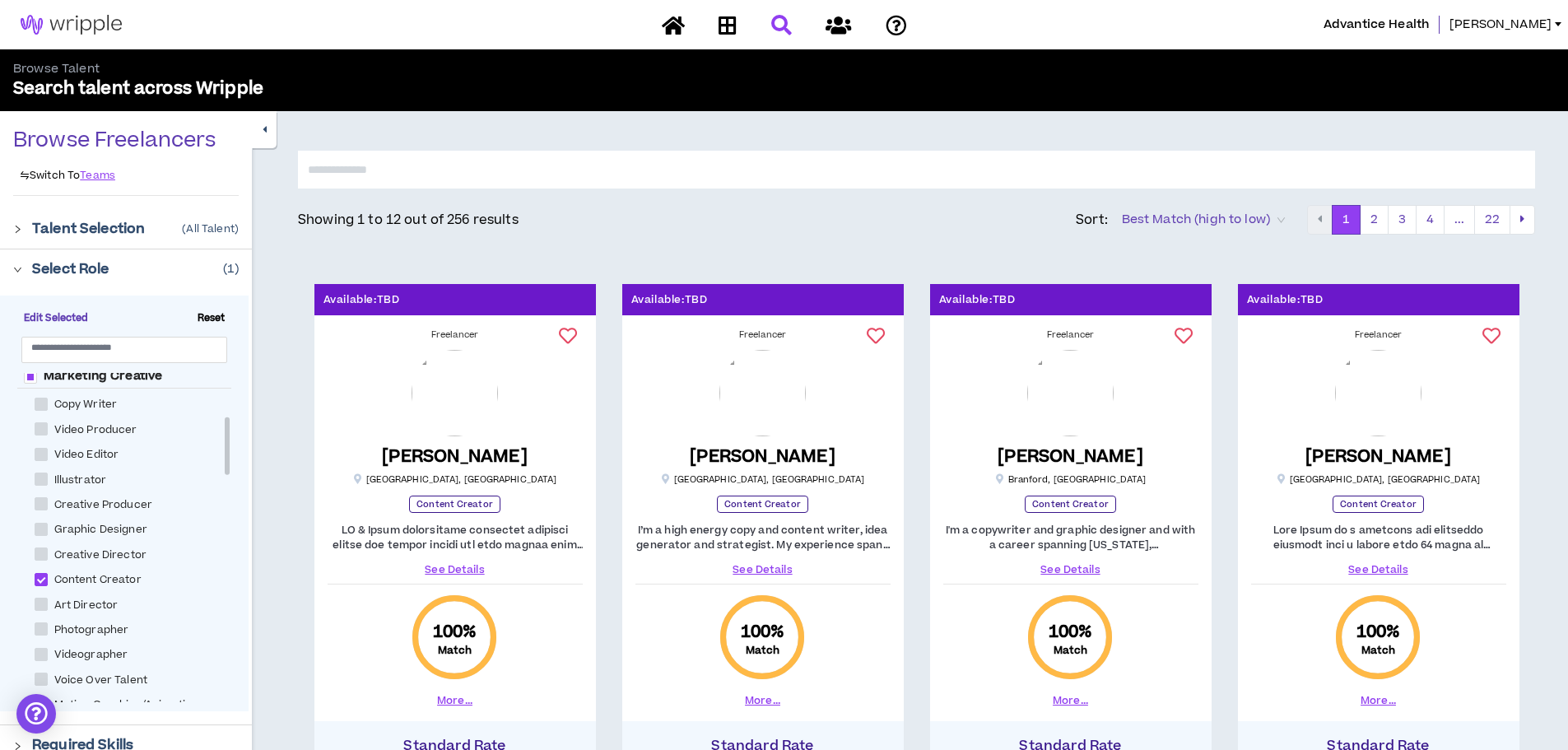
scroll to position [246, 0]
click at [42, 531] on span at bounding box center [41, 529] width 13 height 13
checkbox Designer "****"
click at [32, 266] on p "Select Role" at bounding box center [70, 269] width 77 height 20
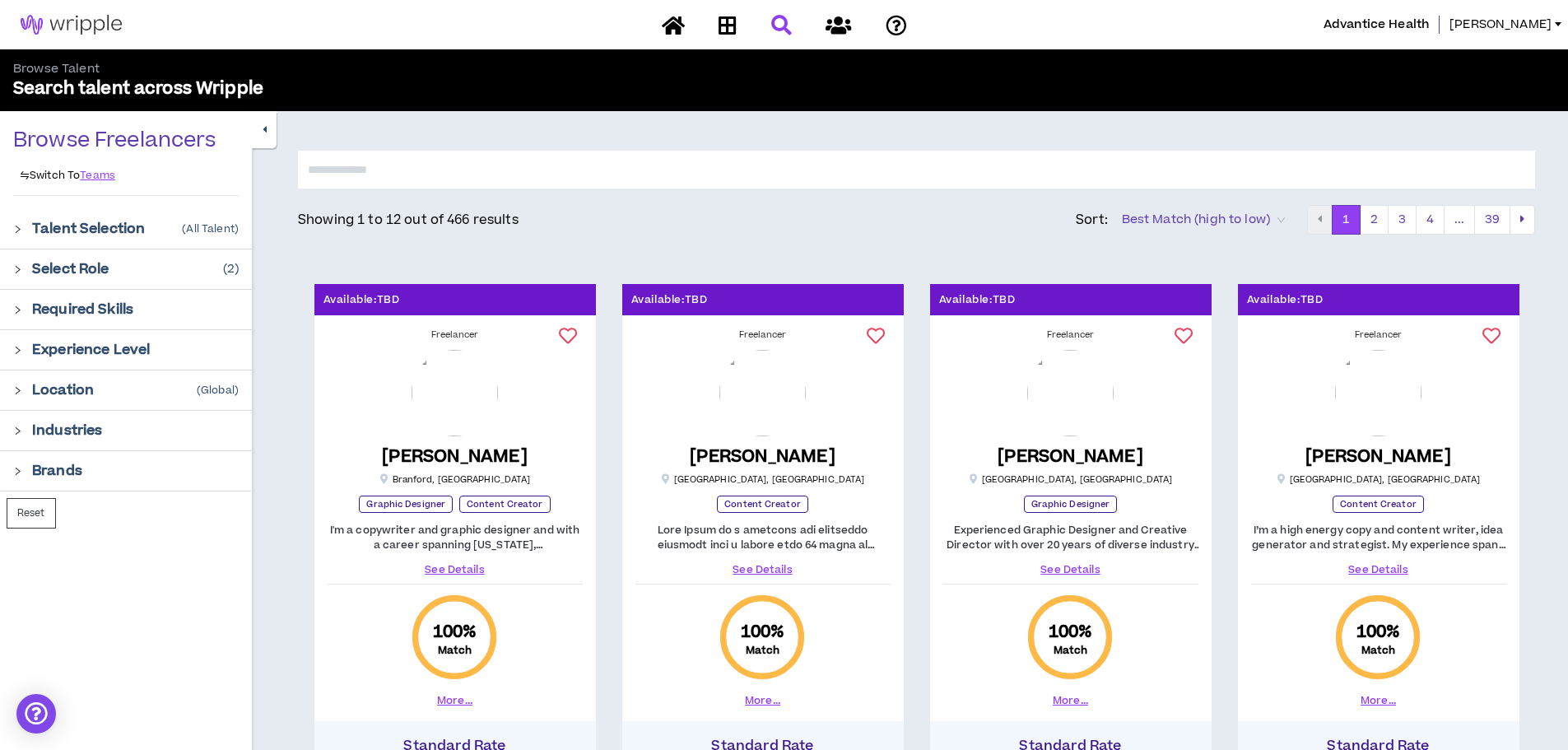
click at [23, 223] on div at bounding box center [22, 228] width 19 height 18
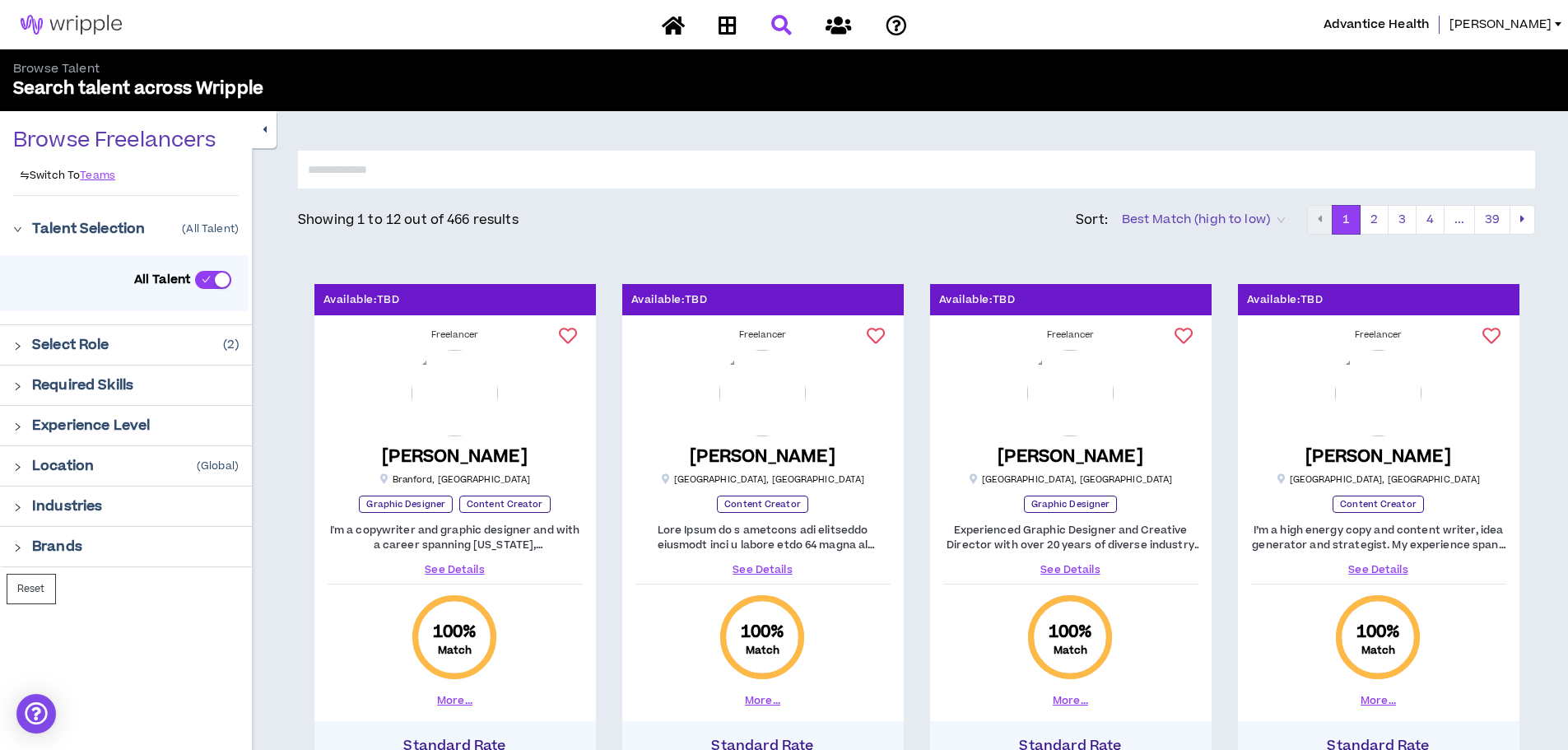
click at [30, 225] on div at bounding box center [22, 228] width 19 height 18
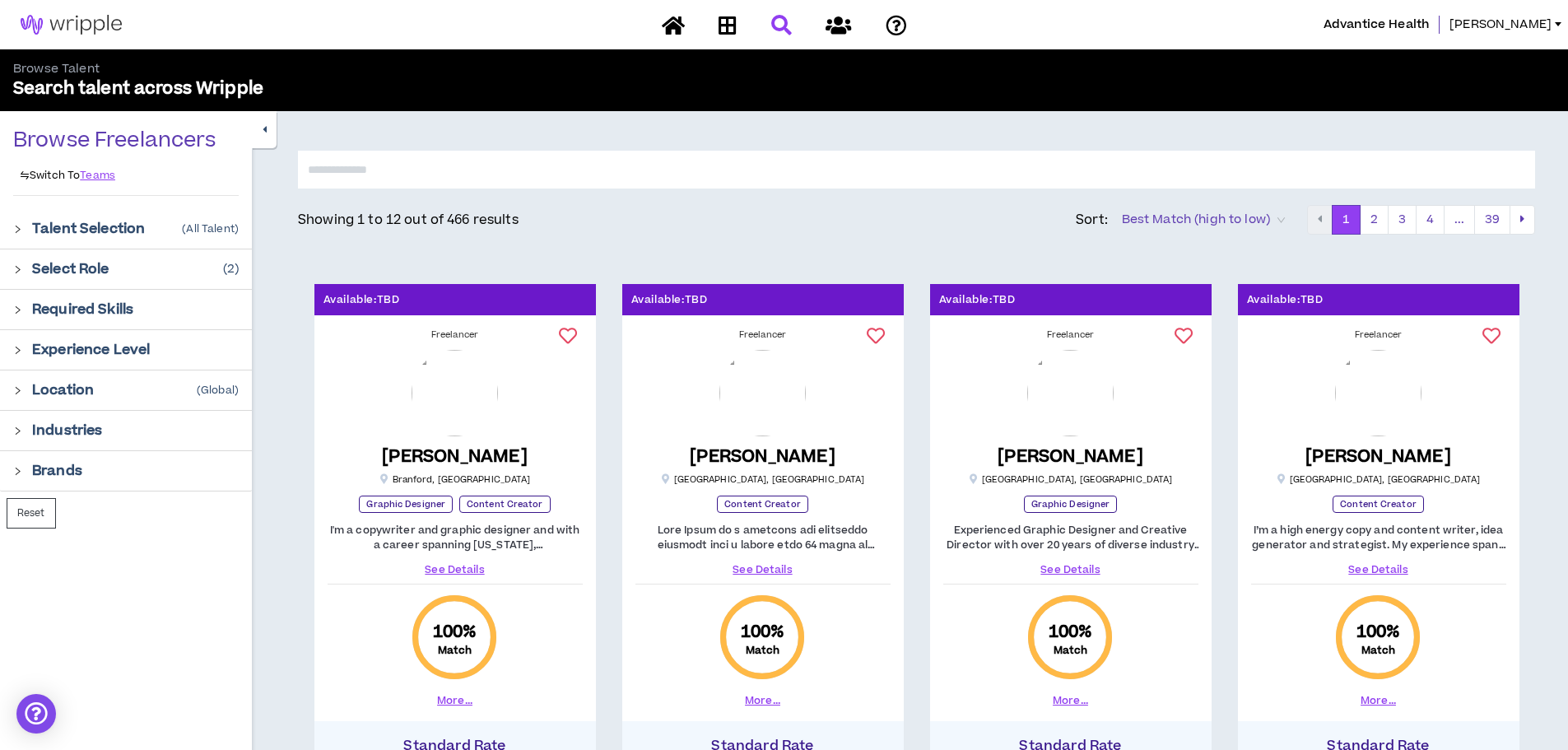
click at [22, 315] on div at bounding box center [22, 309] width 19 height 18
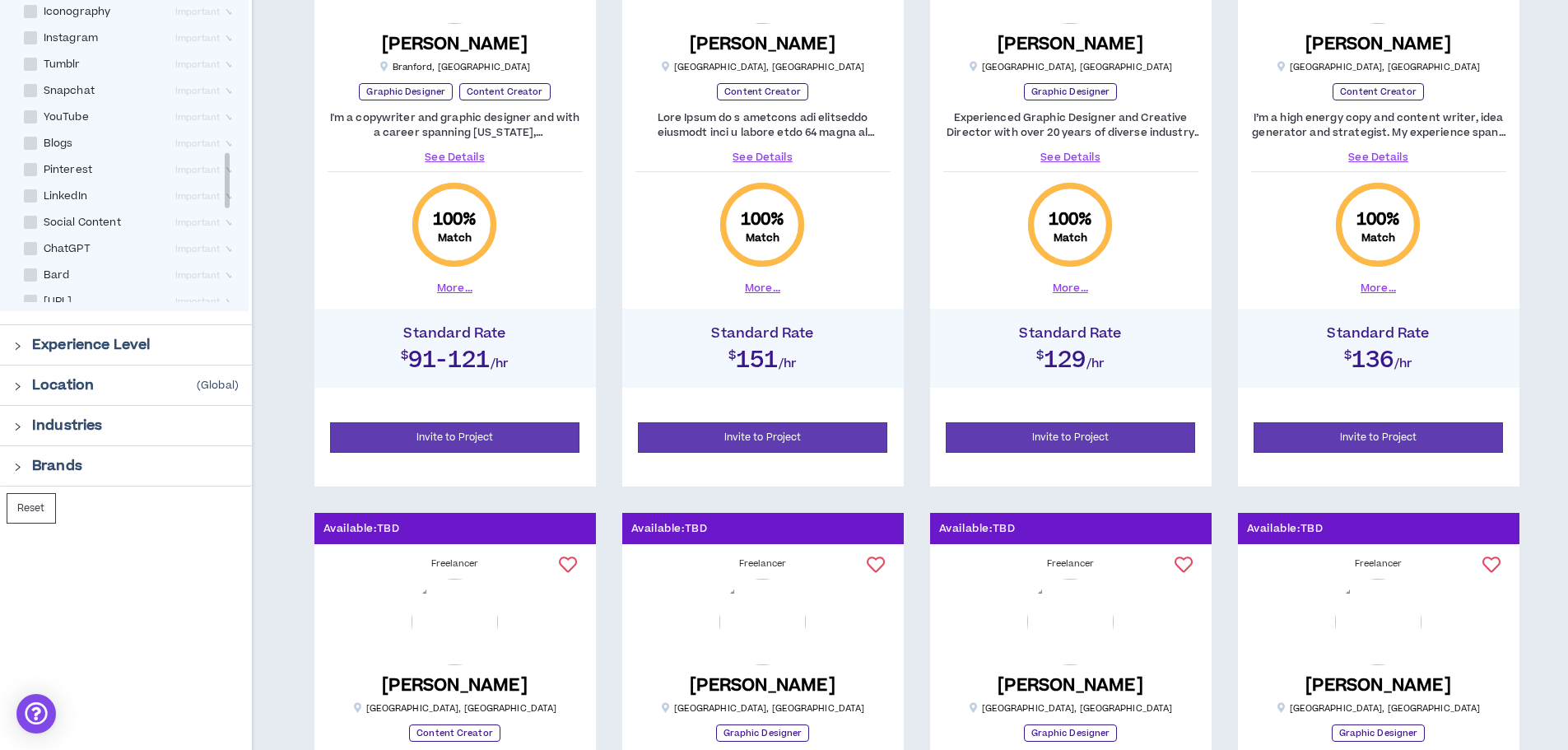
scroll to position [658, 0]
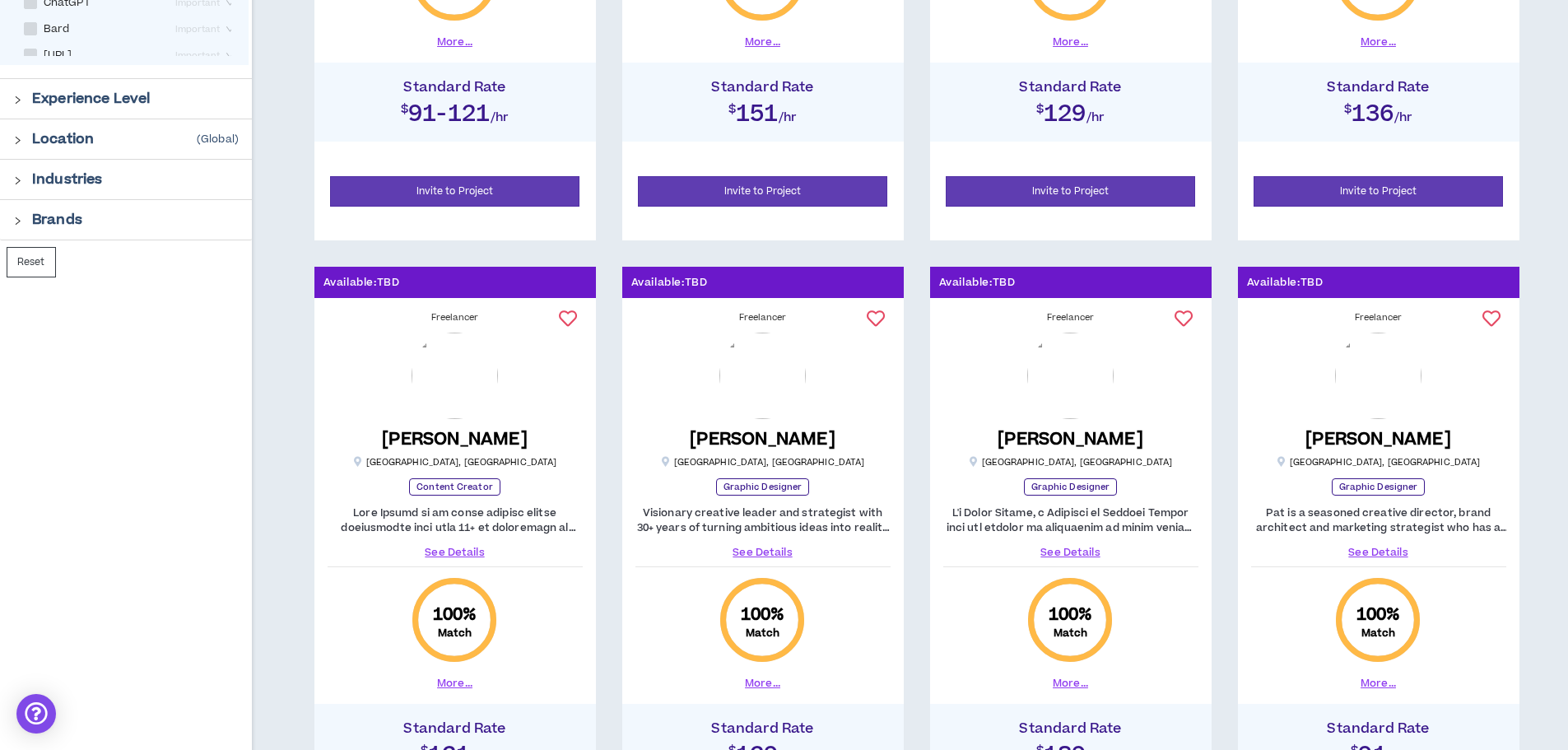
click at [15, 219] on icon "right" at bounding box center [17, 221] width 9 height 9
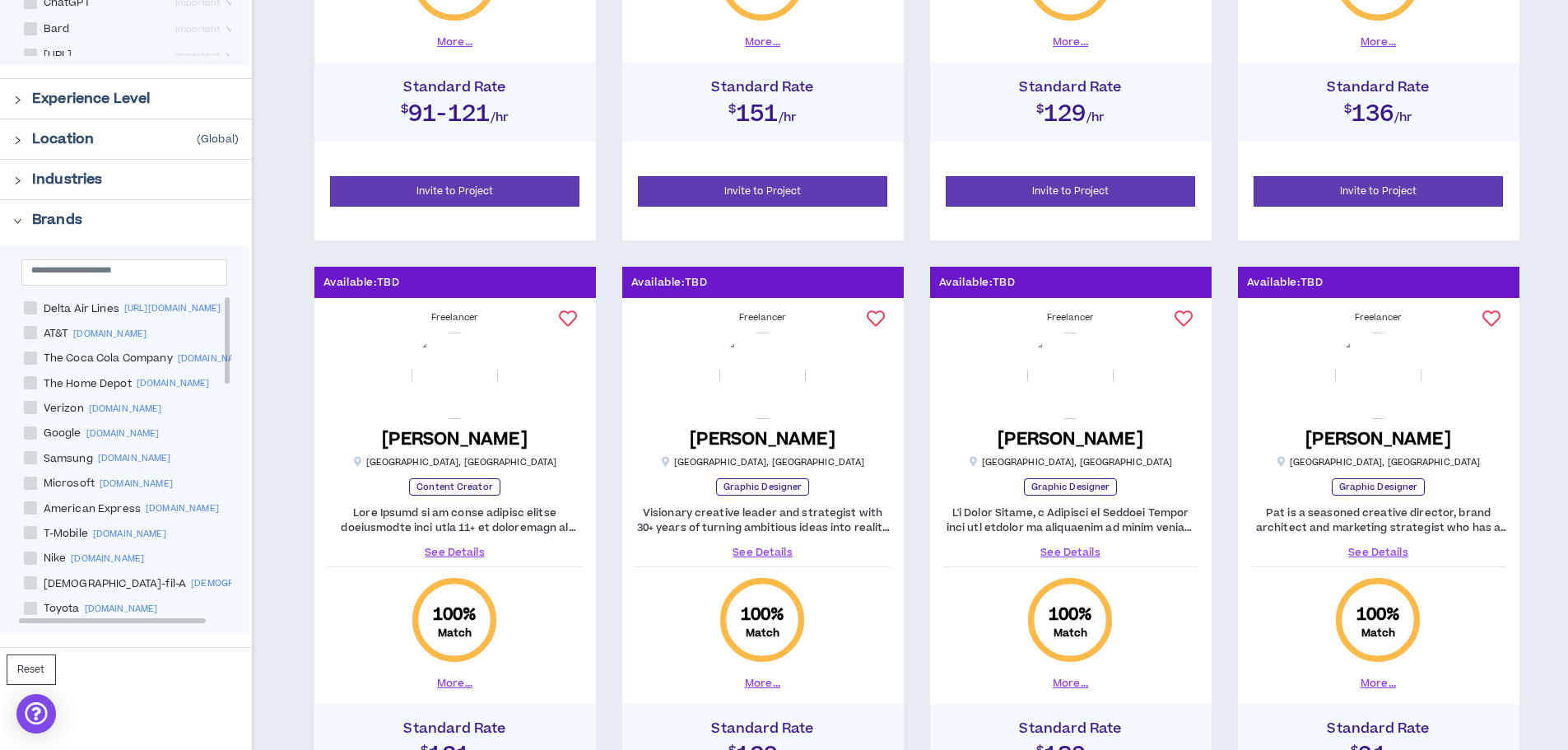
click at [15, 219] on icon "right" at bounding box center [17, 221] width 7 height 5
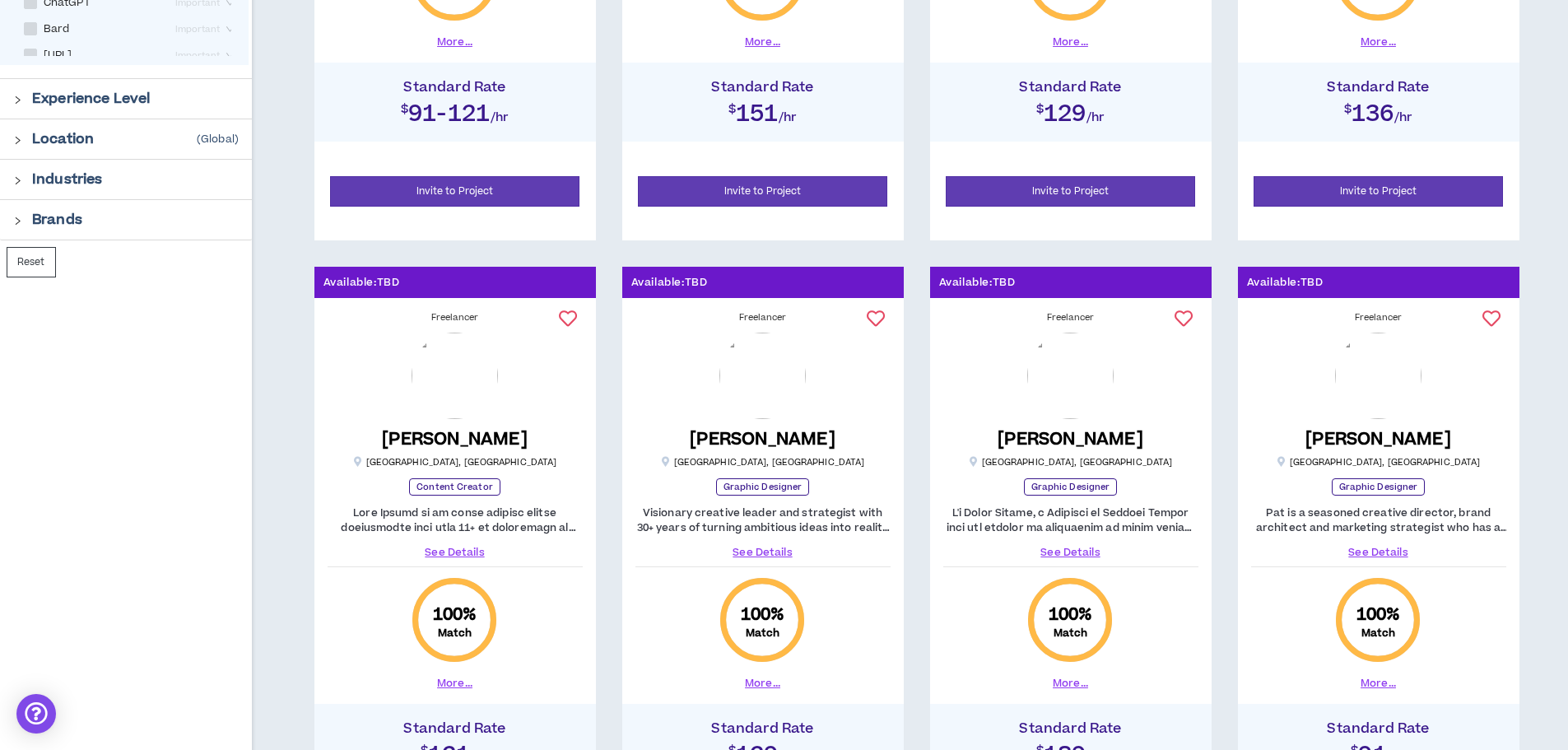
click at [15, 180] on icon "right" at bounding box center [17, 180] width 9 height 9
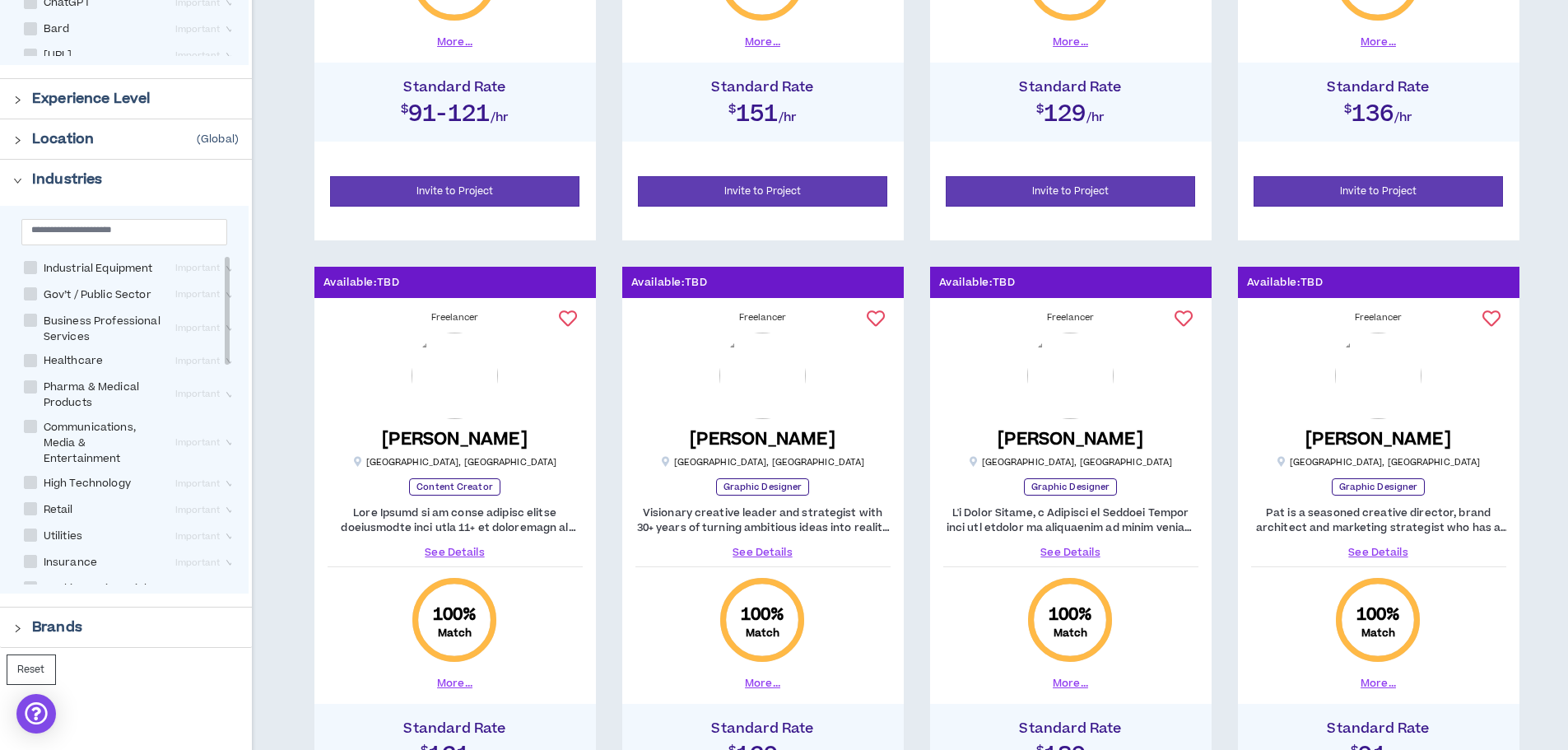
click at [15, 180] on icon "right" at bounding box center [17, 180] width 9 height 9
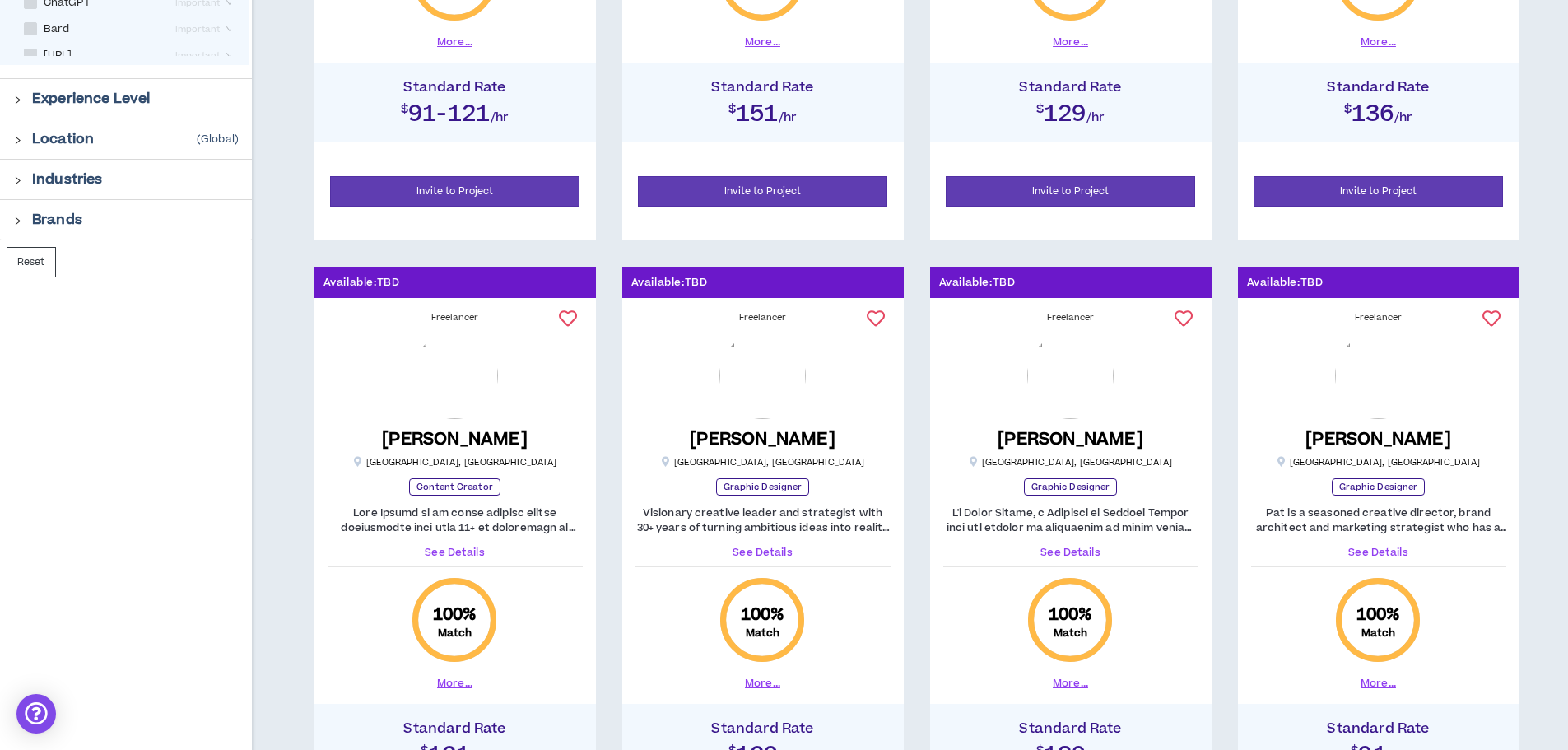
click at [17, 140] on icon "right" at bounding box center [17, 140] width 9 height 9
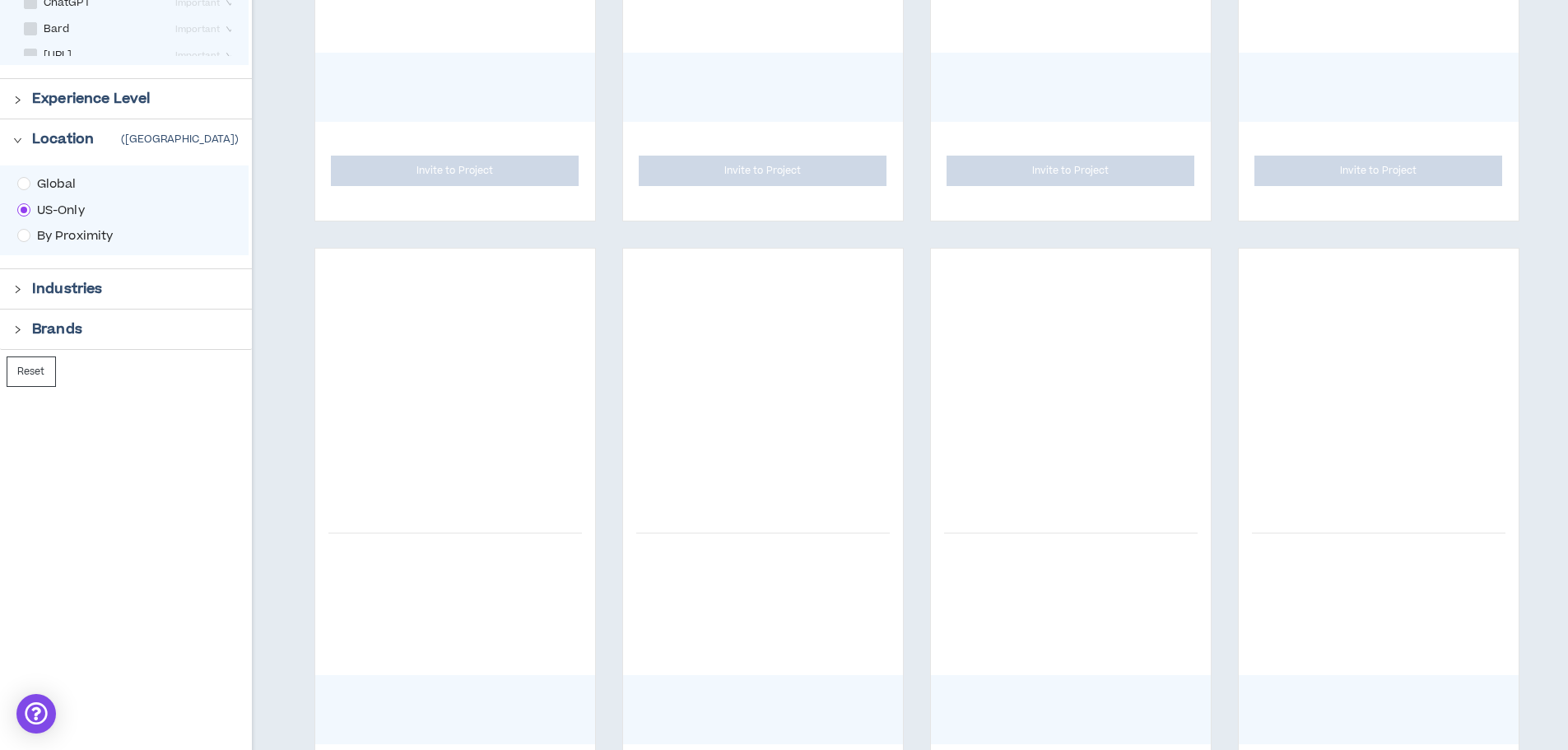
click at [25, 99] on div at bounding box center [22, 98] width 19 height 18
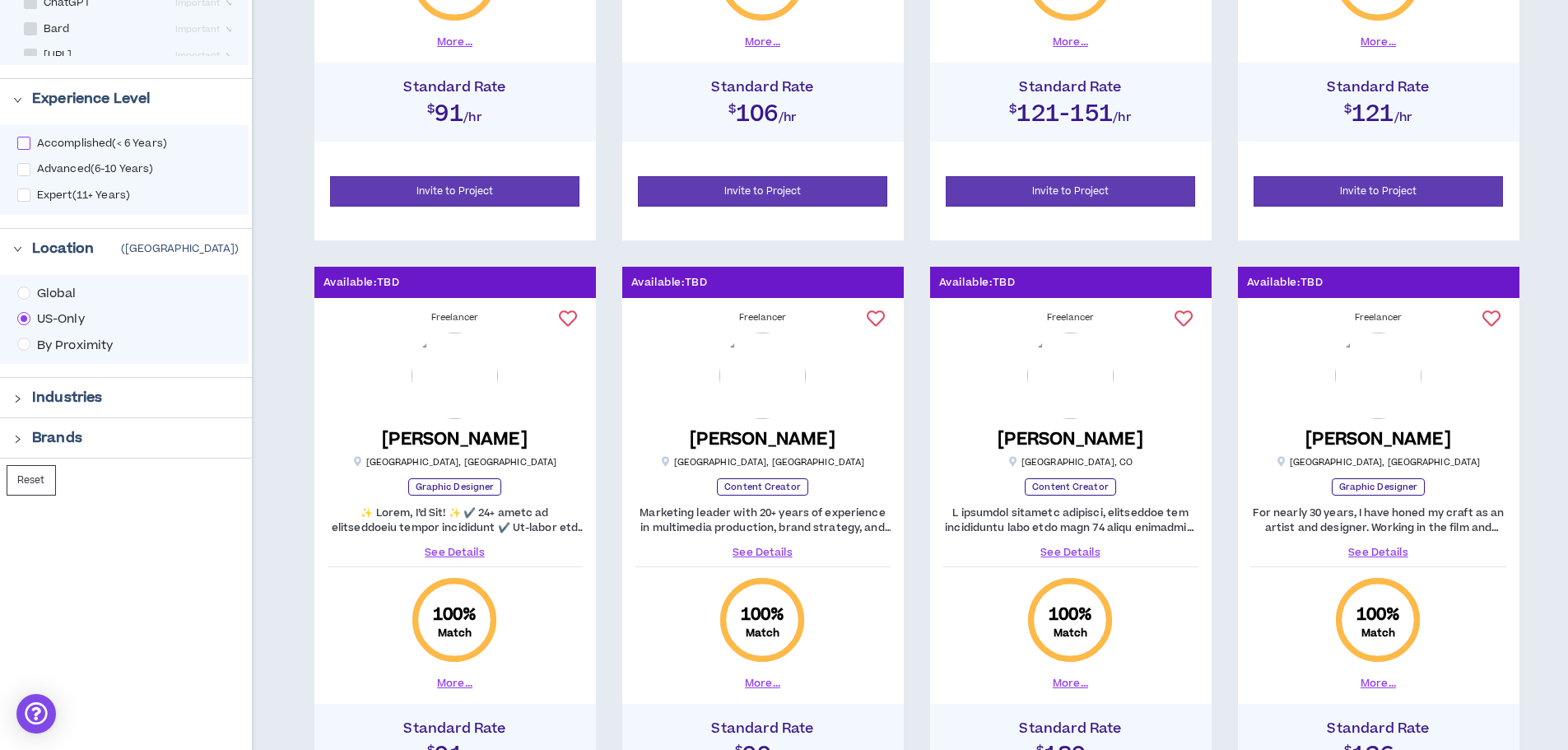
click at [27, 146] on span at bounding box center [23, 142] width 13 height 13
checkbox input "****"
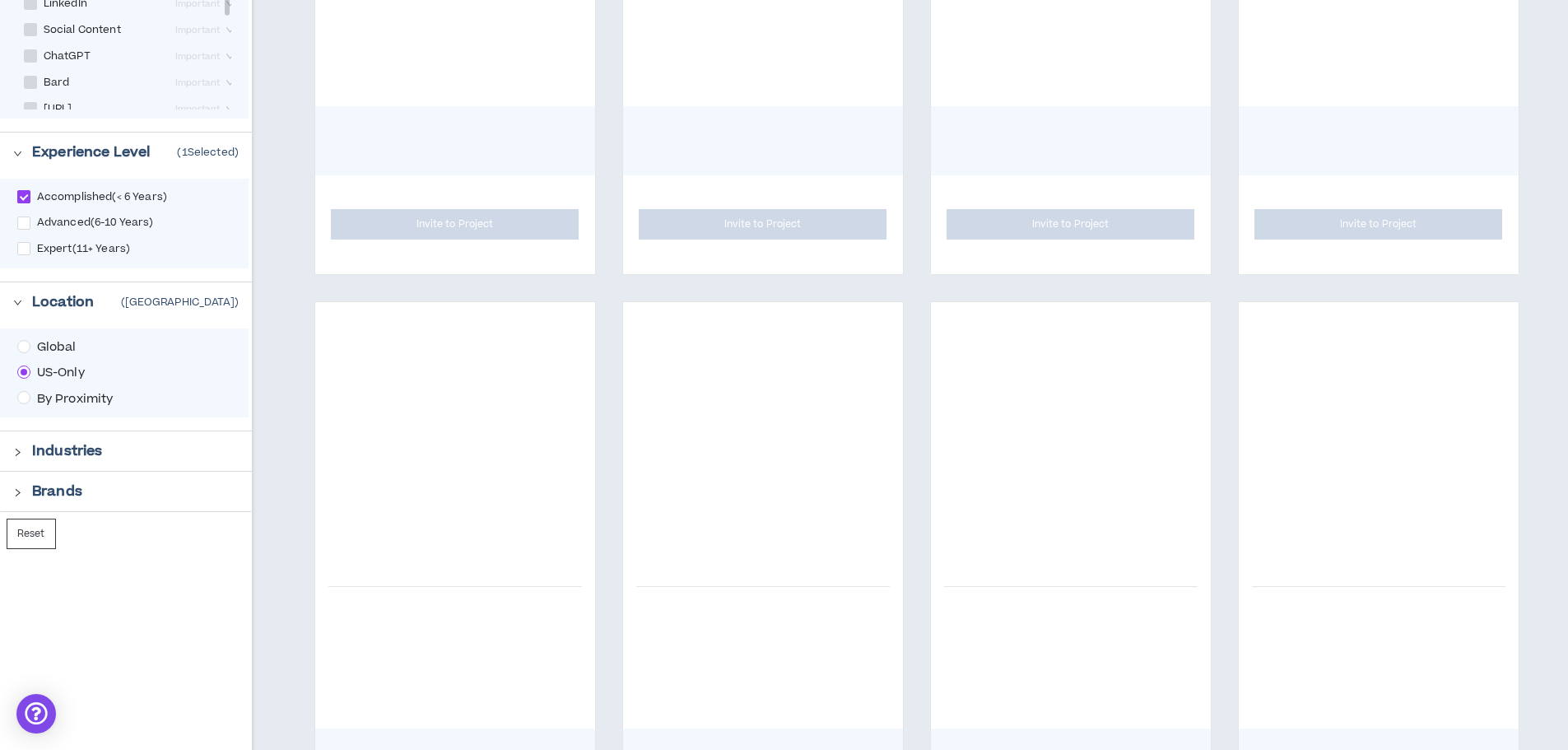
scroll to position [576, 0]
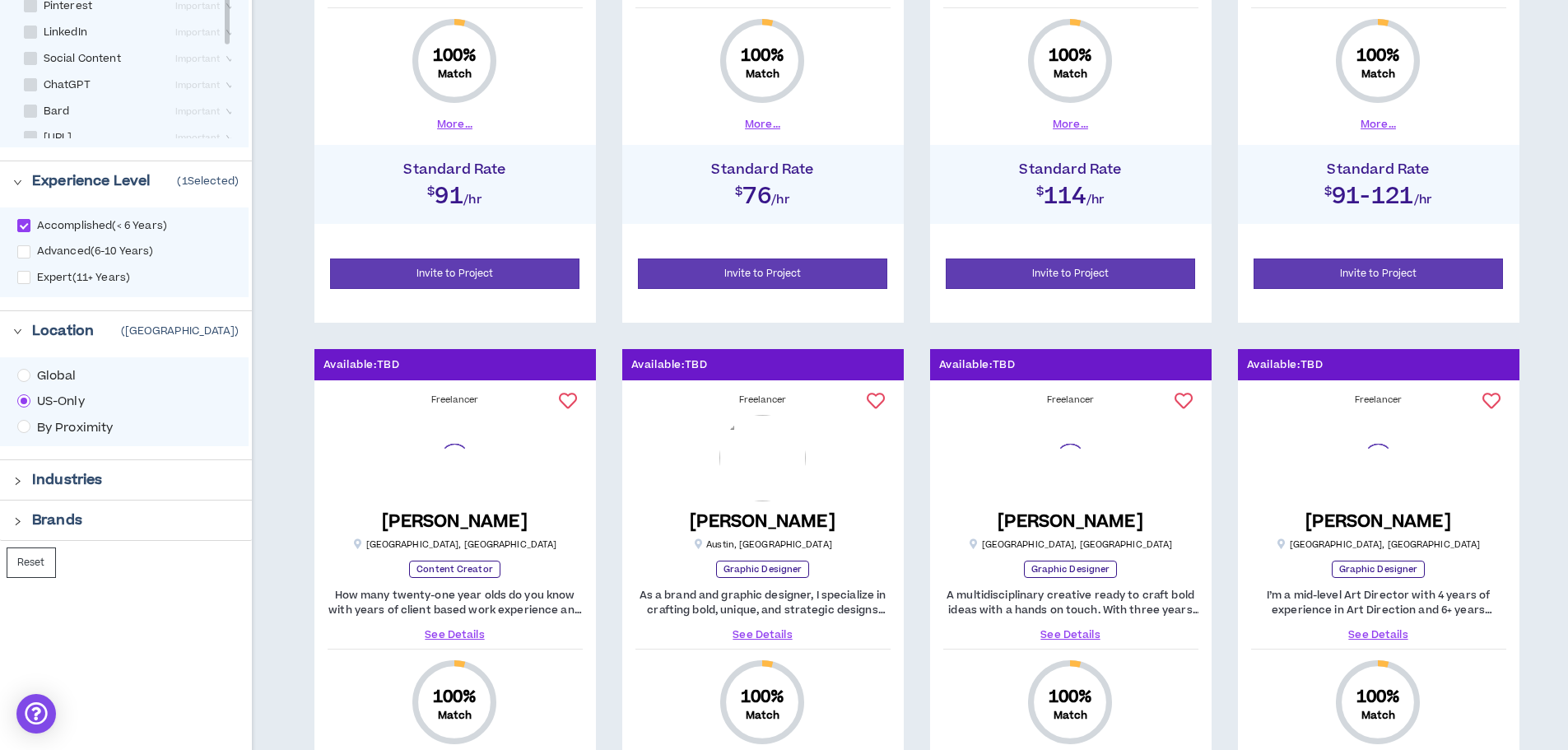
click at [18, 172] on div at bounding box center [22, 180] width 19 height 18
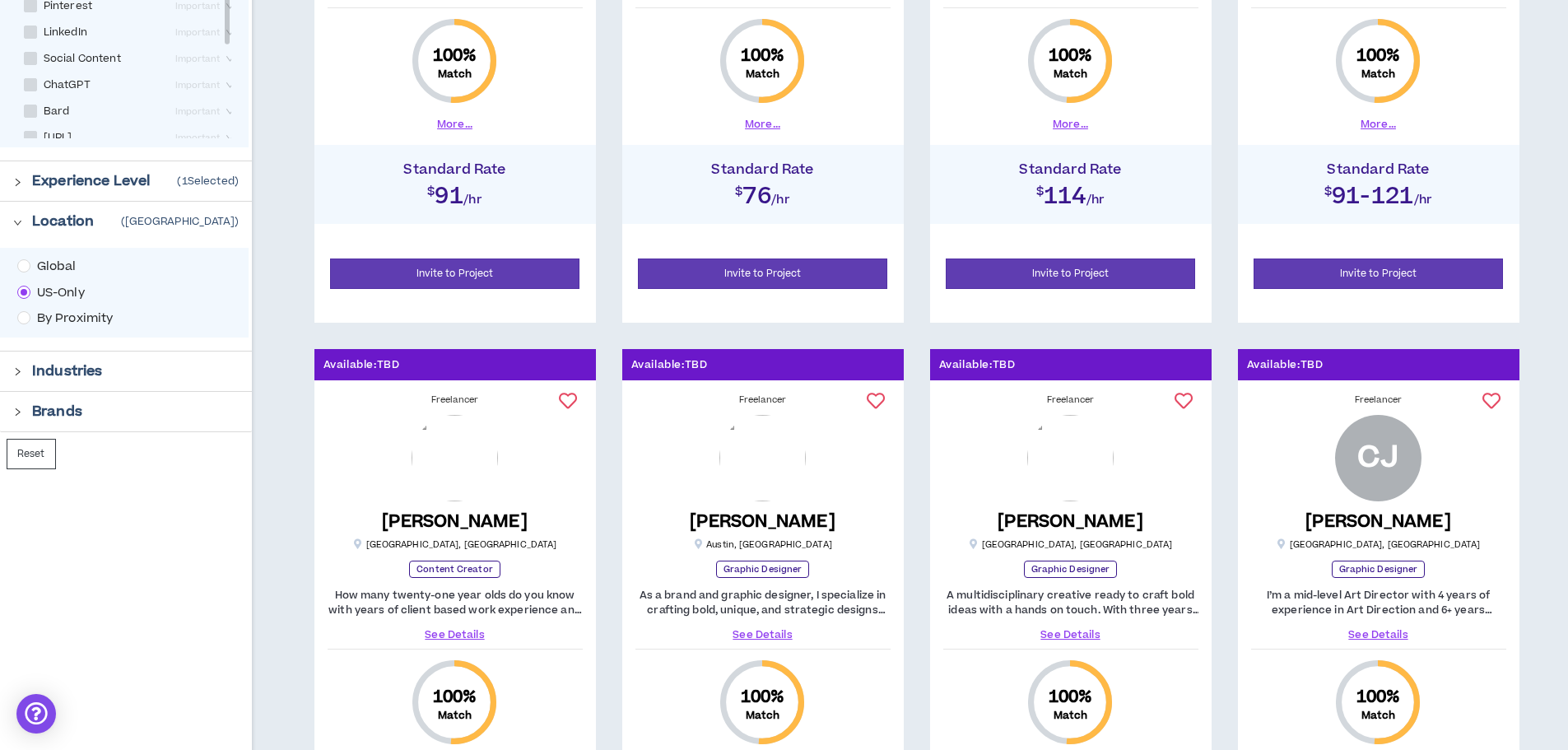
click at [17, 223] on icon "right" at bounding box center [17, 223] width 7 height 5
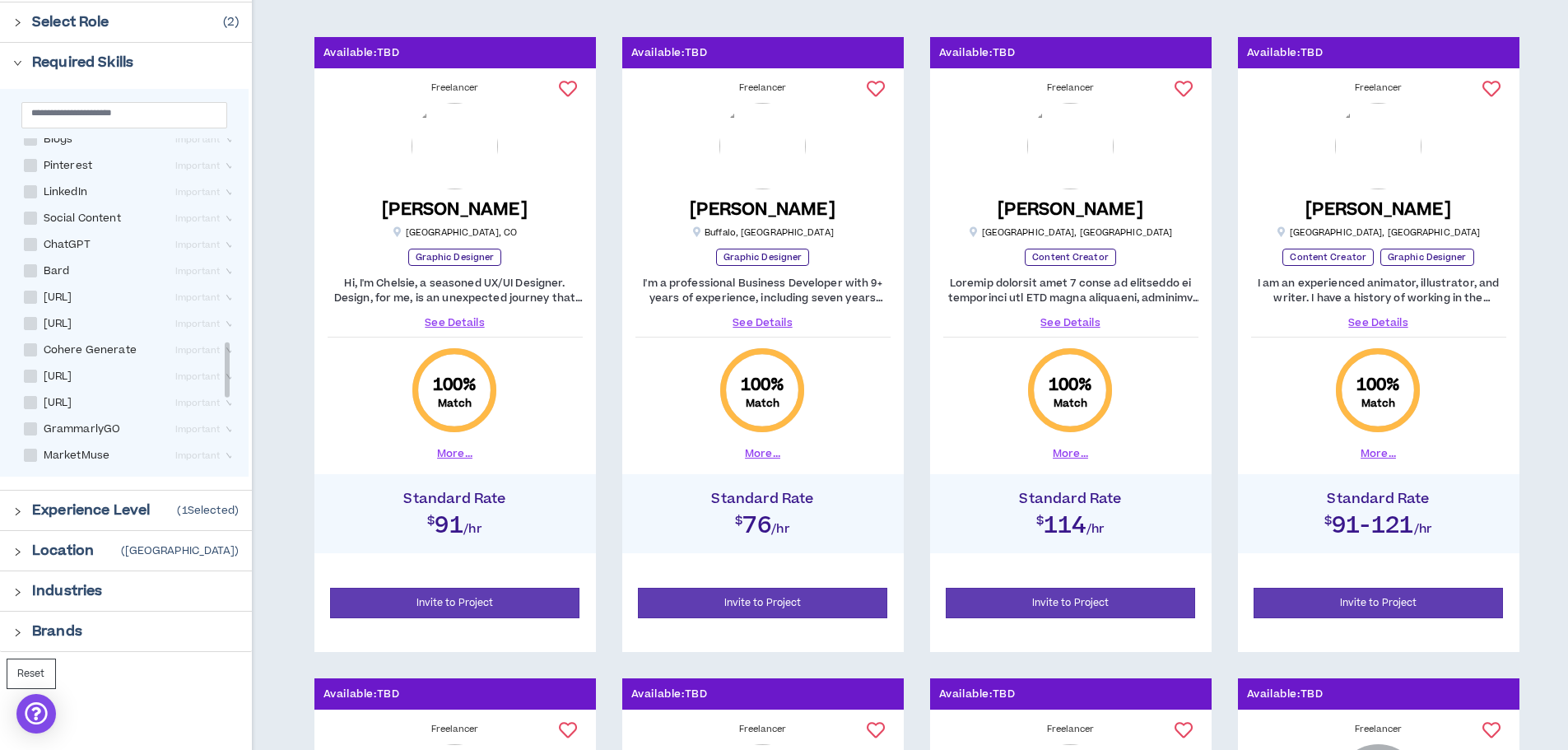
scroll to position [1213, 0]
click at [36, 251] on span at bounding box center [30, 243] width 13 height 13
checkbox Content "****"
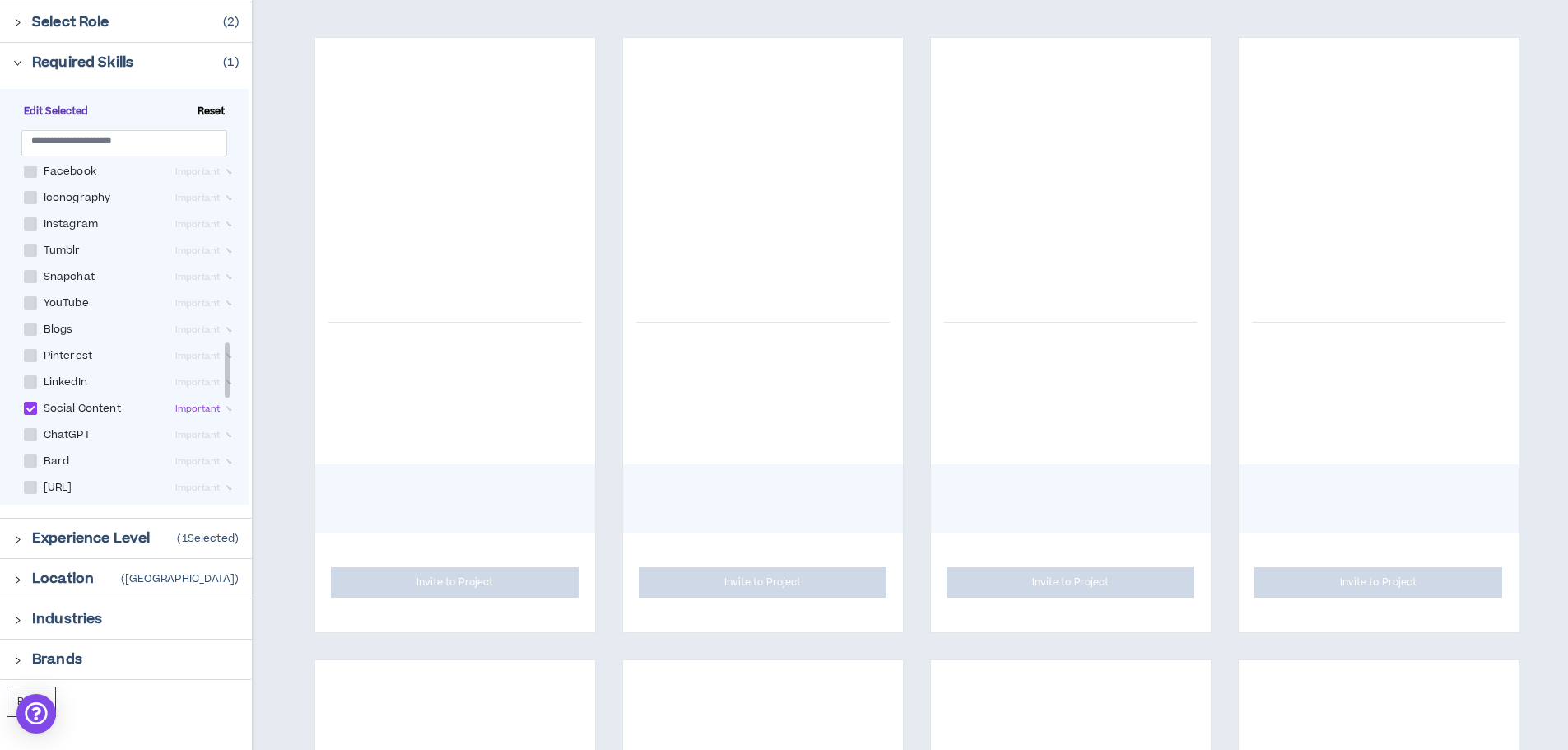
scroll to position [1048, 0]
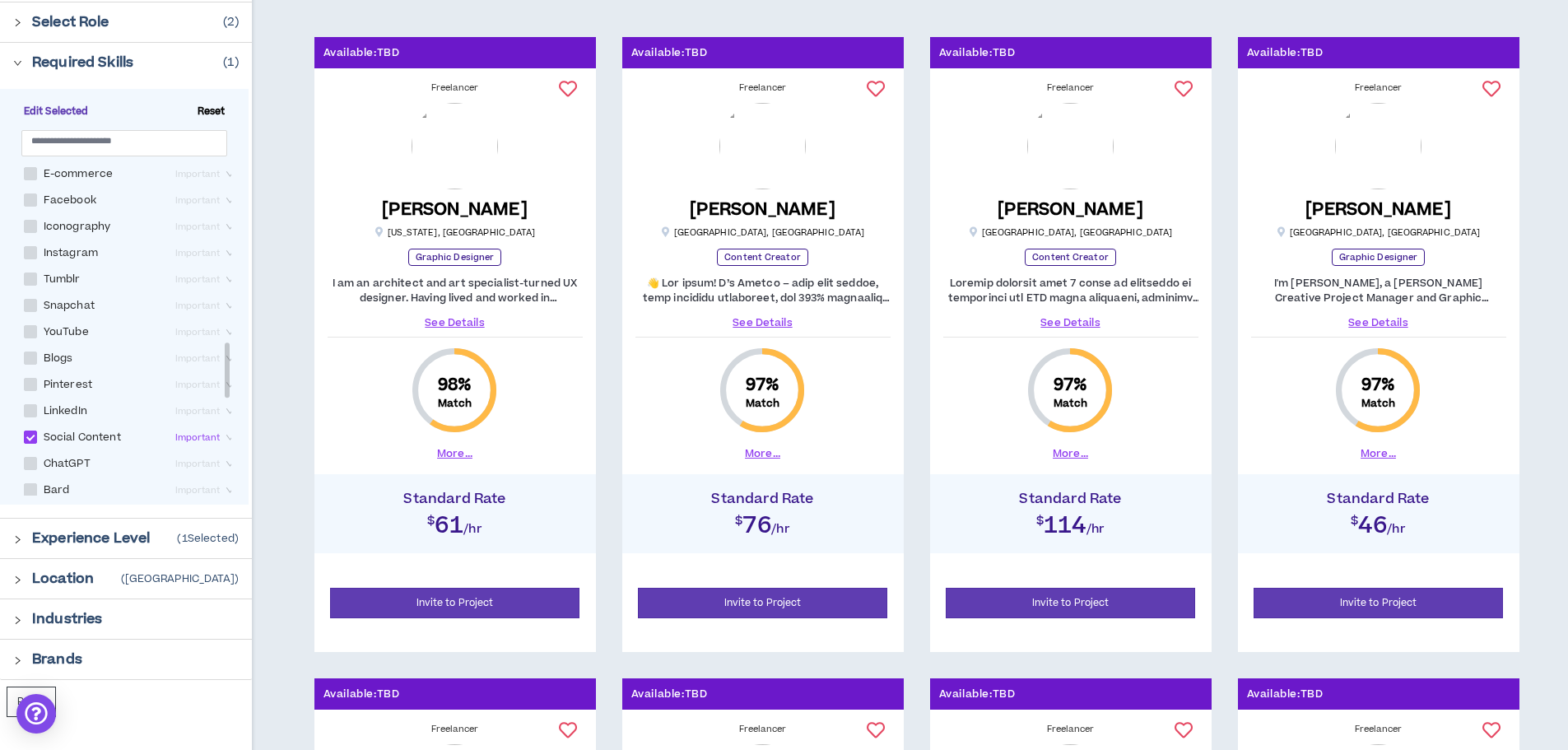
click at [31, 263] on label "Instagram" at bounding box center [63, 253] width 80 height 20
checkbox input "****"
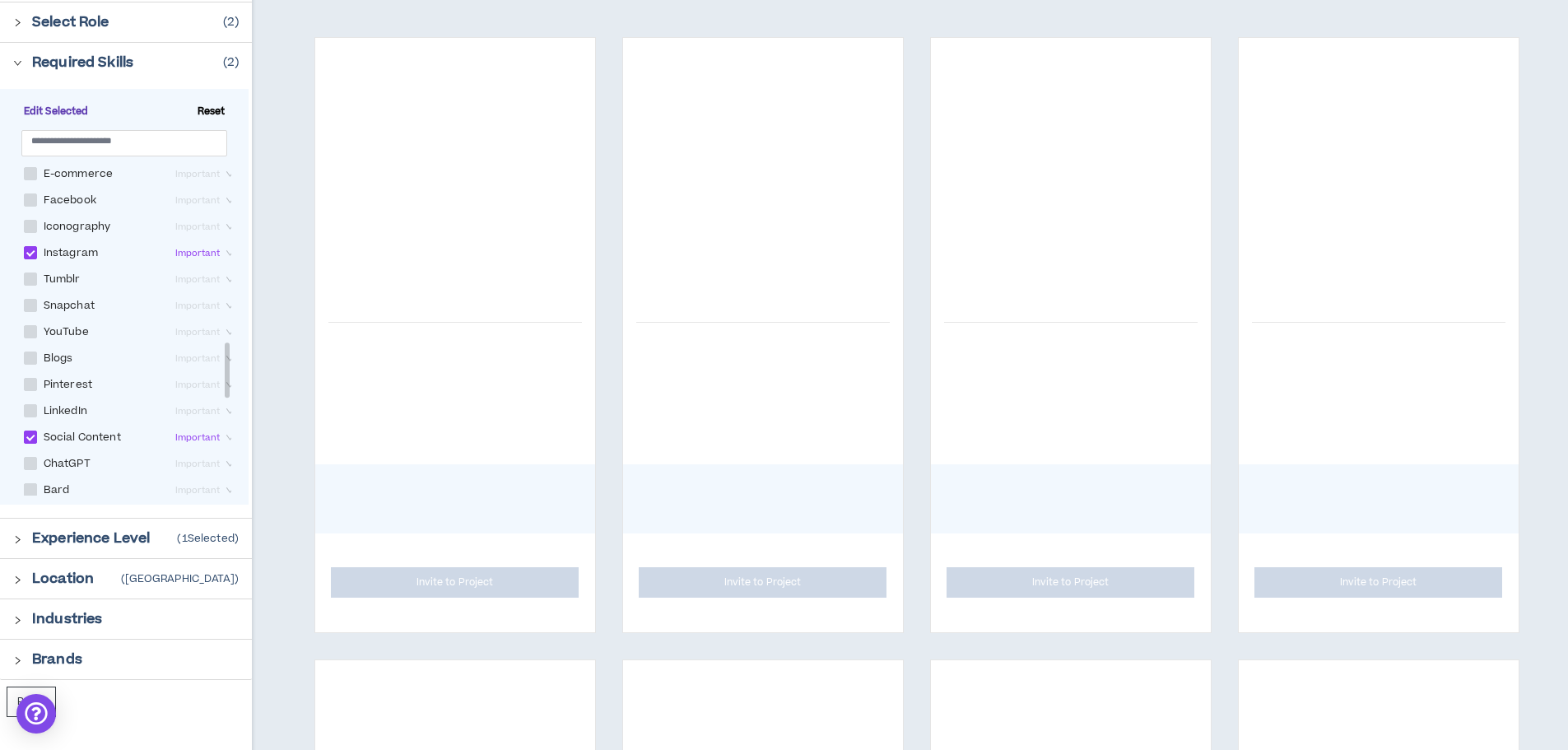
click at [31, 207] on span at bounding box center [30, 199] width 13 height 13
checkbox input "****"
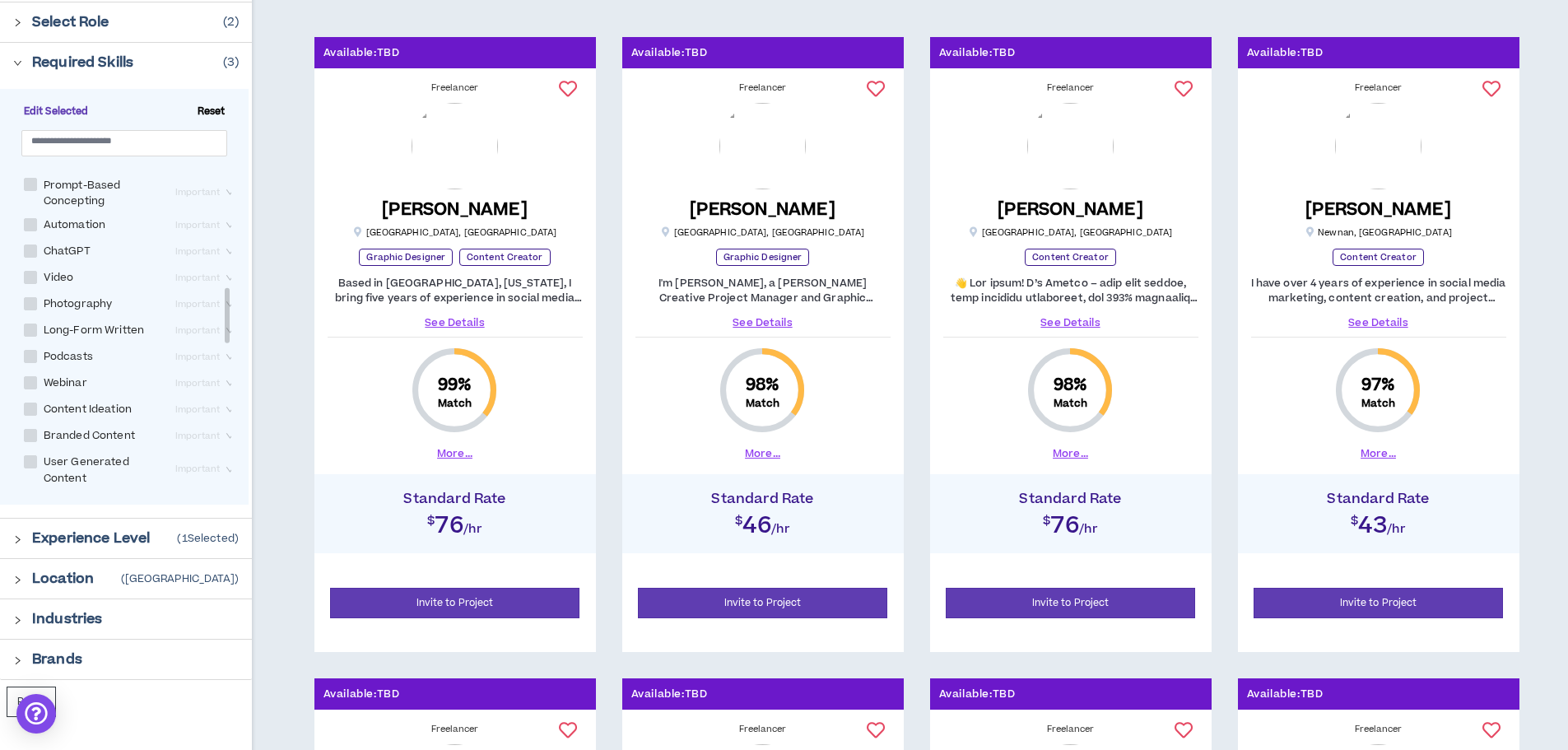
scroll to position [719, 0]
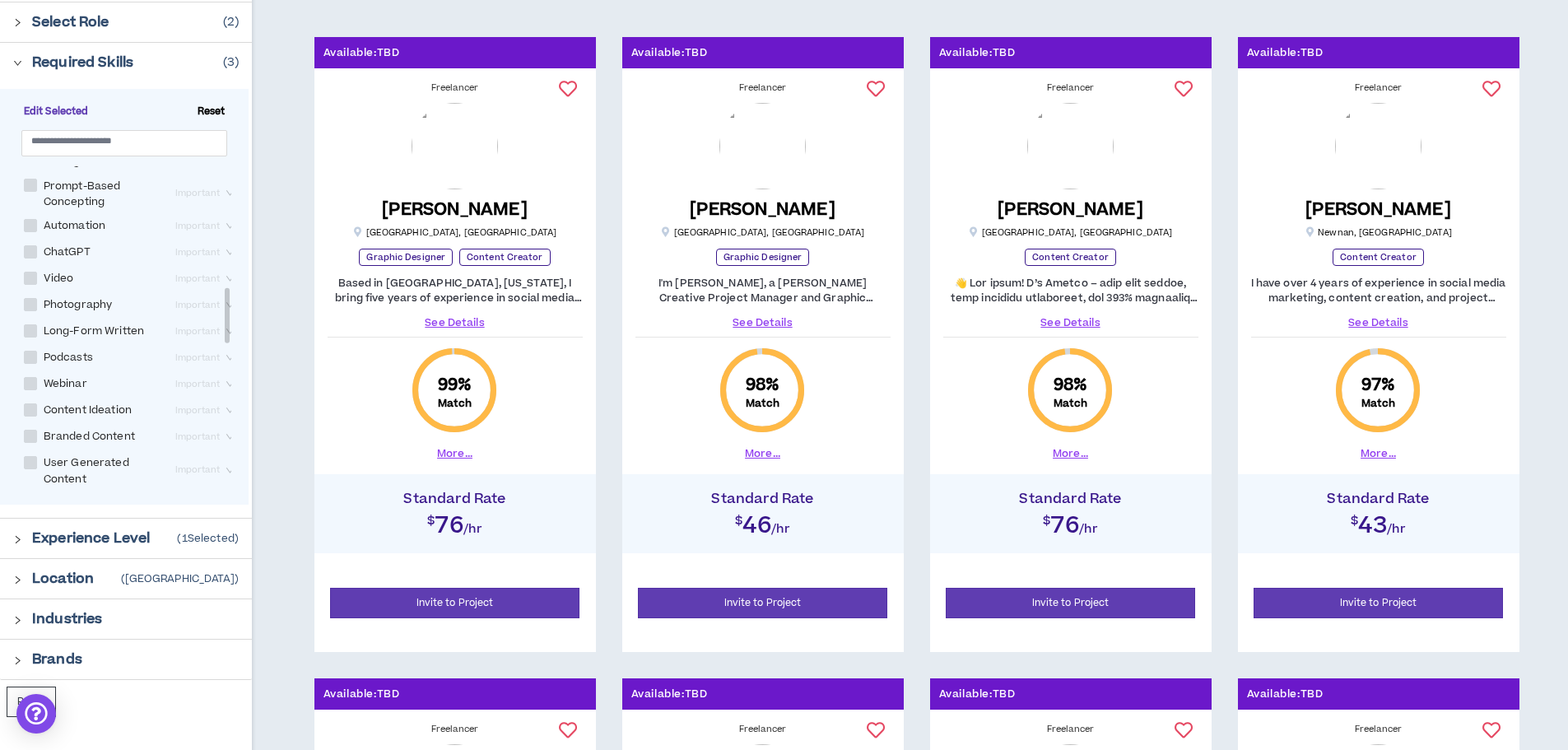
click at [27, 285] on span at bounding box center [30, 277] width 13 height 13
checkbox input "****"
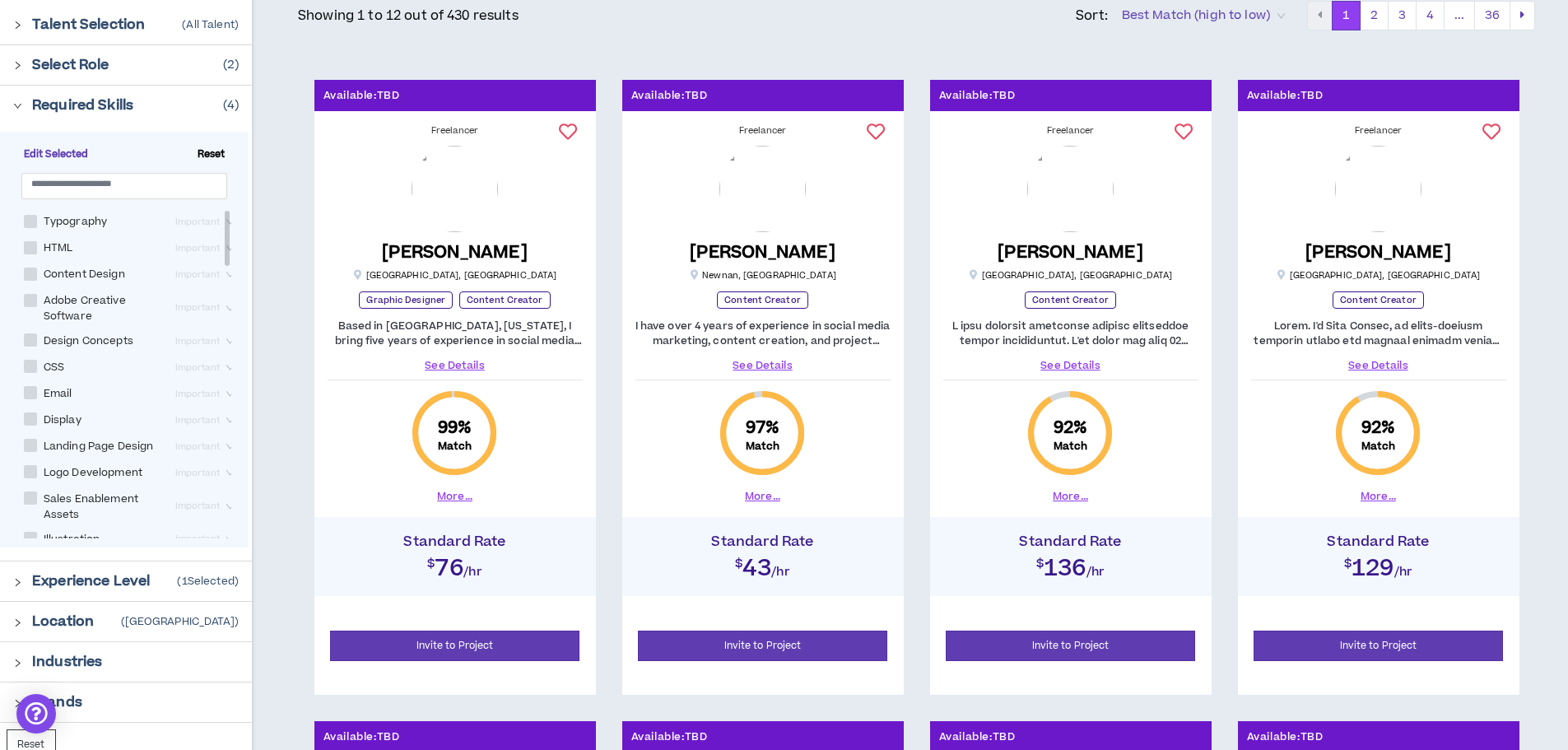
scroll to position [164, 0]
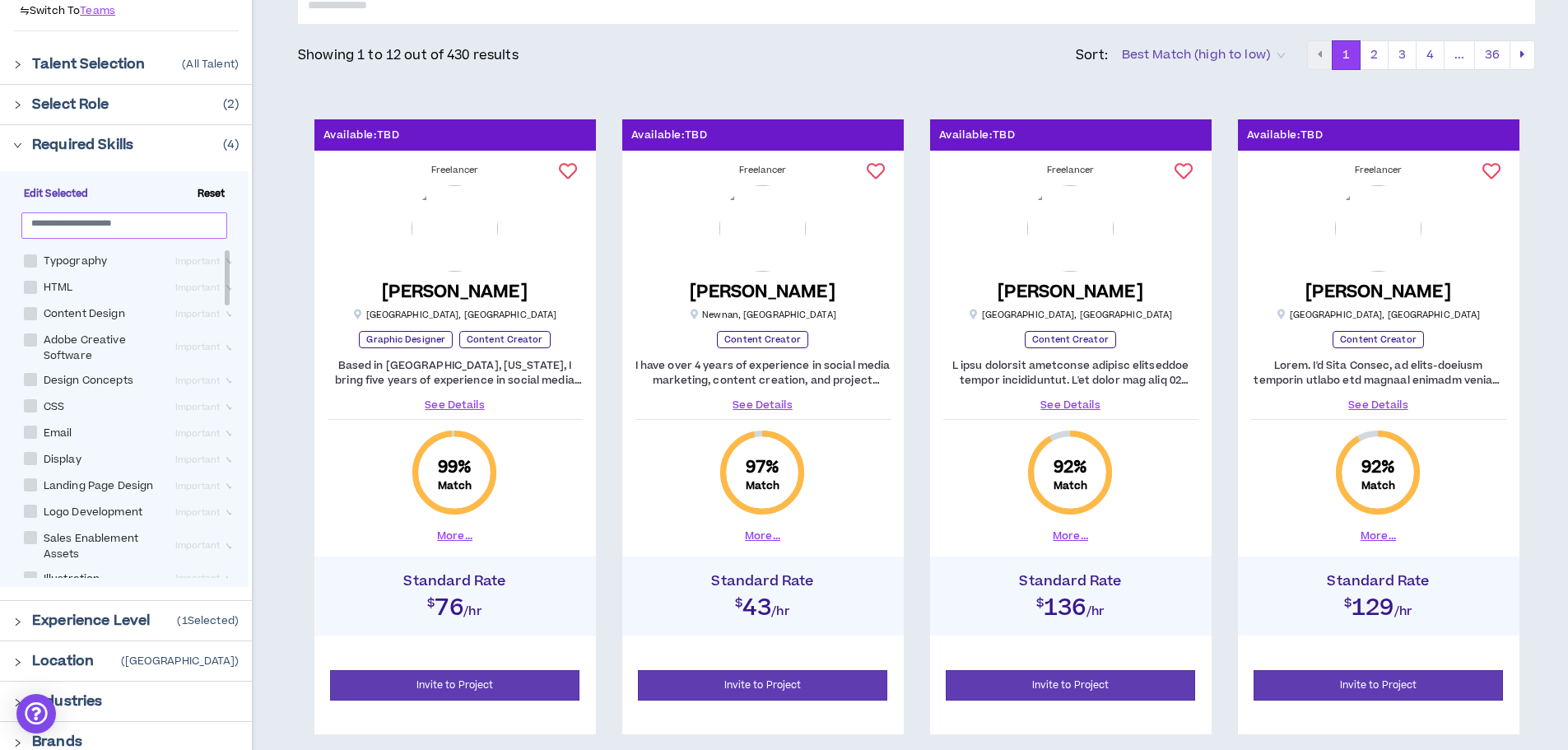
click at [87, 229] on input "text" at bounding box center [118, 223] width 173 height 12
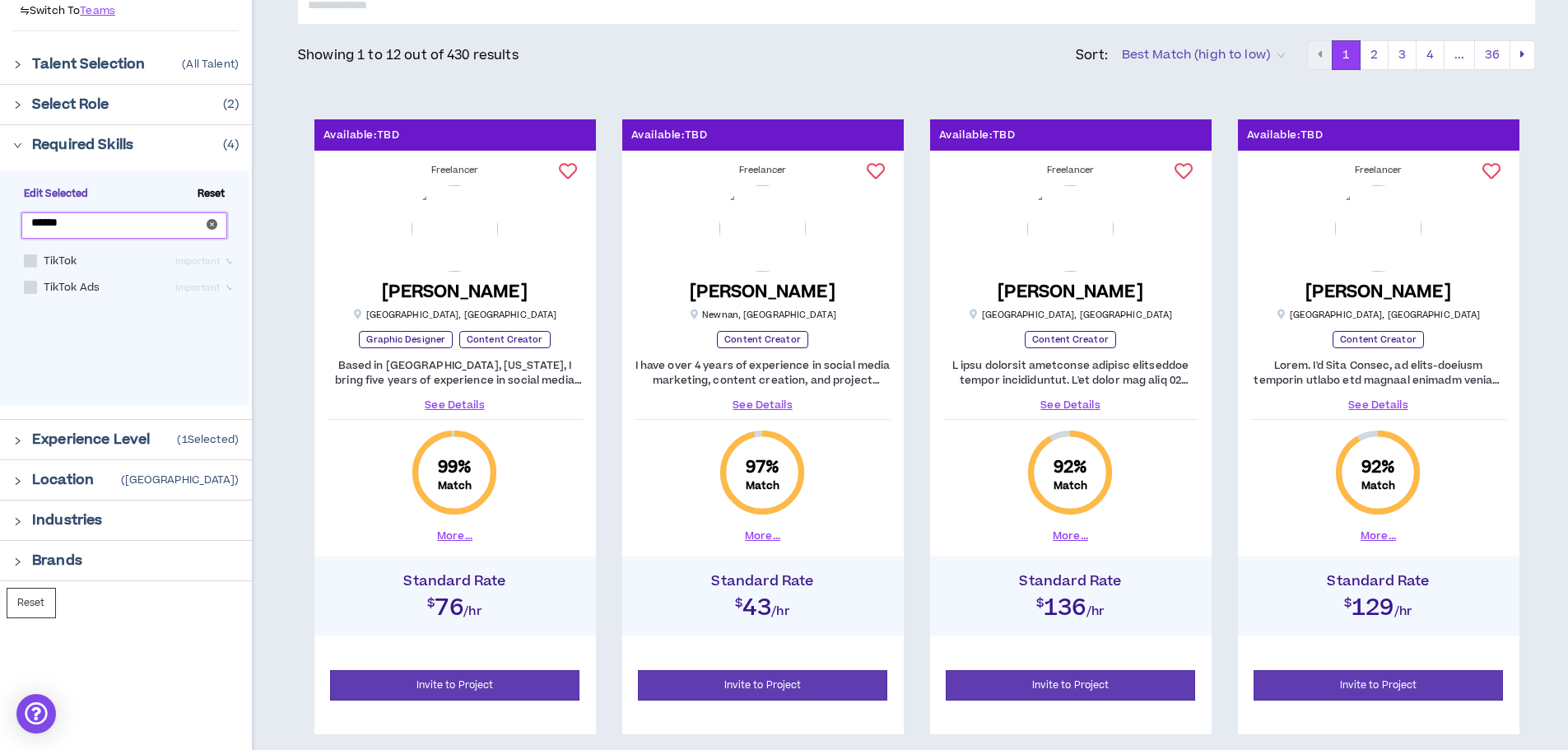
type input "******"
click at [28, 258] on span at bounding box center [30, 260] width 13 height 13
checkbox input "****"
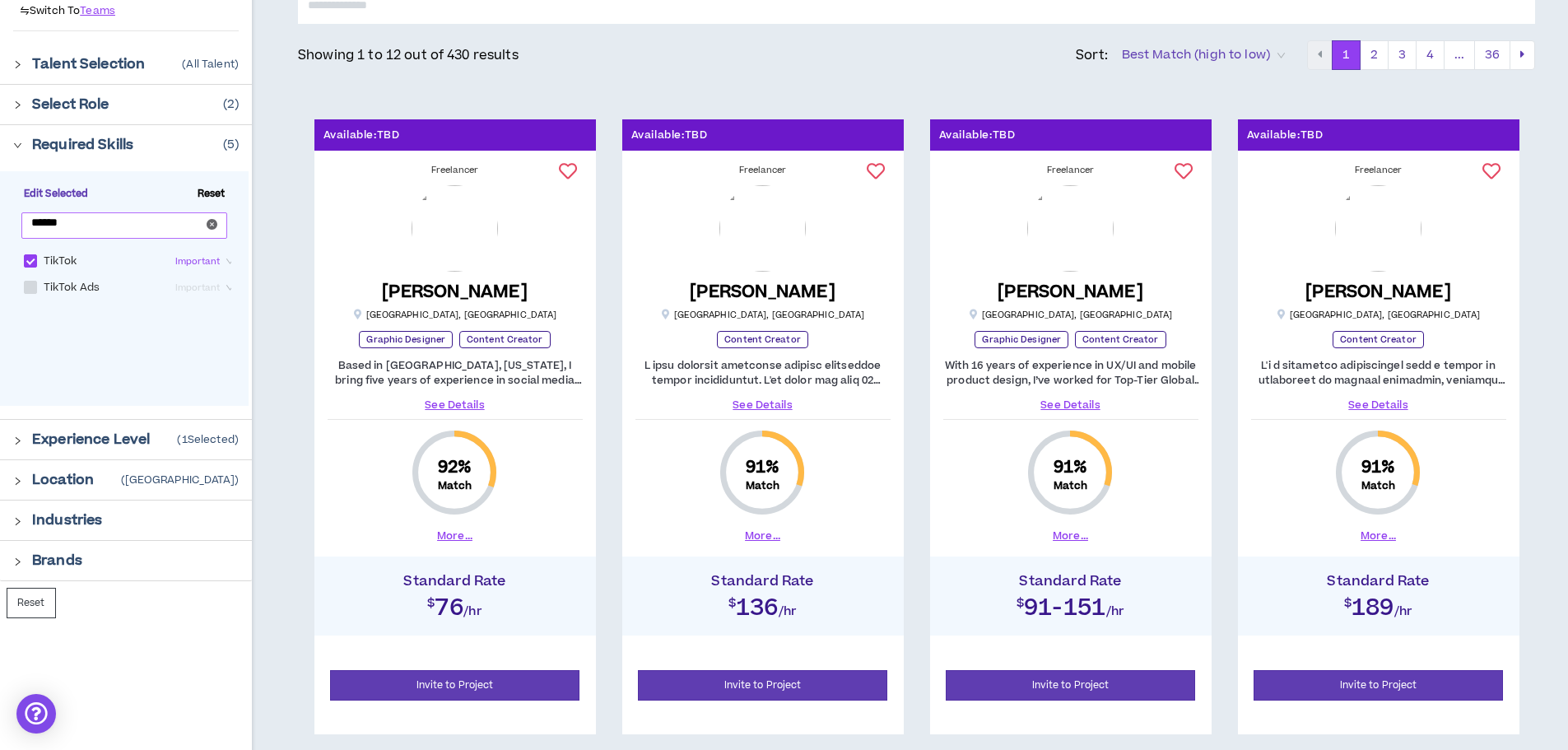
click at [213, 226] on icon "close-circle" at bounding box center [212, 224] width 11 height 11
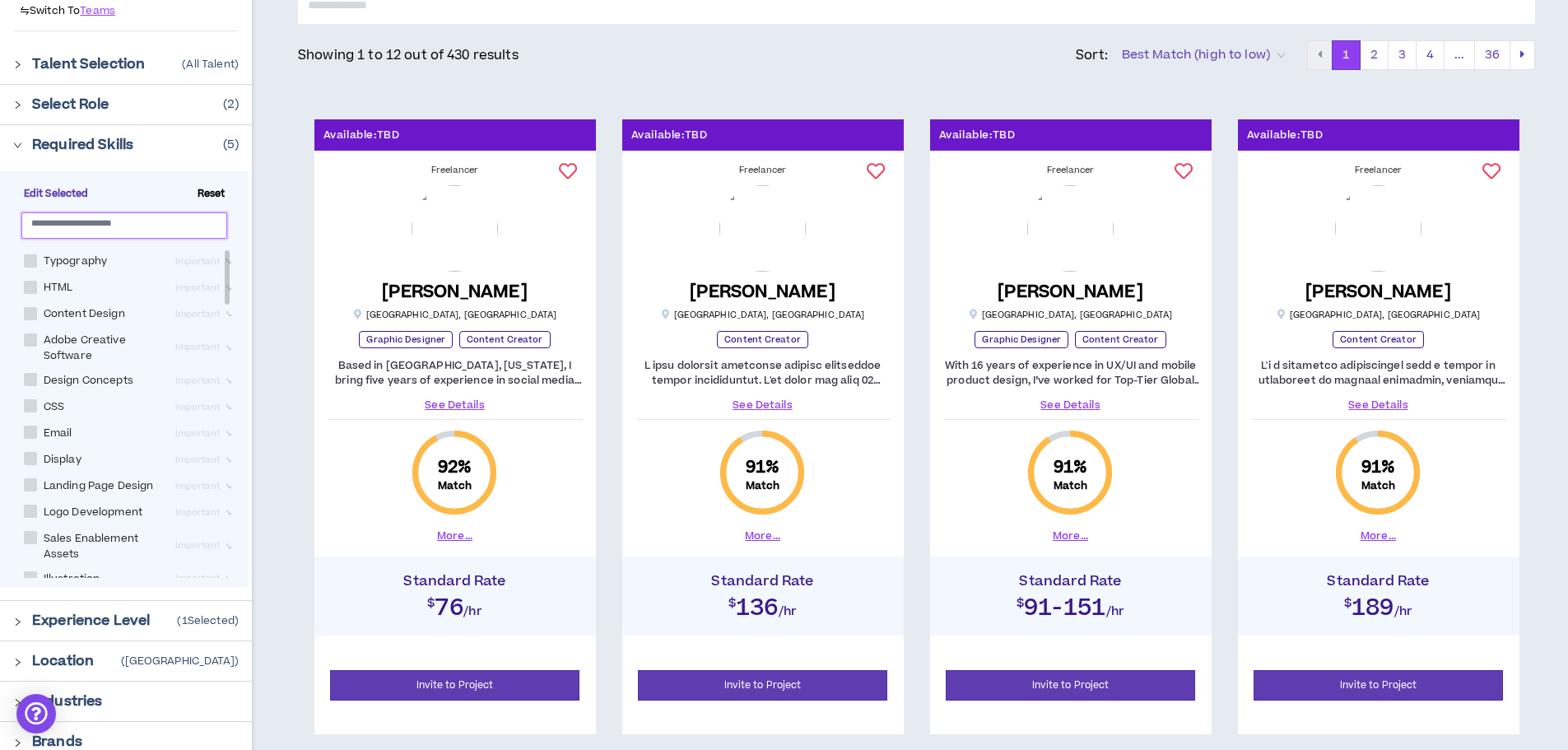
click at [1265, 44] on span "Best Match (high to low)" at bounding box center [1204, 54] width 163 height 25
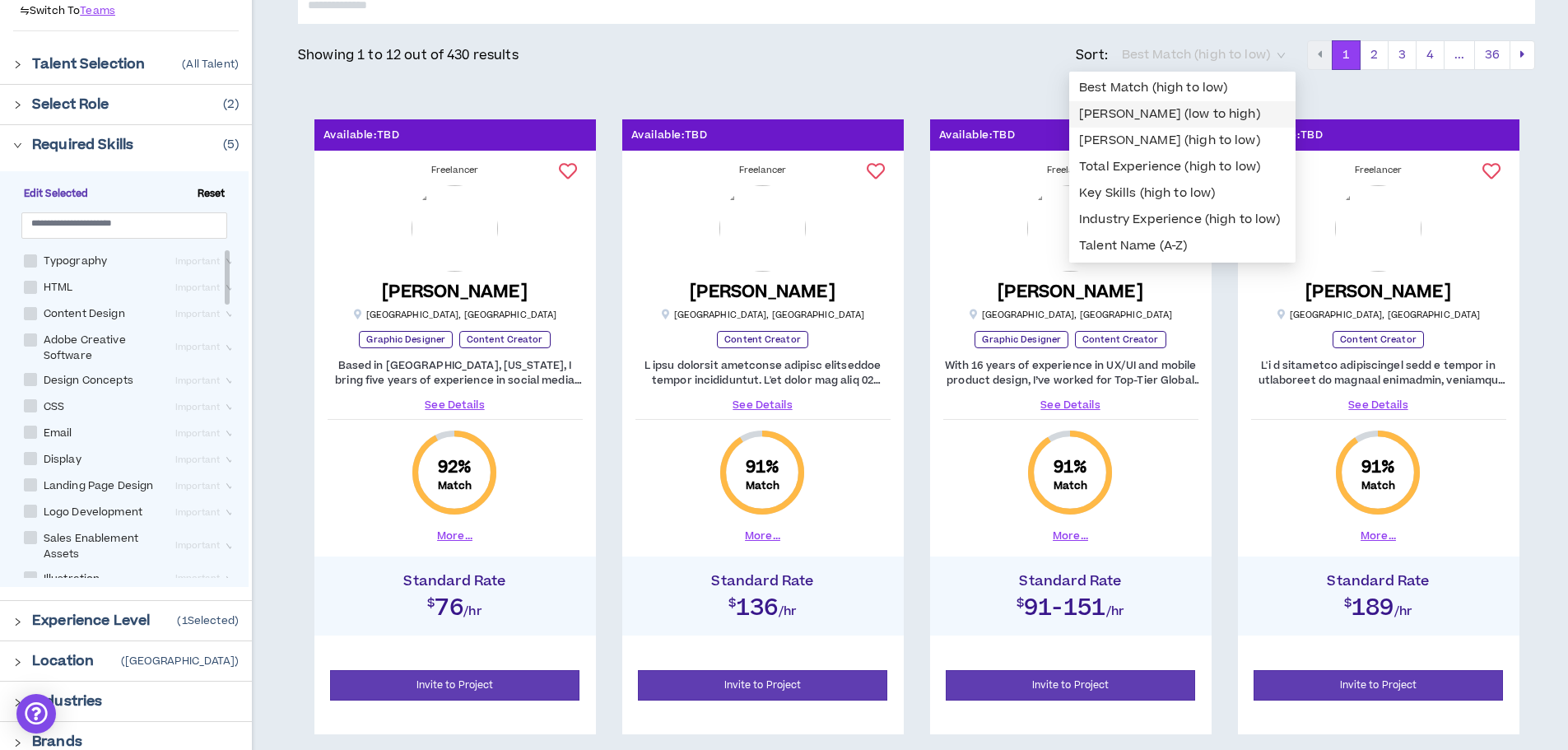
click at [1152, 115] on div "Bill Rate (low to high)" at bounding box center [1182, 114] width 207 height 18
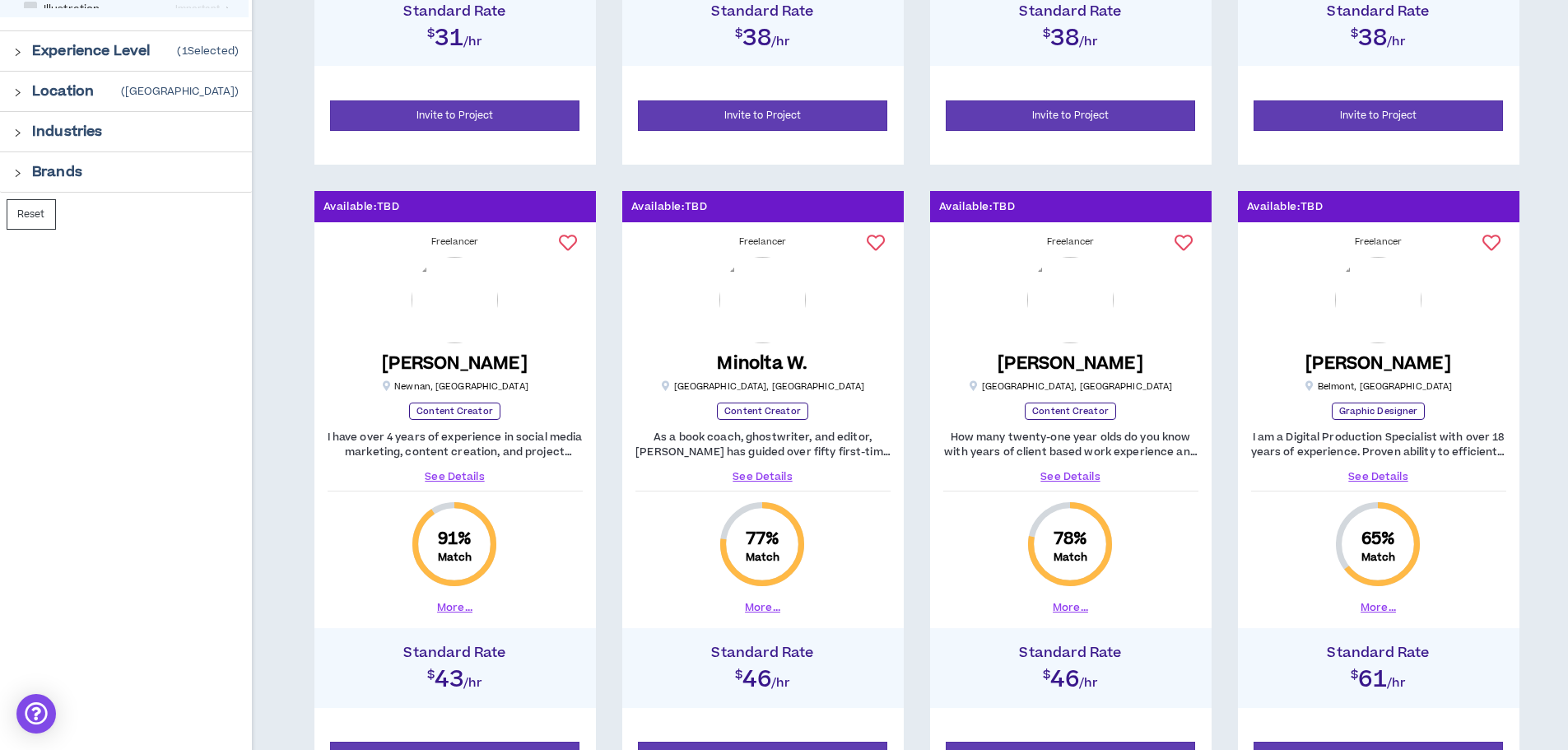
scroll to position [823, 0]
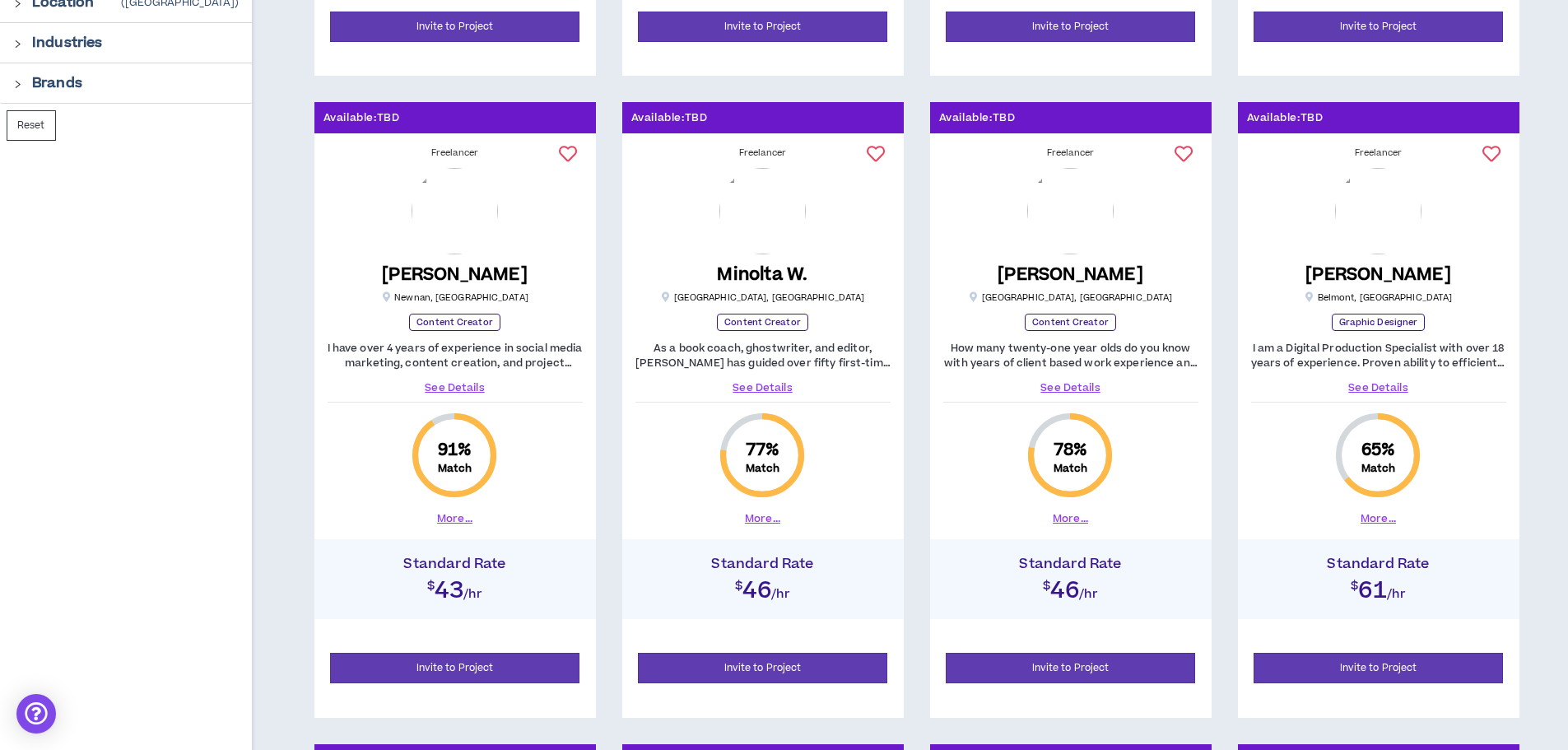
drag, startPoint x: 454, startPoint y: 516, endPoint x: 434, endPoint y: 380, distance: 137.5
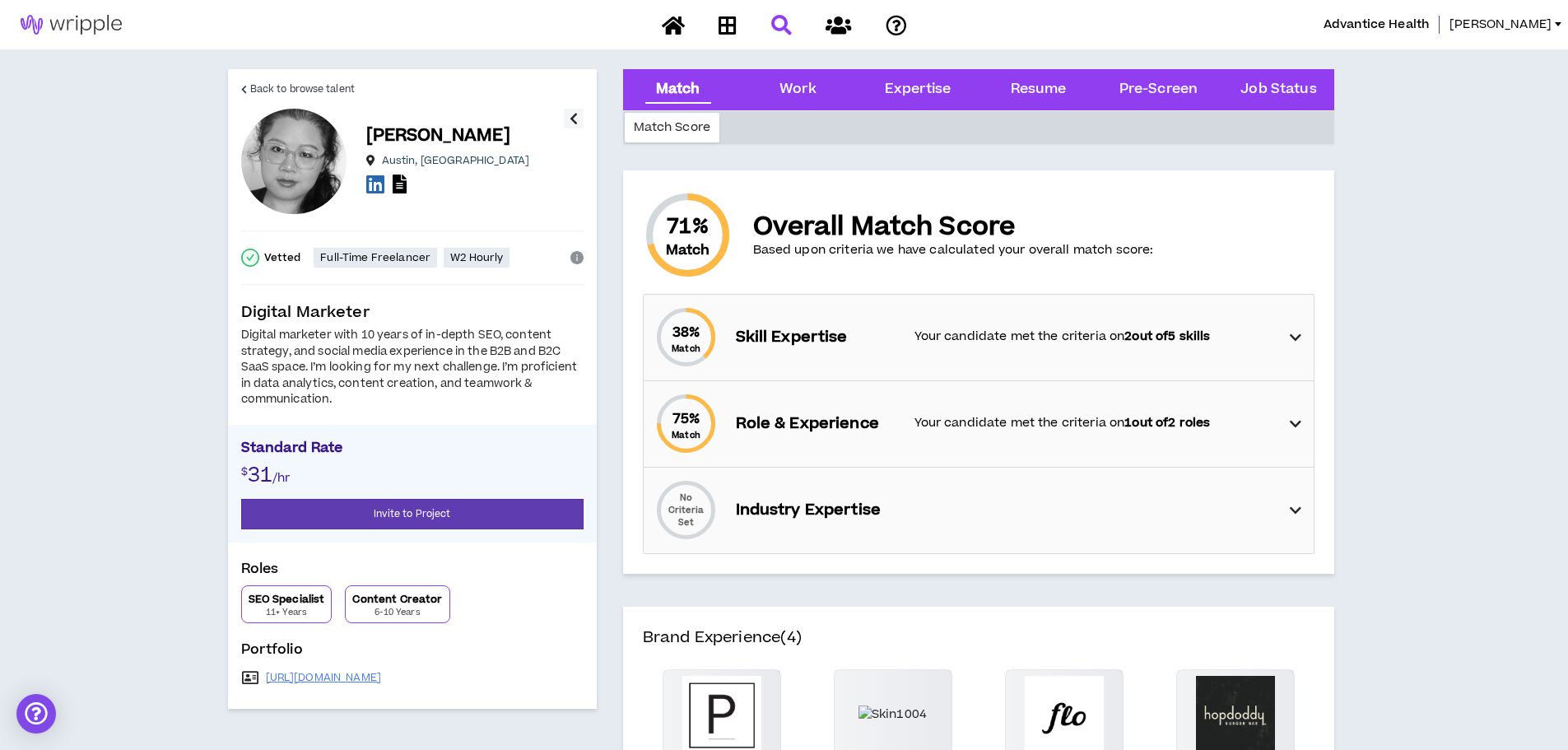
click at [1297, 344] on icon at bounding box center [1296, 337] width 12 height 20
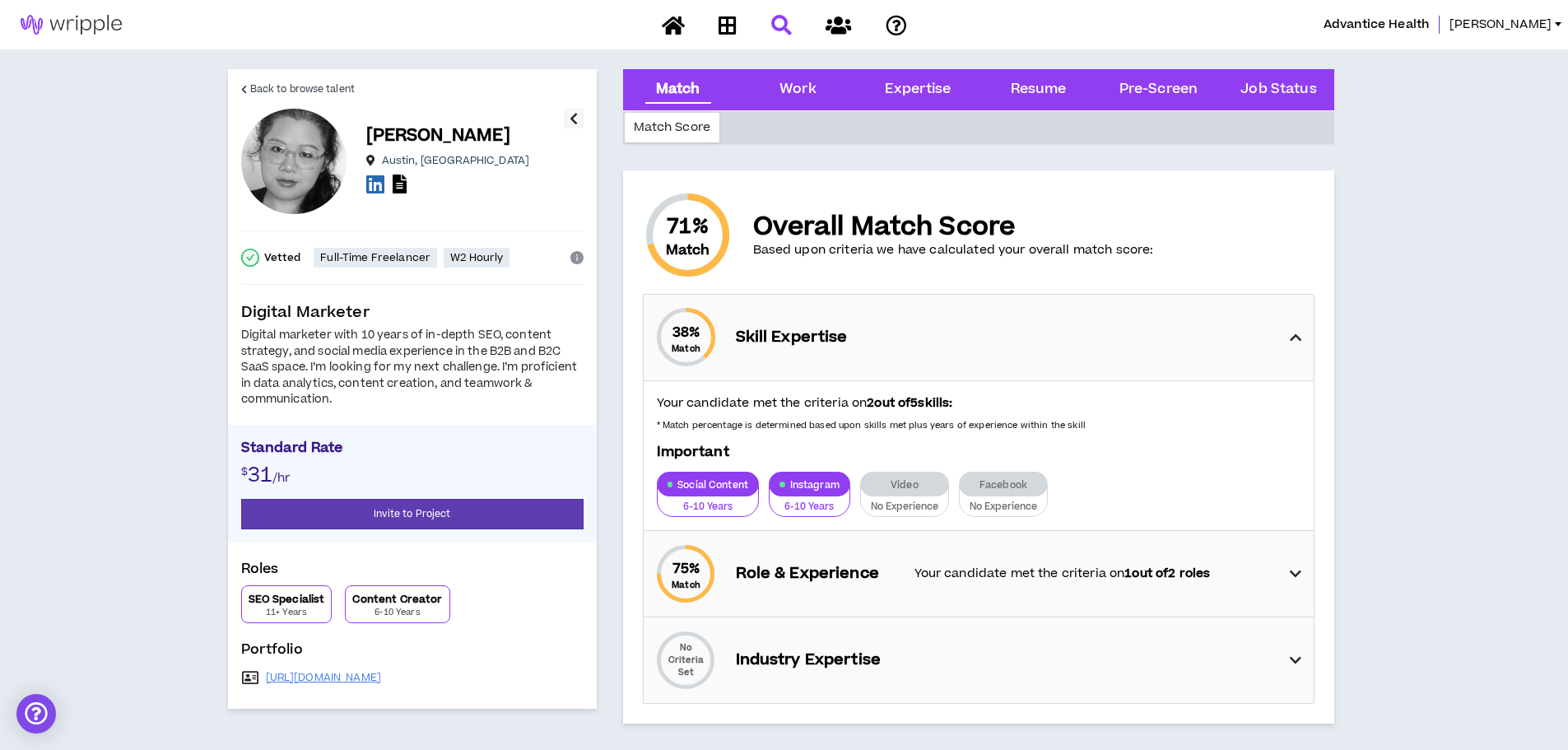
click at [1297, 343] on icon at bounding box center [1296, 337] width 12 height 20
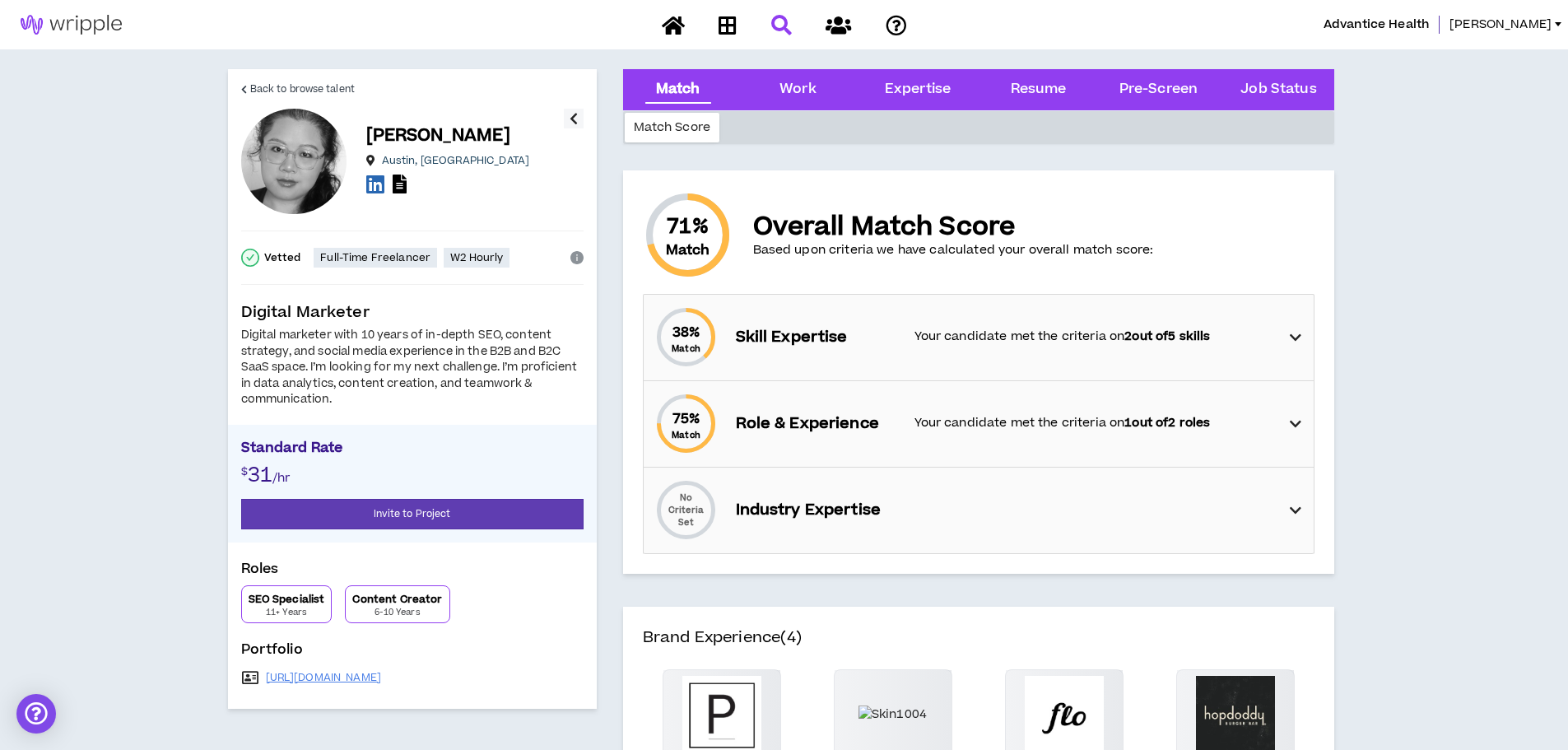
click at [1274, 424] on div "75 % Match Role & Experience Your candidate met the criteria on 1 out of 2 roles" at bounding box center [983, 423] width 660 height 85
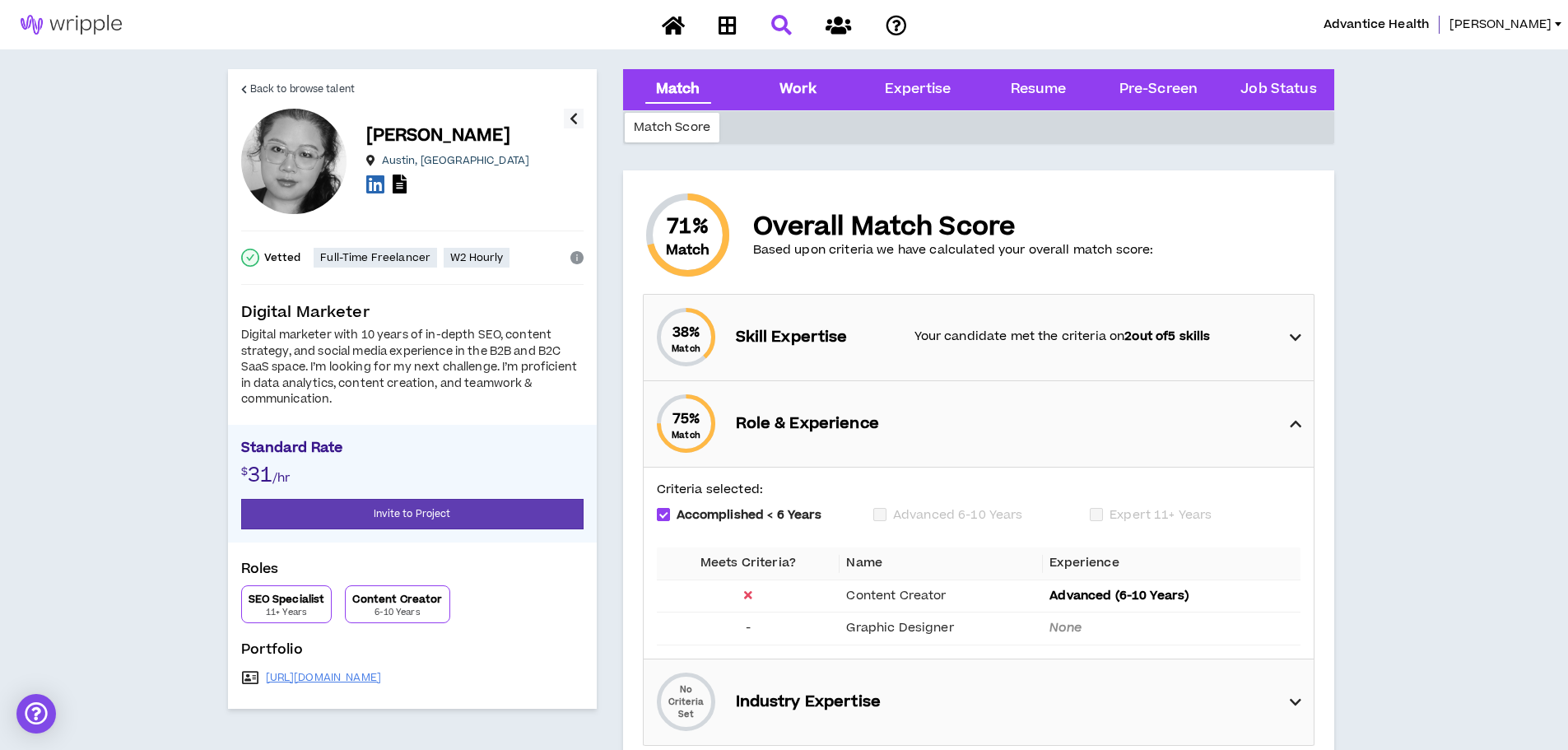
click at [790, 94] on div "Work" at bounding box center [798, 90] width 37 height 22
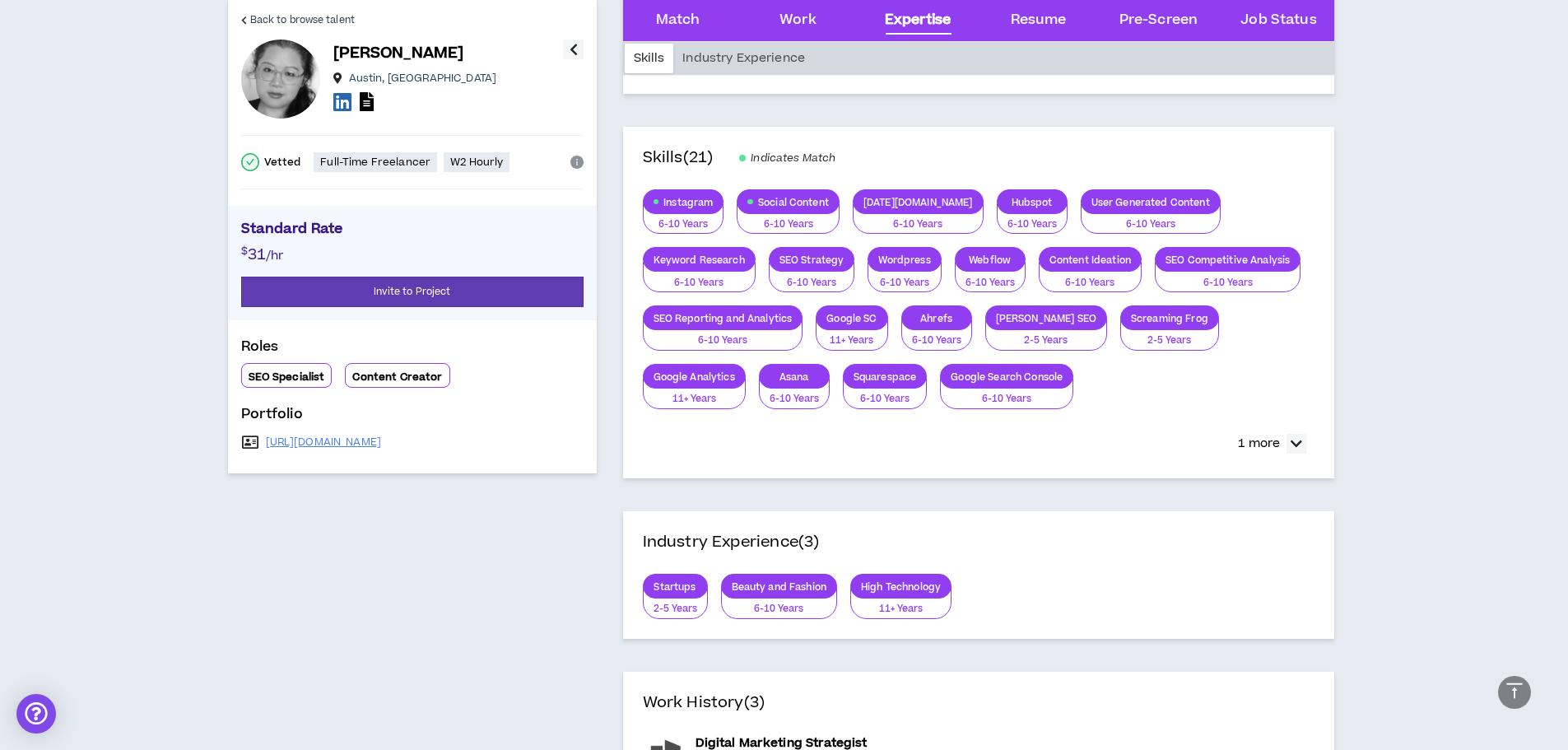
scroll to position [1516, 0]
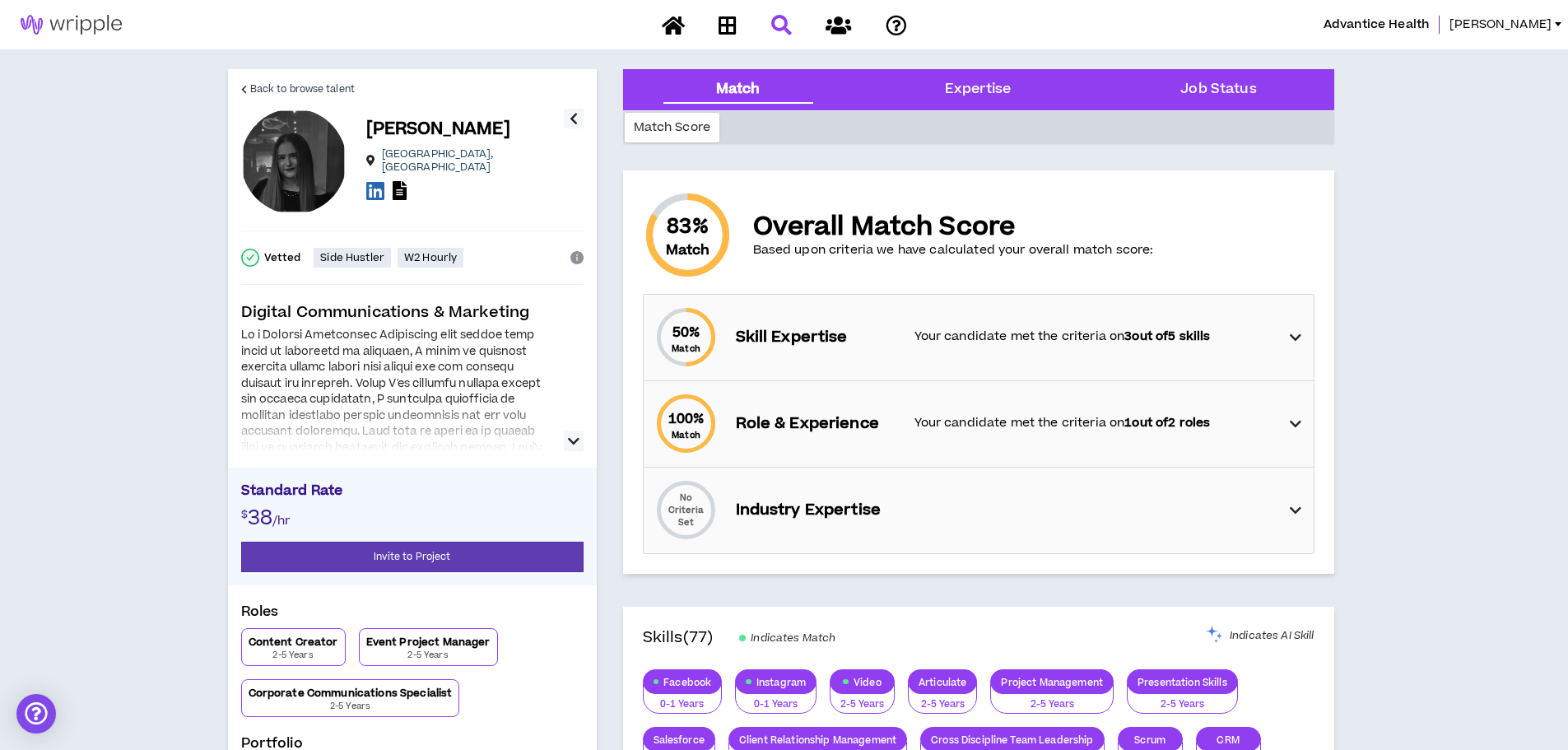
click at [1279, 321] on div "50 % Match Skill Expertise Your candidate met the criteria on 3 out of 5 skills" at bounding box center [983, 337] width 660 height 85
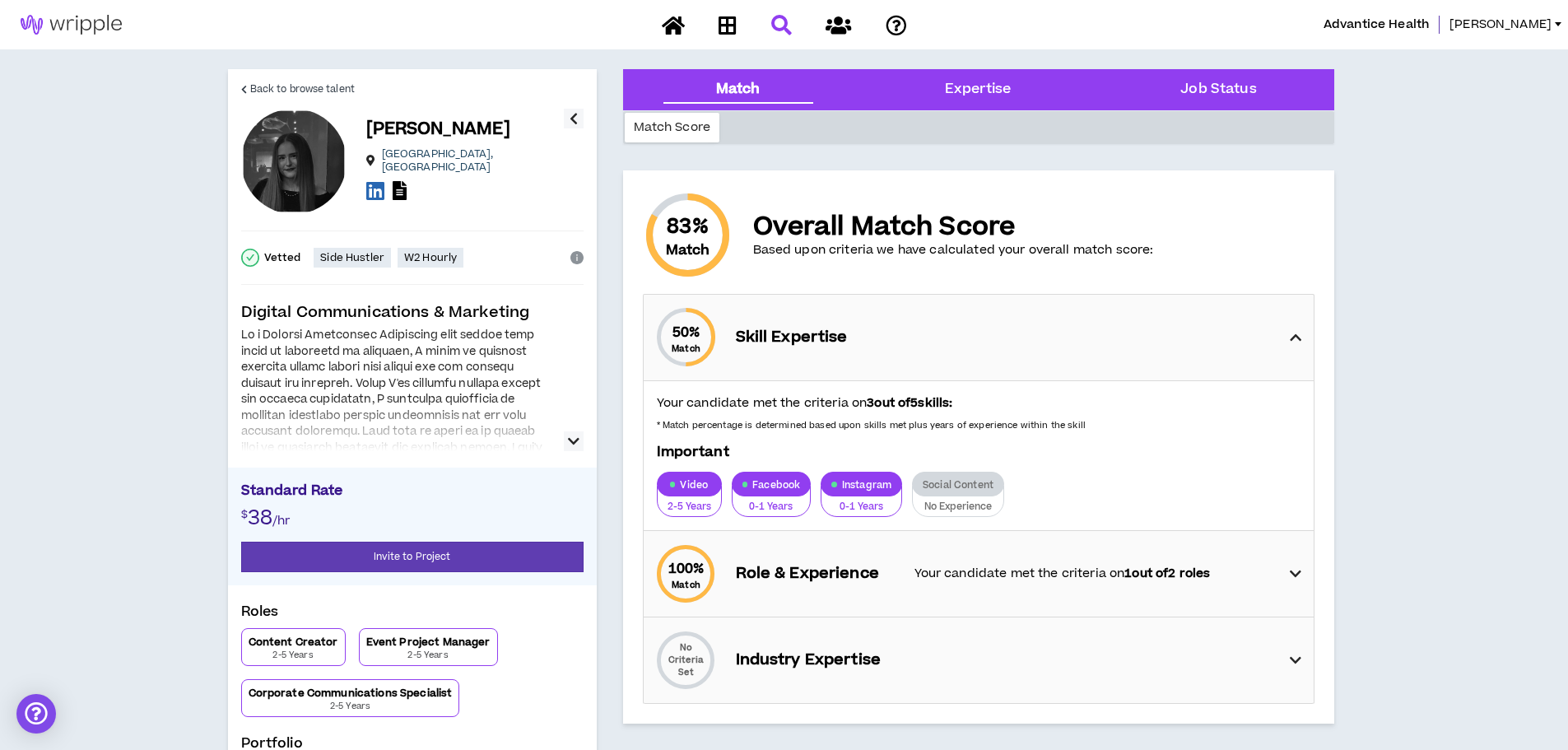
click at [540, 428] on div at bounding box center [398, 424] width 313 height 52
click at [584, 437] on div "Back to browse talent Skylar L. Atlanta , GA Vetted Side Hustler W2 Hourly Digi…" at bounding box center [412, 435] width 369 height 733
click at [569, 442] on icon "button" at bounding box center [574, 441] width 12 height 20
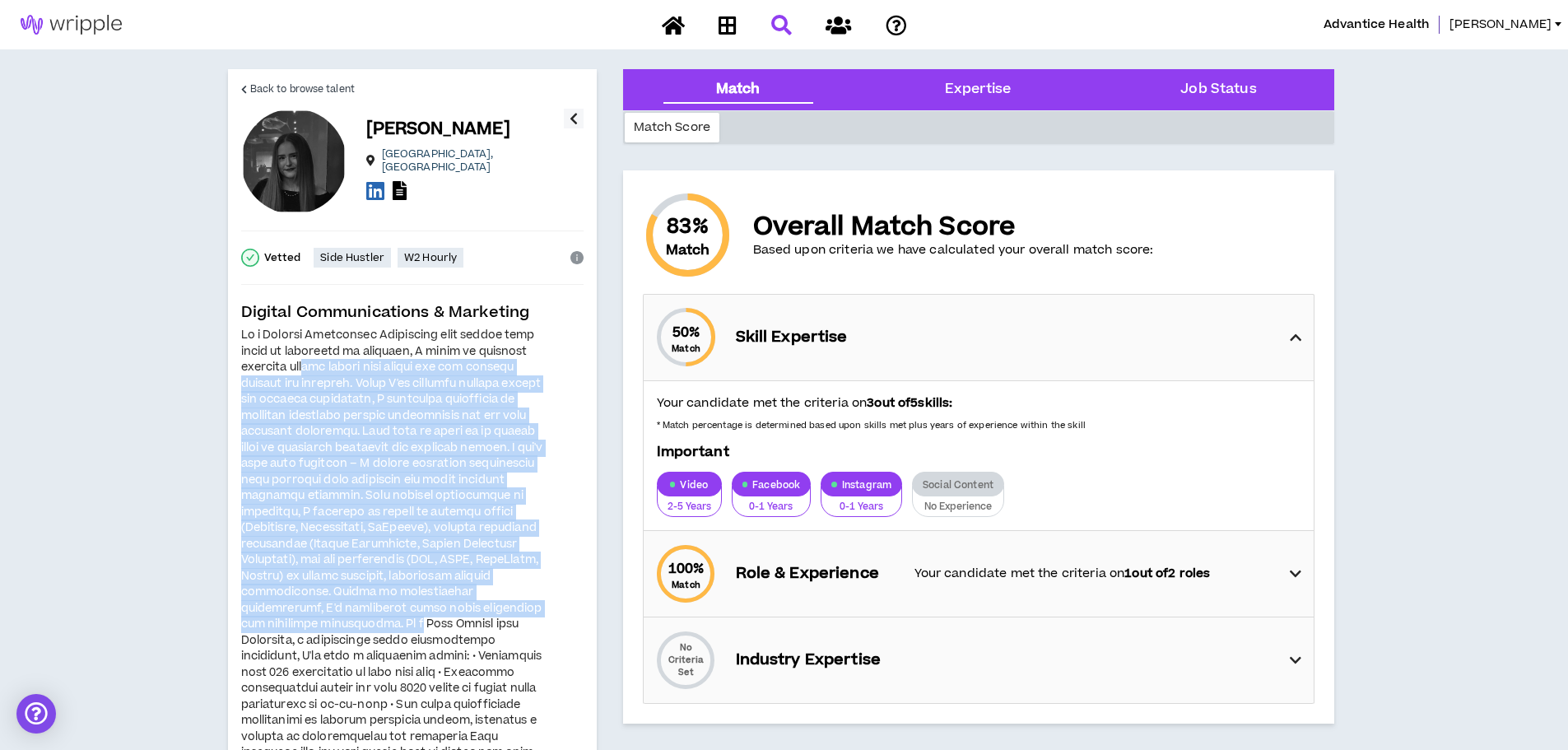
drag, startPoint x: 259, startPoint y: 372, endPoint x: 560, endPoint y: 604, distance: 380.0
click at [560, 604] on div at bounding box center [413, 584] width 343 height 514
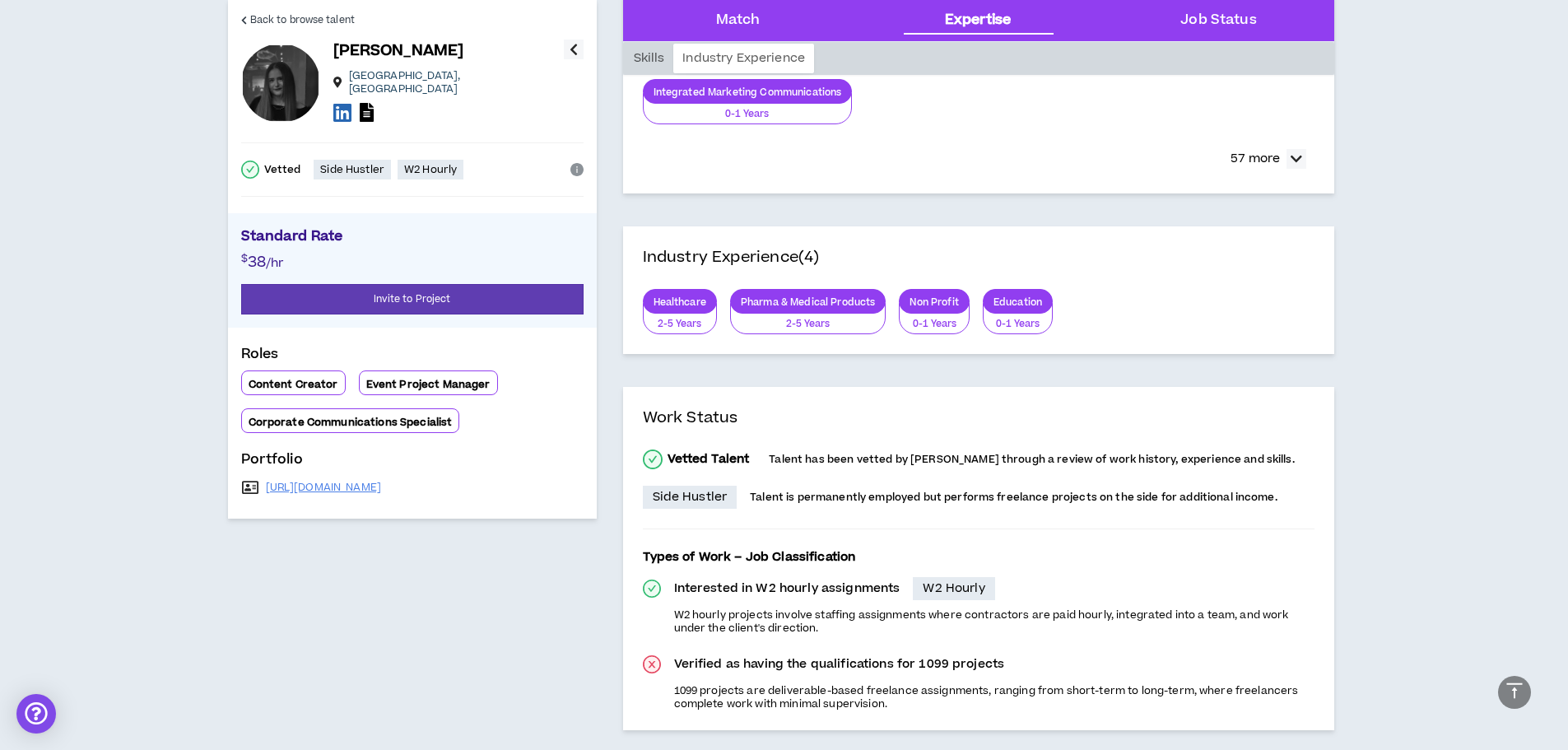
scroll to position [987, 0]
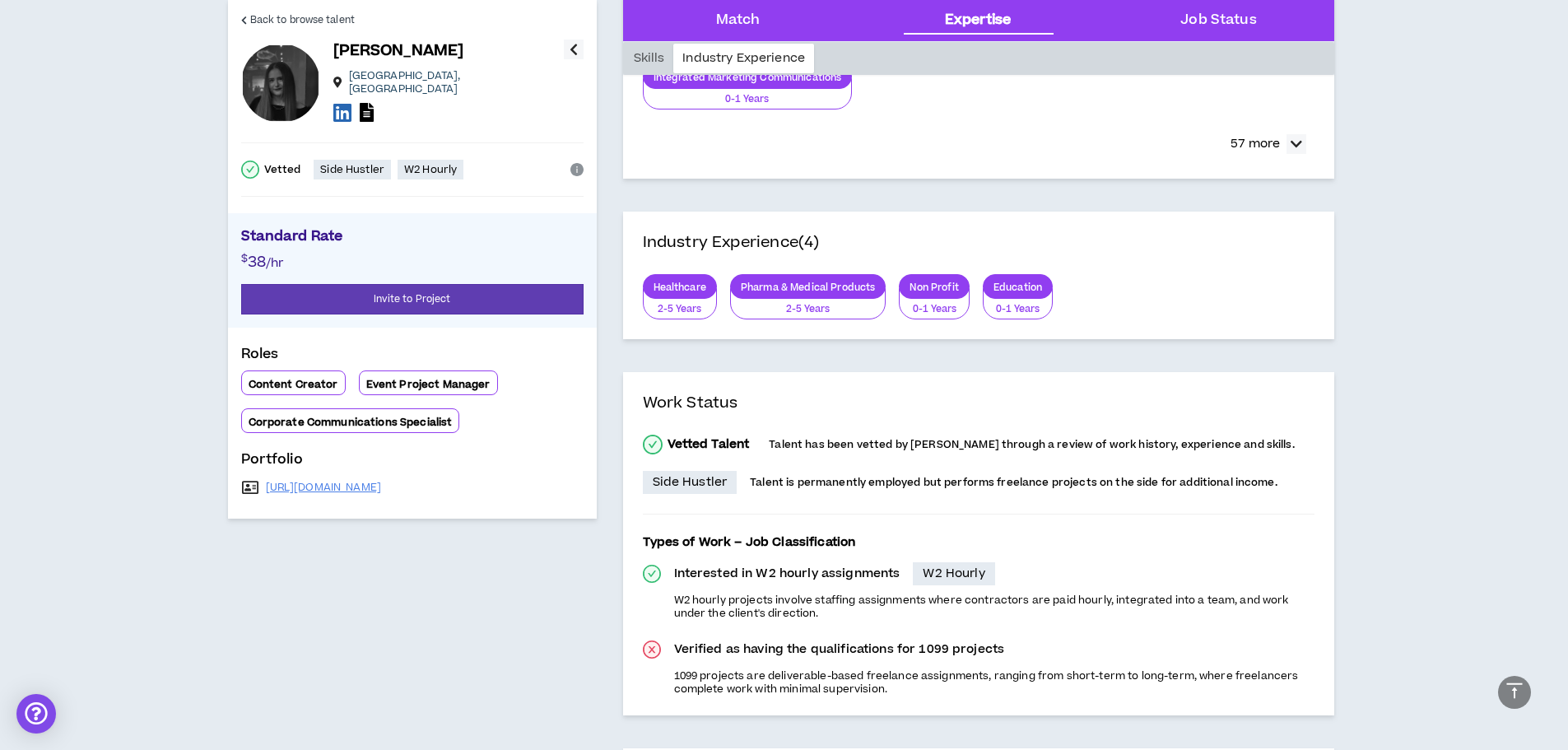
click at [1051, 22] on div "Expertise" at bounding box center [979, 21] width 214 height 42
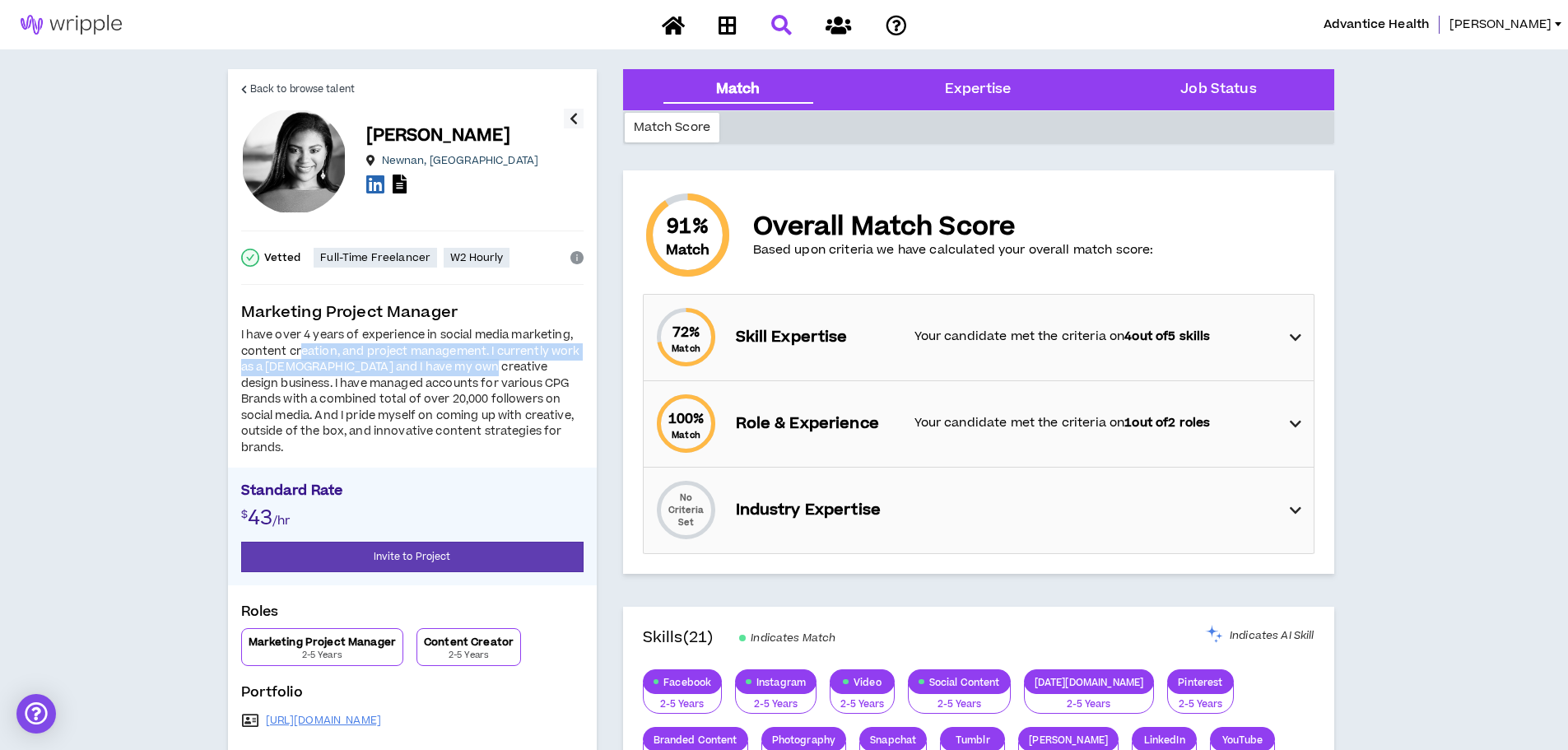
drag, startPoint x: 301, startPoint y: 346, endPoint x: 480, endPoint y: 368, distance: 180.3
click at [480, 368] on div "I have over 4 years of experience in social media marketing, content creation, …" at bounding box center [413, 392] width 343 height 129
click at [456, 422] on div "I have over 4 years of experience in social media marketing, content creation, …" at bounding box center [413, 392] width 343 height 129
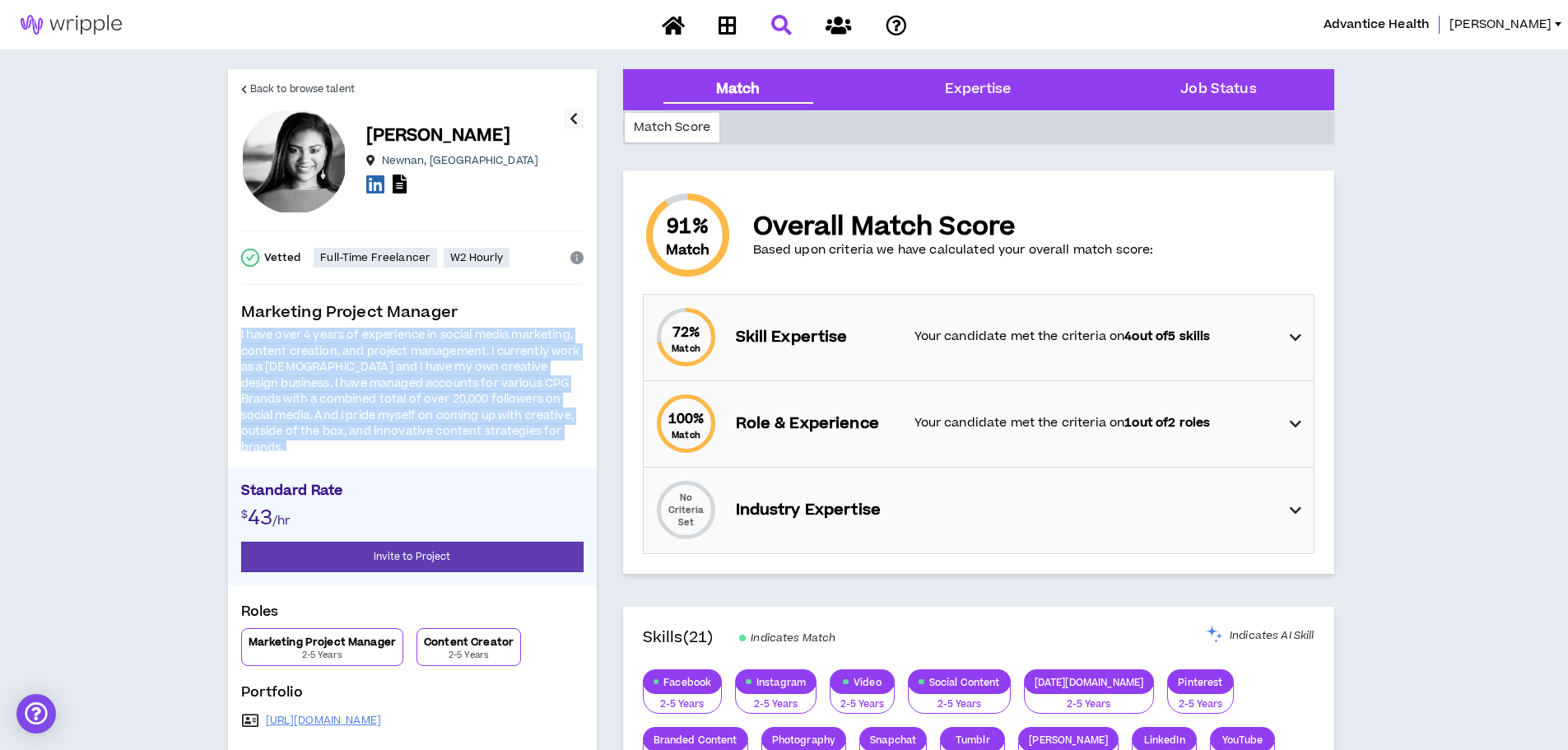
click at [456, 422] on div "I have over 4 years of experience in social media marketing, content creation, …" at bounding box center [413, 392] width 343 height 129
click at [458, 420] on div "I have over 4 years of experience in social media marketing, content creation, …" at bounding box center [413, 392] width 343 height 129
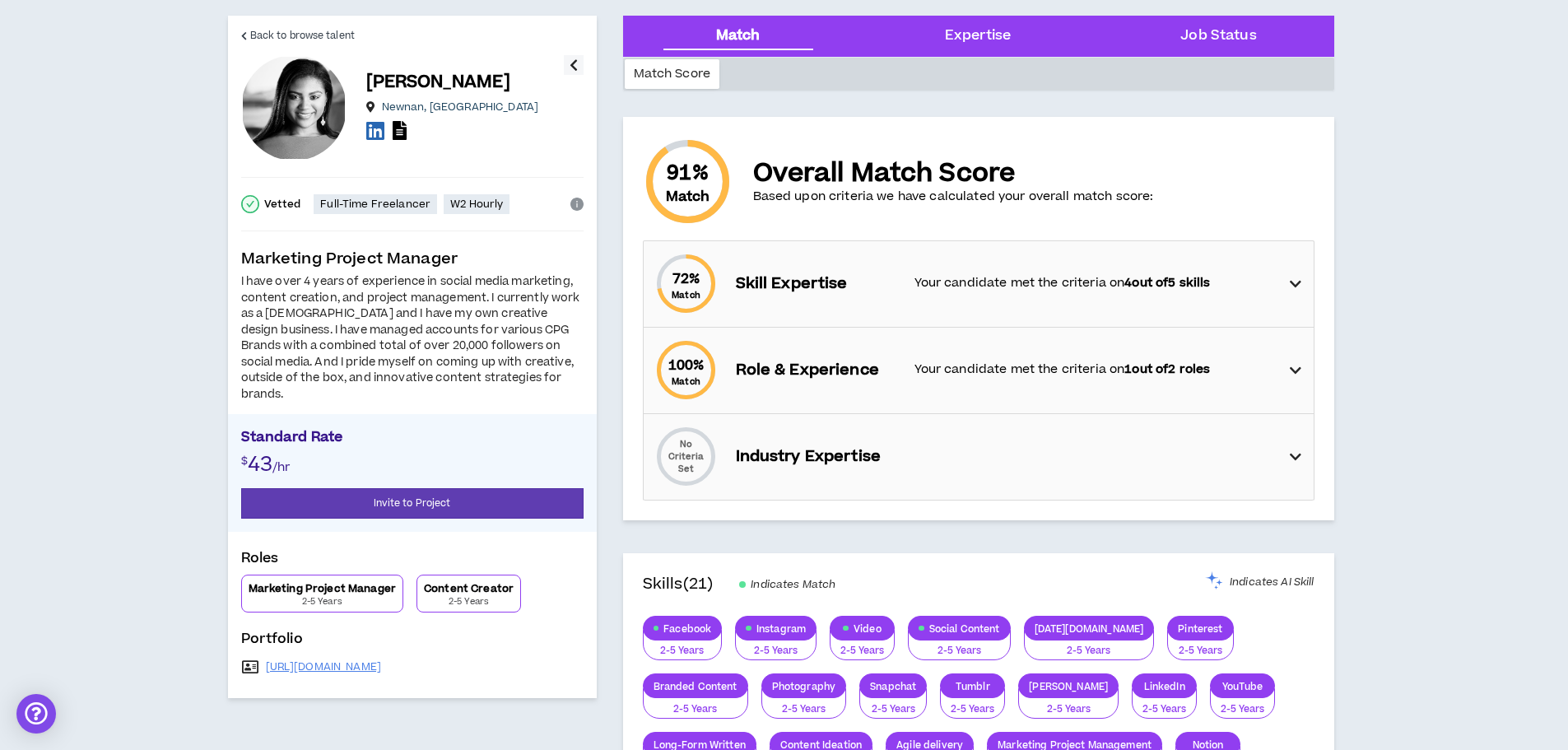
scroll to position [82, 0]
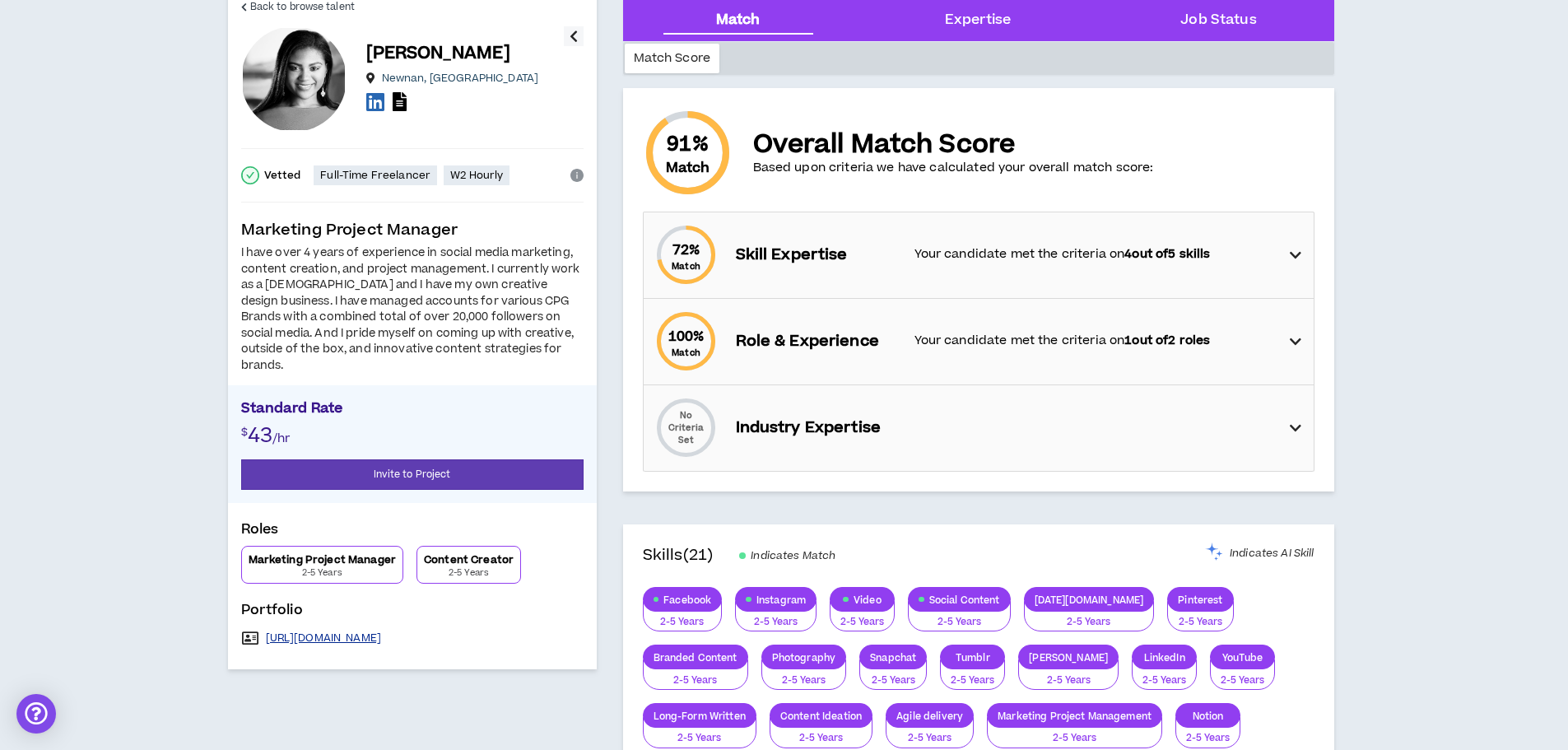
click at [382, 631] on link "[URL][DOMAIN_NAME]" at bounding box center [324, 637] width 116 height 13
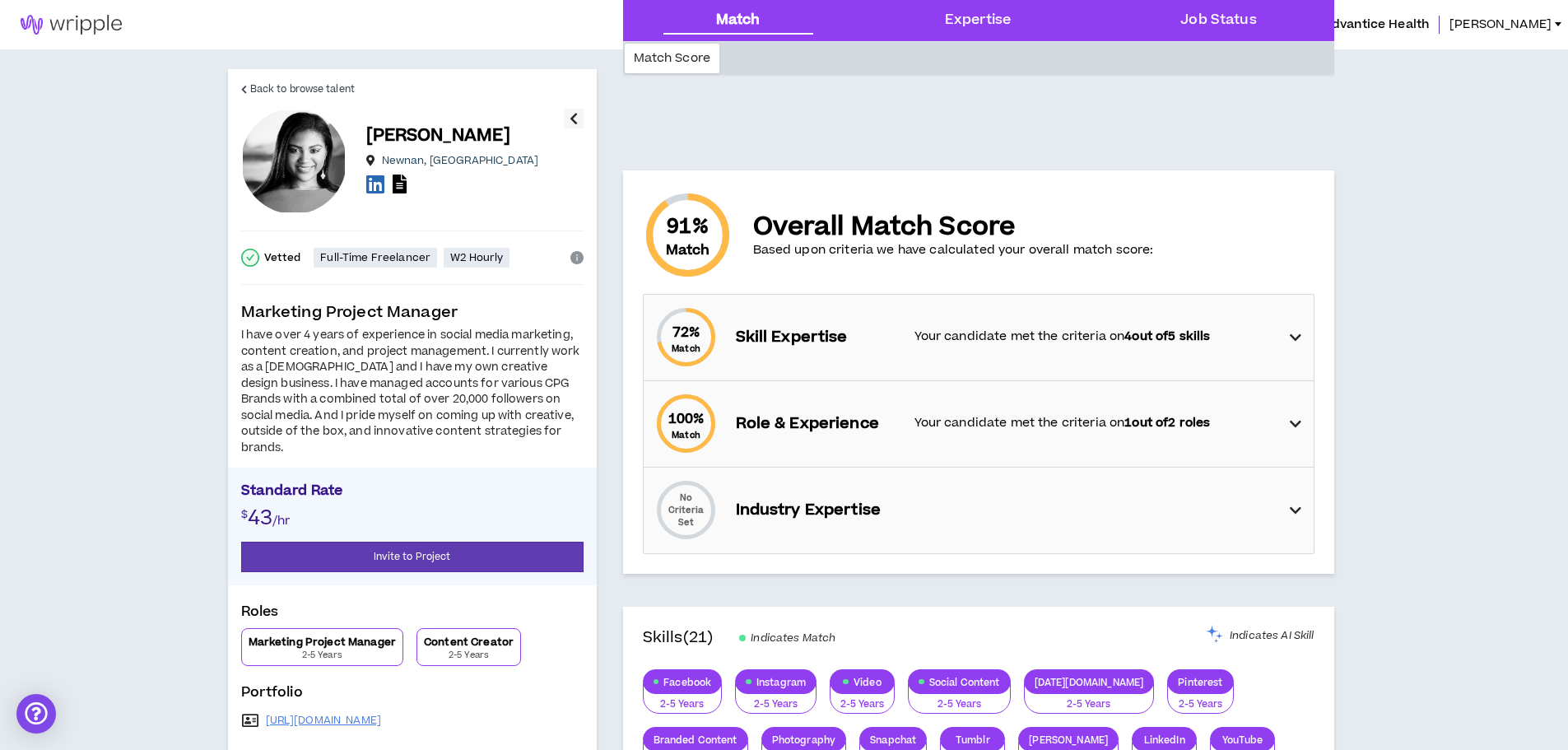
scroll to position [82, 0]
